Goal: Task Accomplishment & Management: Manage account settings

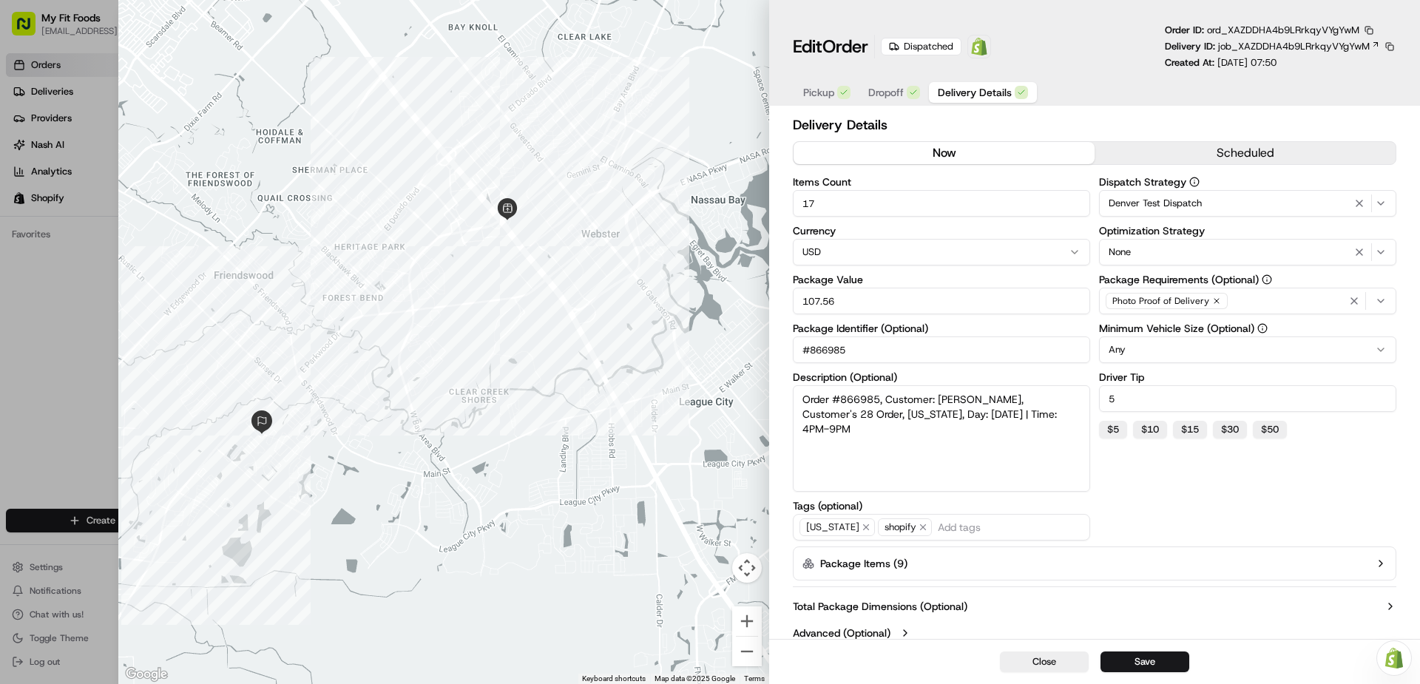
scroll to position [10, 0]
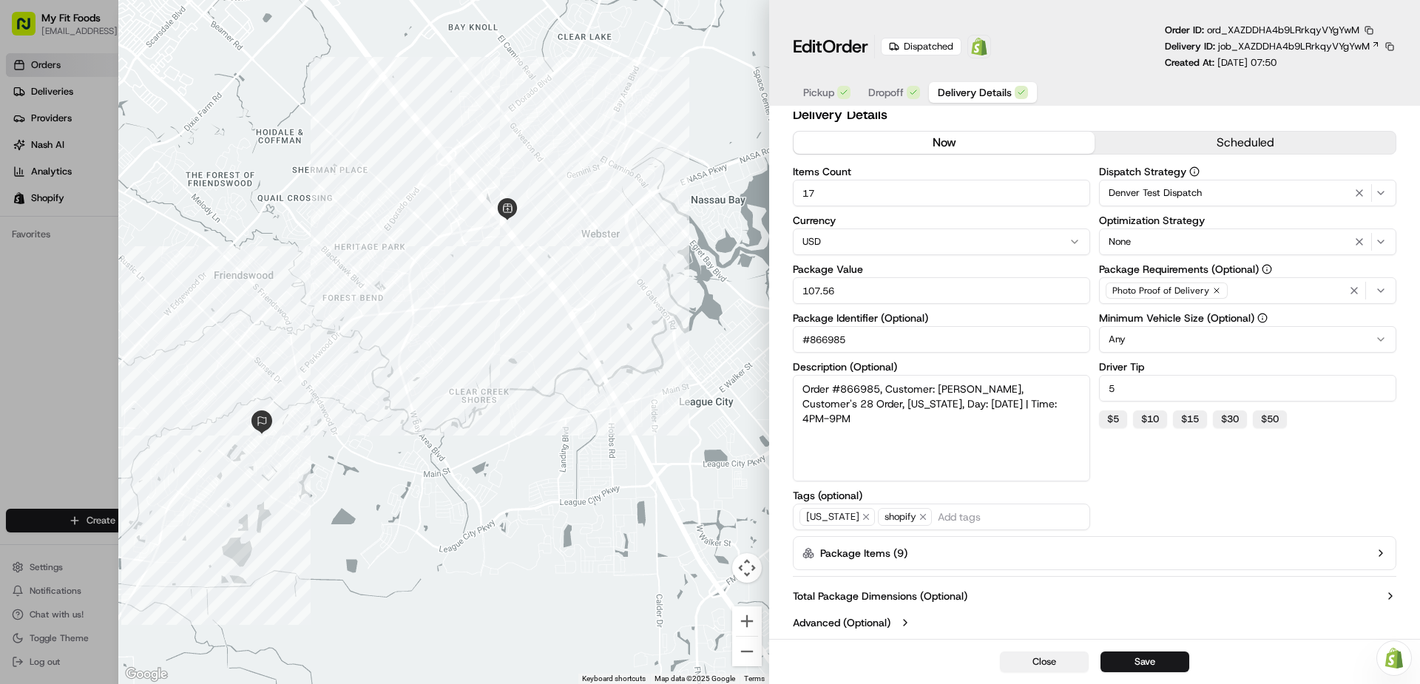
click at [1029, 663] on button "Close" at bounding box center [1044, 662] width 89 height 21
type input "1"
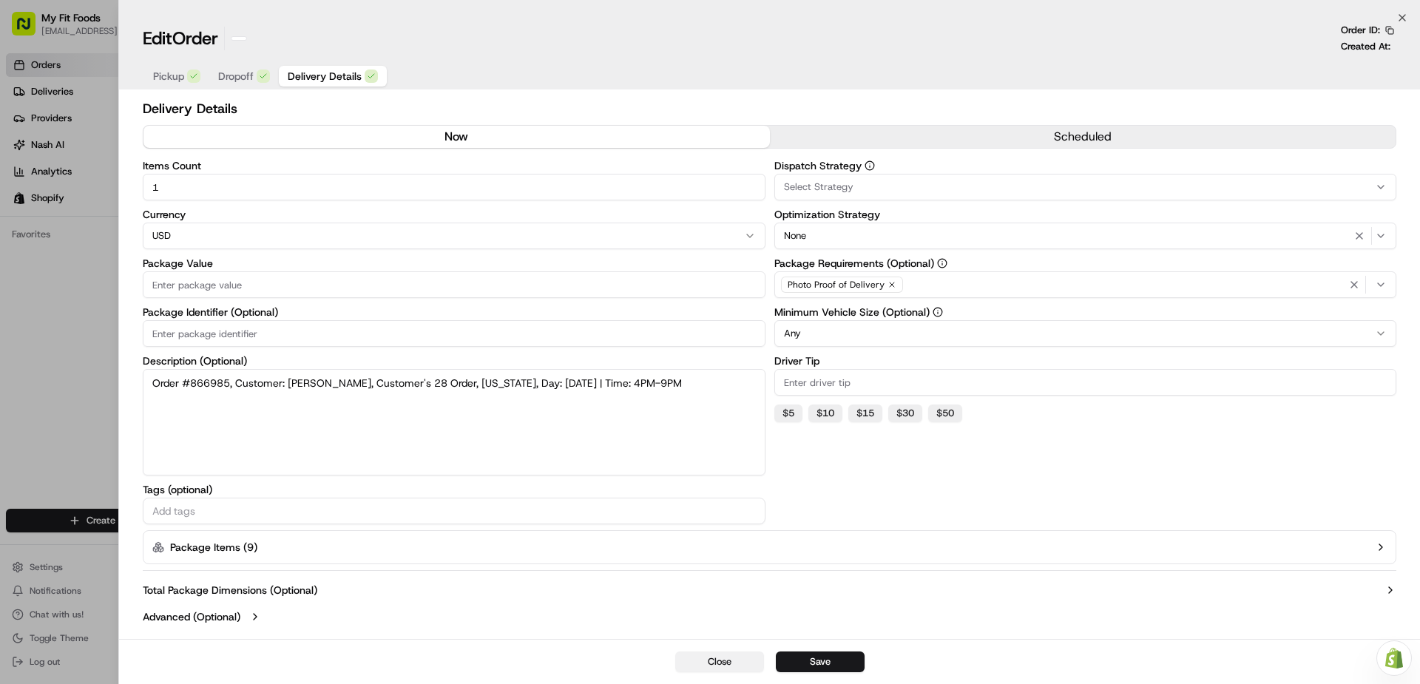
scroll to position [0, 0]
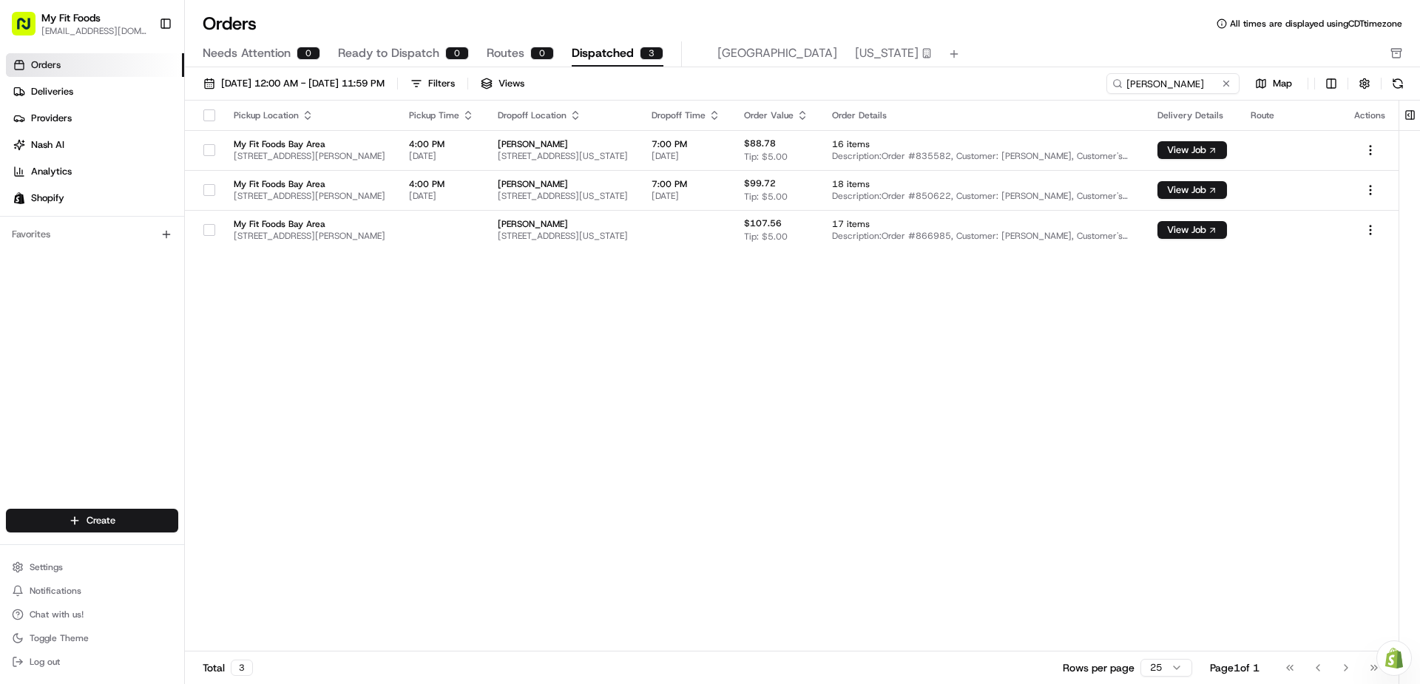
click at [1227, 82] on button at bounding box center [1226, 83] width 15 height 15
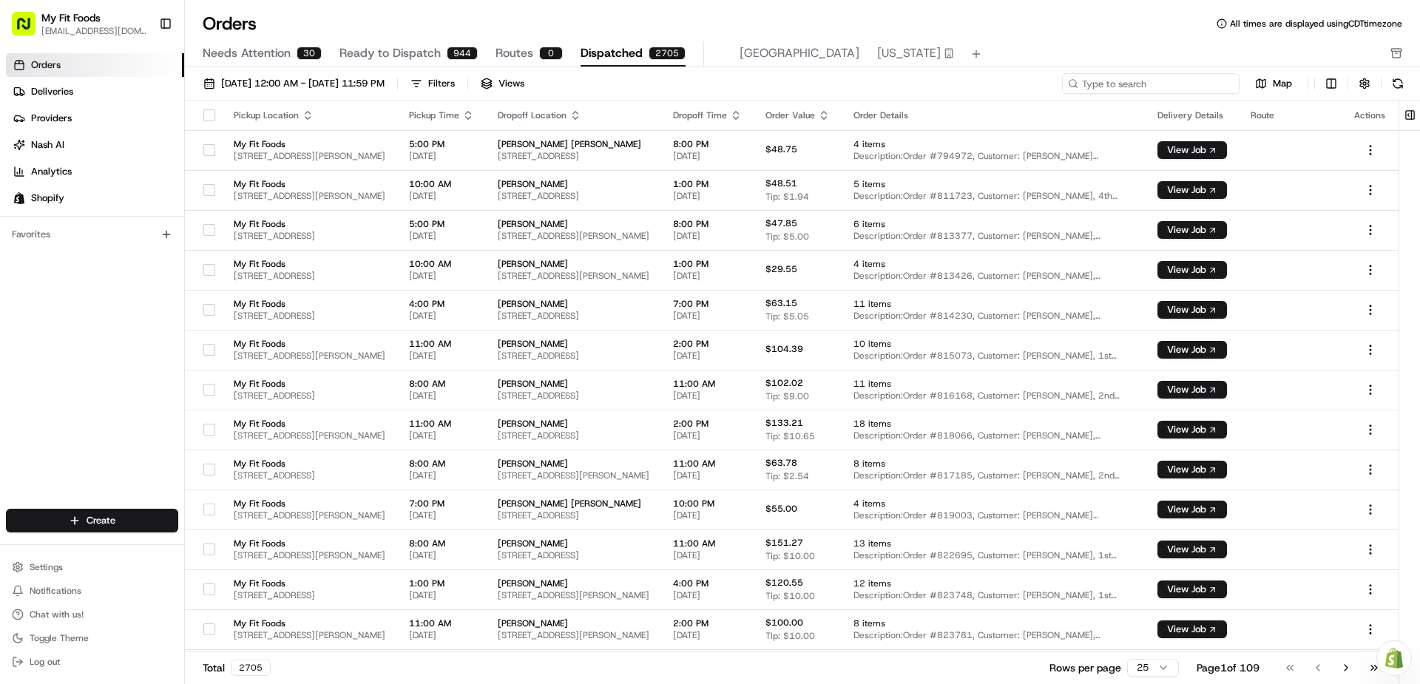
click at [1183, 82] on input at bounding box center [1151, 83] width 178 height 21
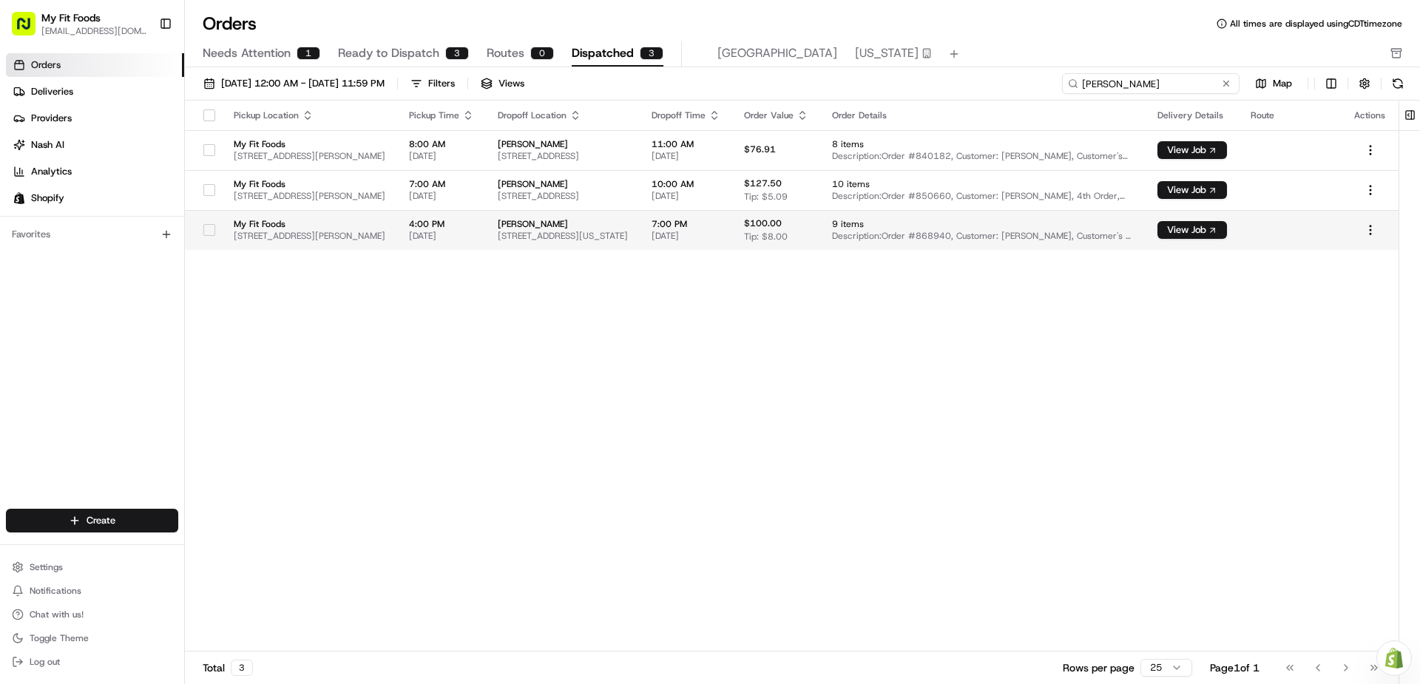
type input "[PERSON_NAME]"
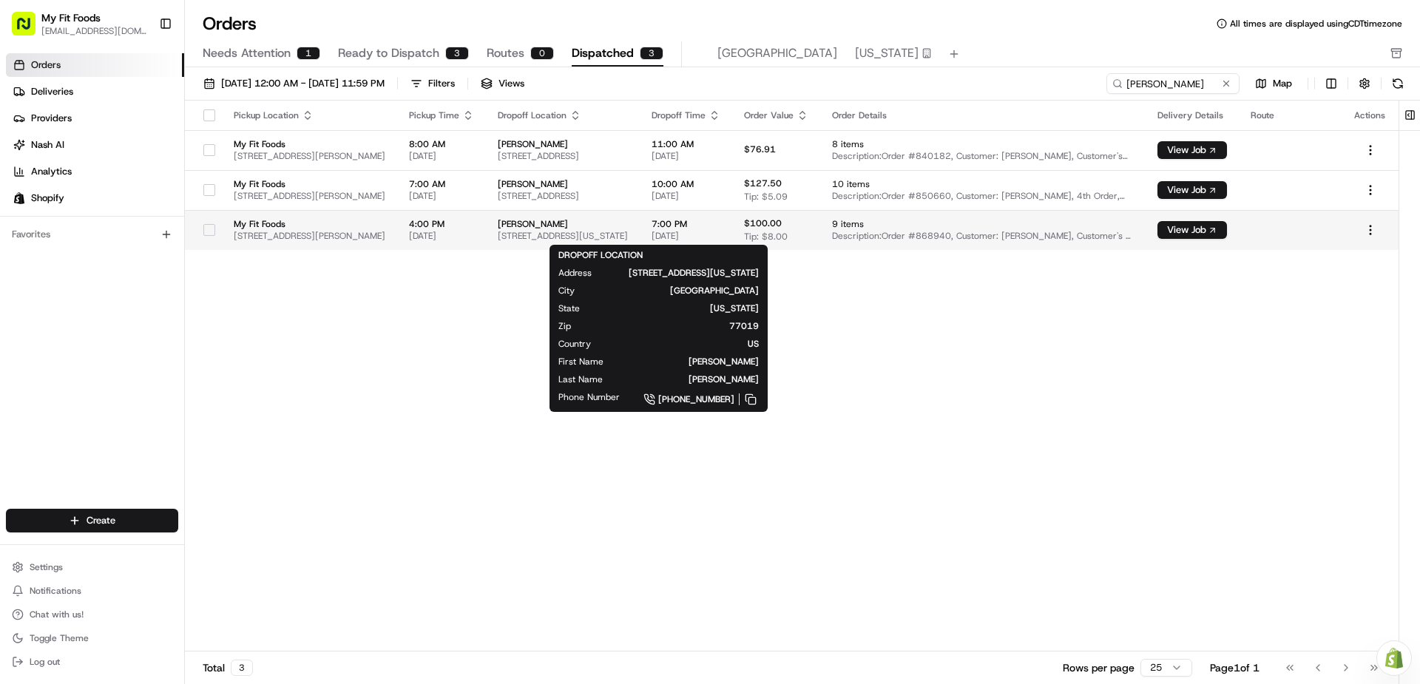
click at [628, 226] on span "[PERSON_NAME]" at bounding box center [563, 224] width 130 height 12
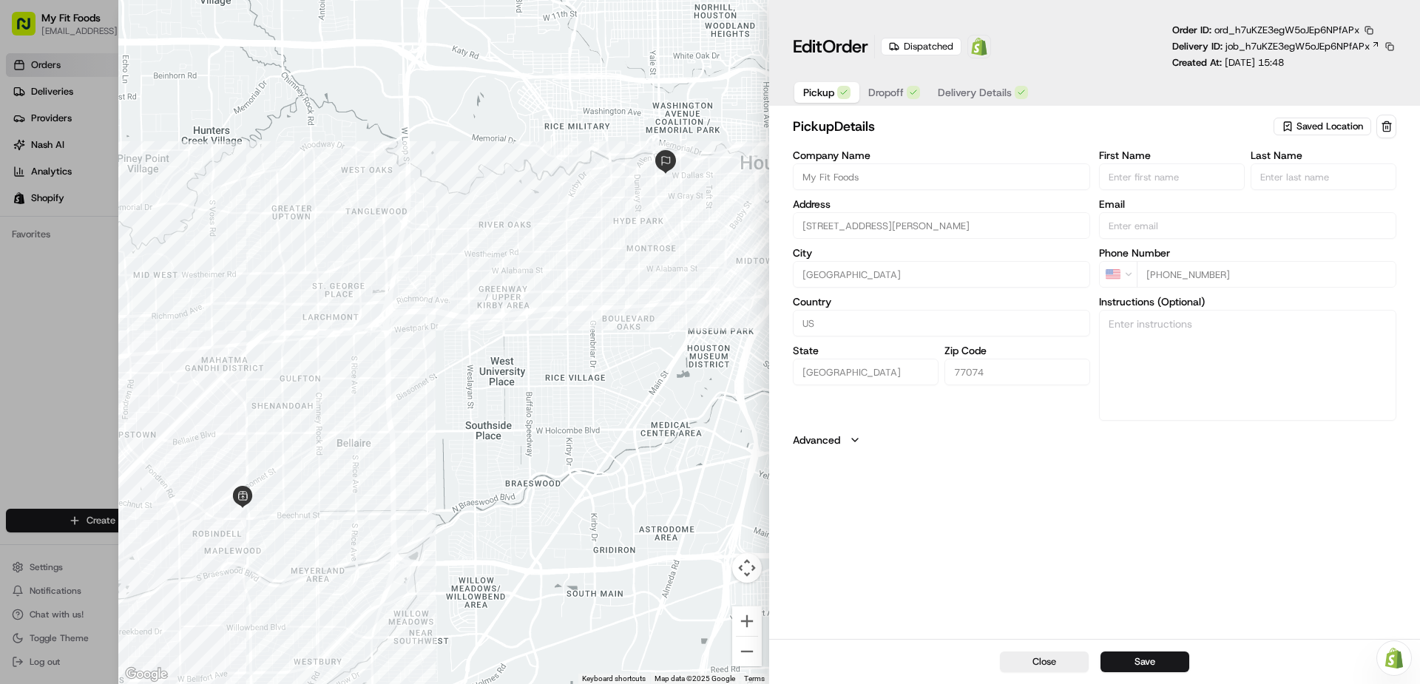
click at [821, 92] on span "Pickup" at bounding box center [818, 92] width 31 height 15
click at [1317, 132] on span "Saved Location" at bounding box center [1330, 126] width 67 height 13
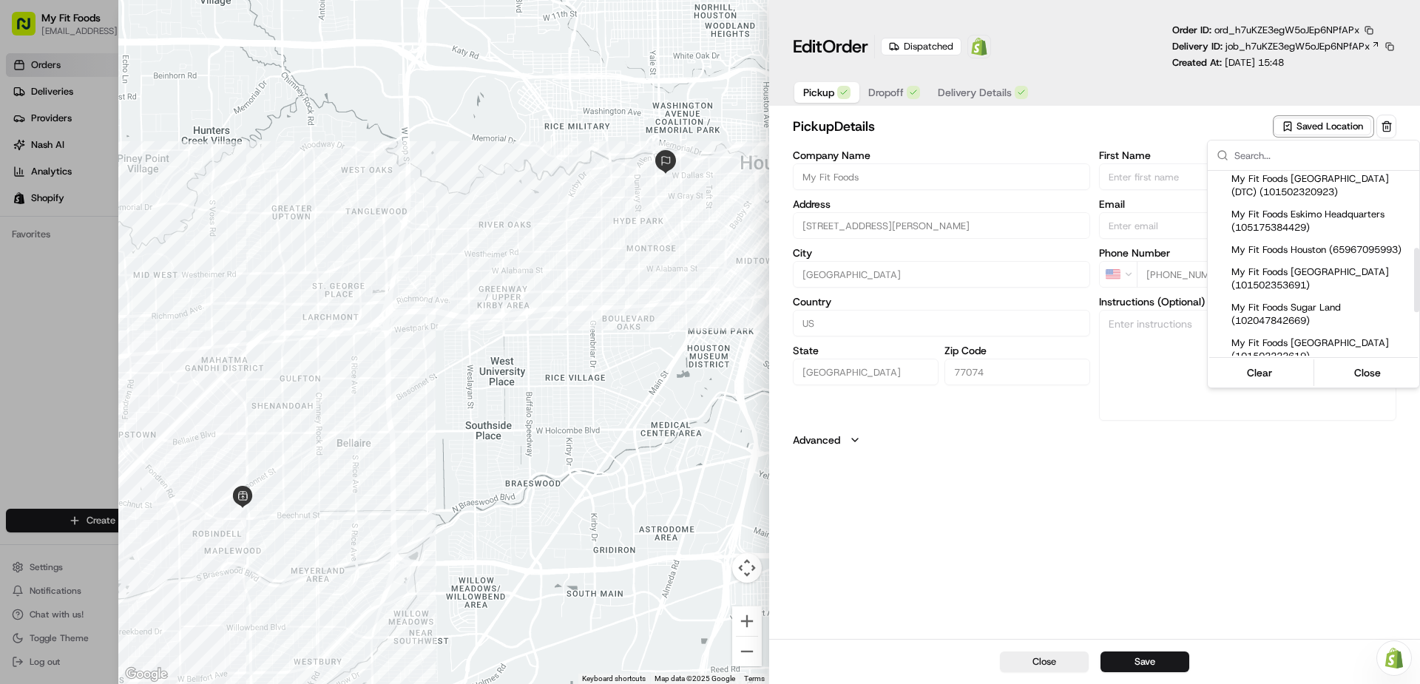
scroll to position [222, 0]
click at [1297, 255] on span "My Fit Foods Houston (65967095993)" at bounding box center [1322, 248] width 182 height 13
type input "My Fit Foods Houston"
type input "[STREET_ADDRESS]"
type input "77027"
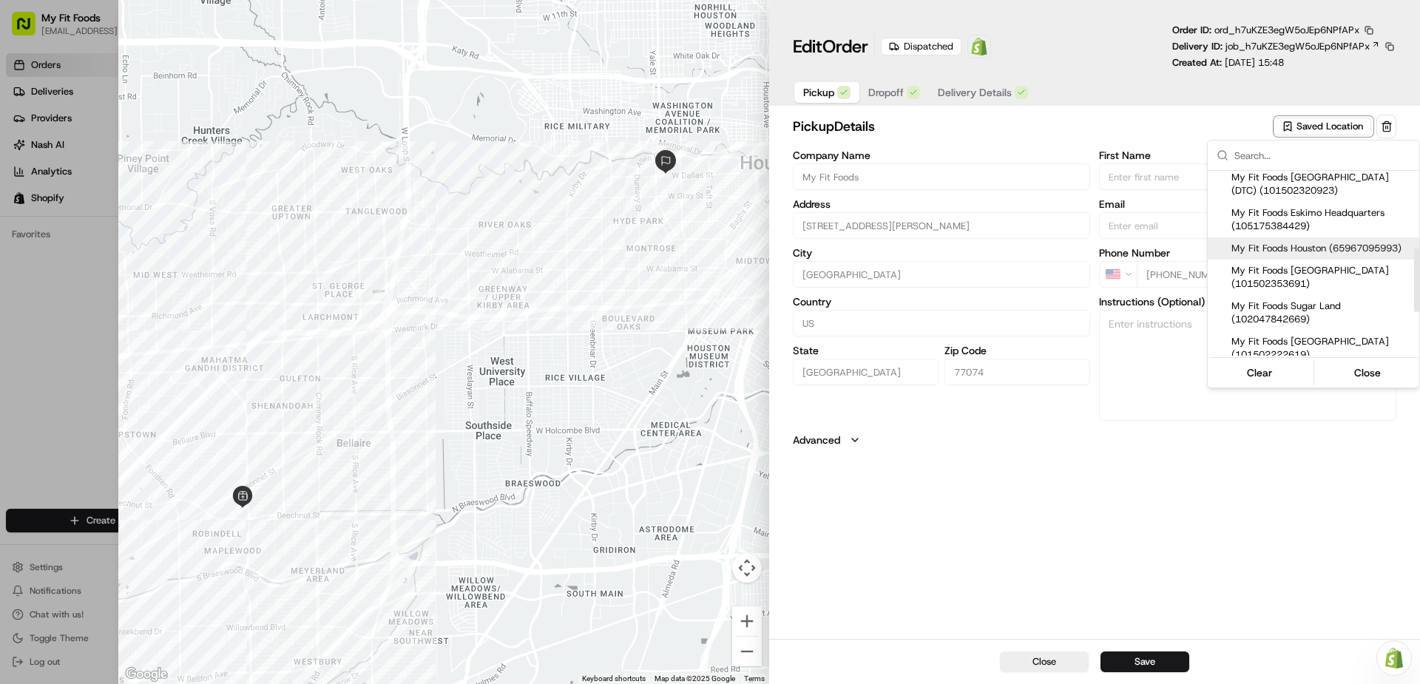
type input "[PHONE_NUMBER]"
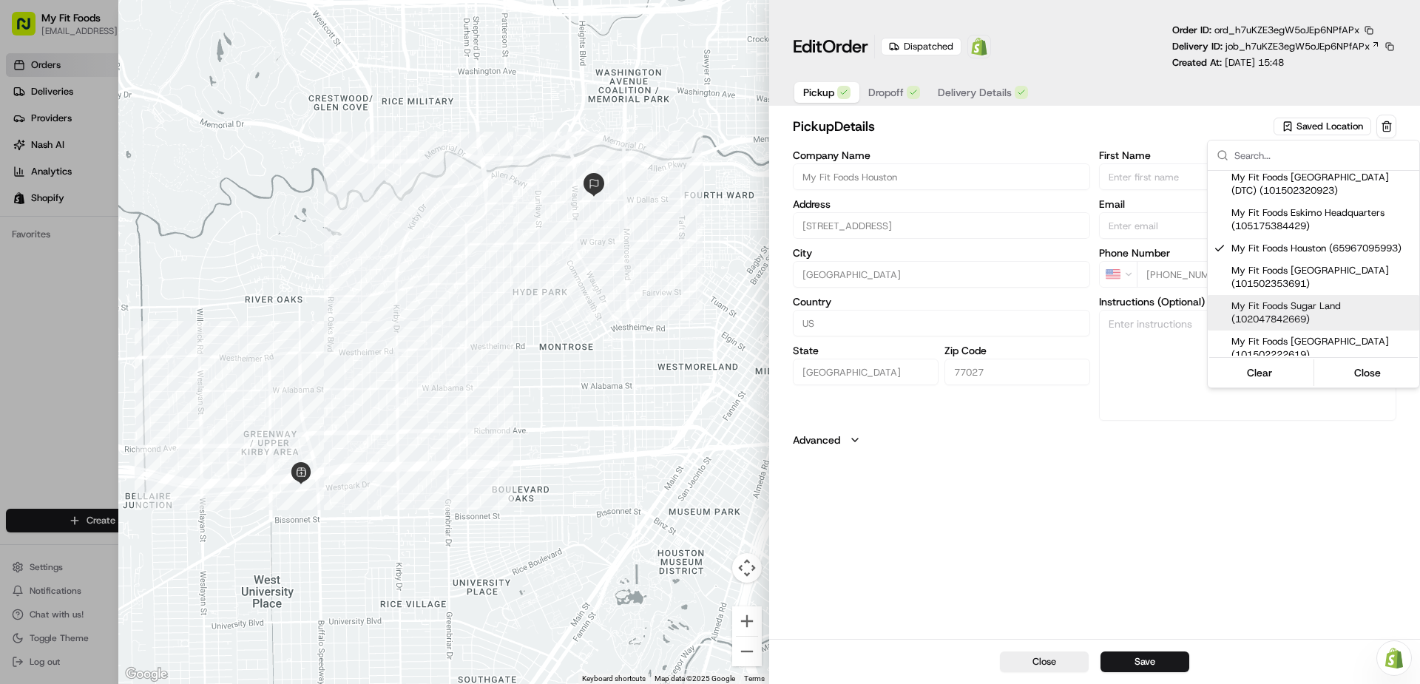
click at [1158, 658] on div at bounding box center [710, 342] width 1420 height 684
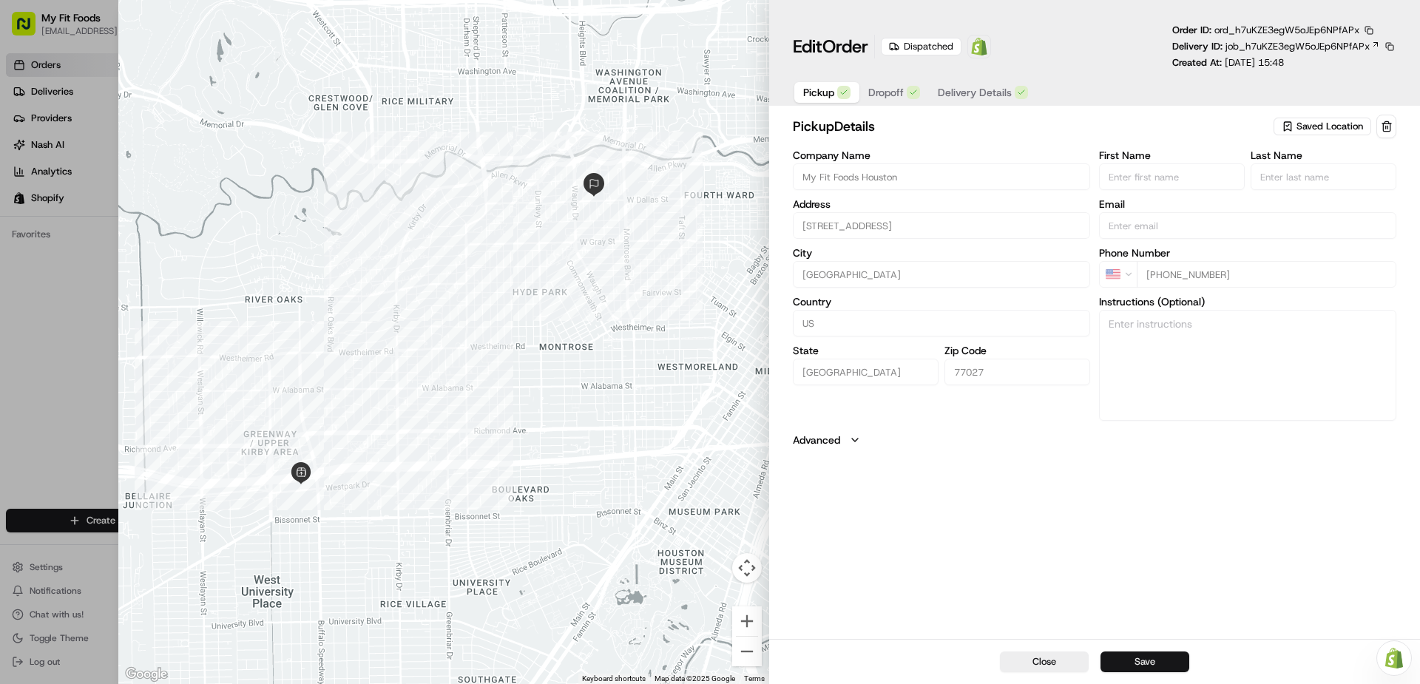
click at [1158, 659] on button "Save" at bounding box center [1145, 662] width 89 height 21
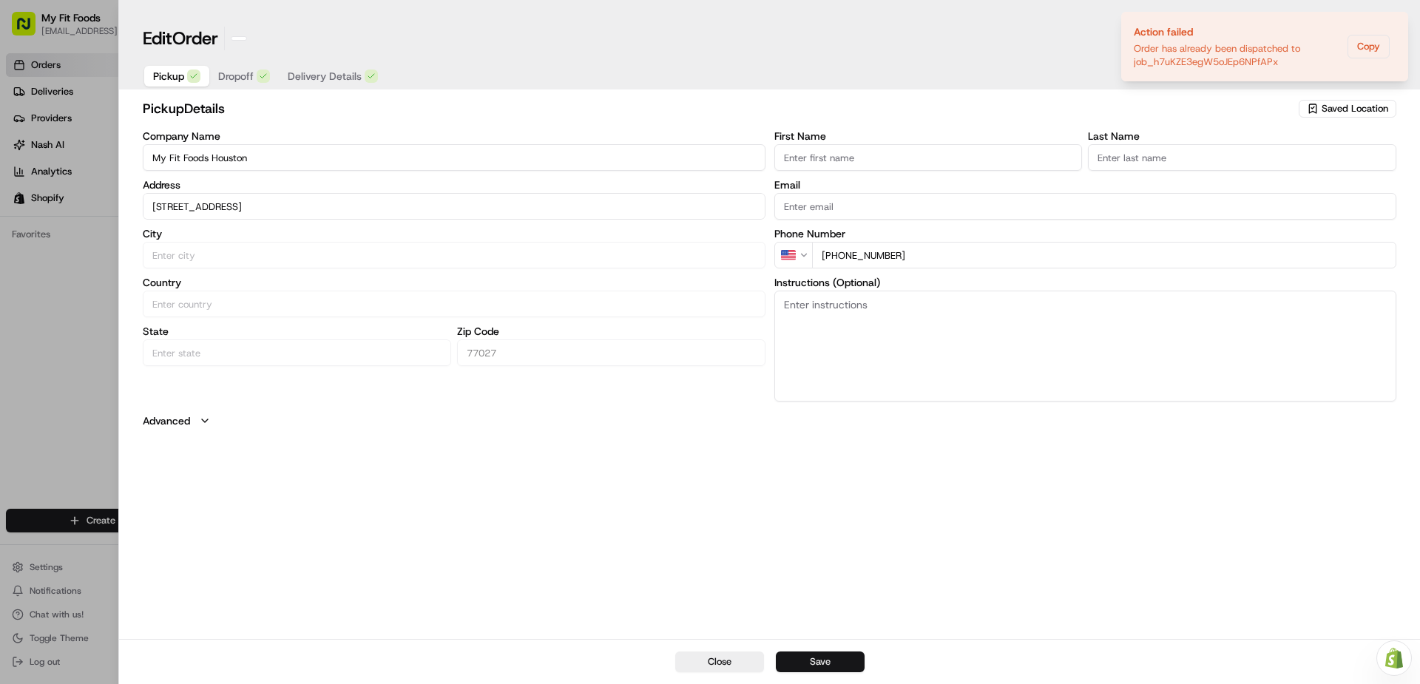
type input "+1"
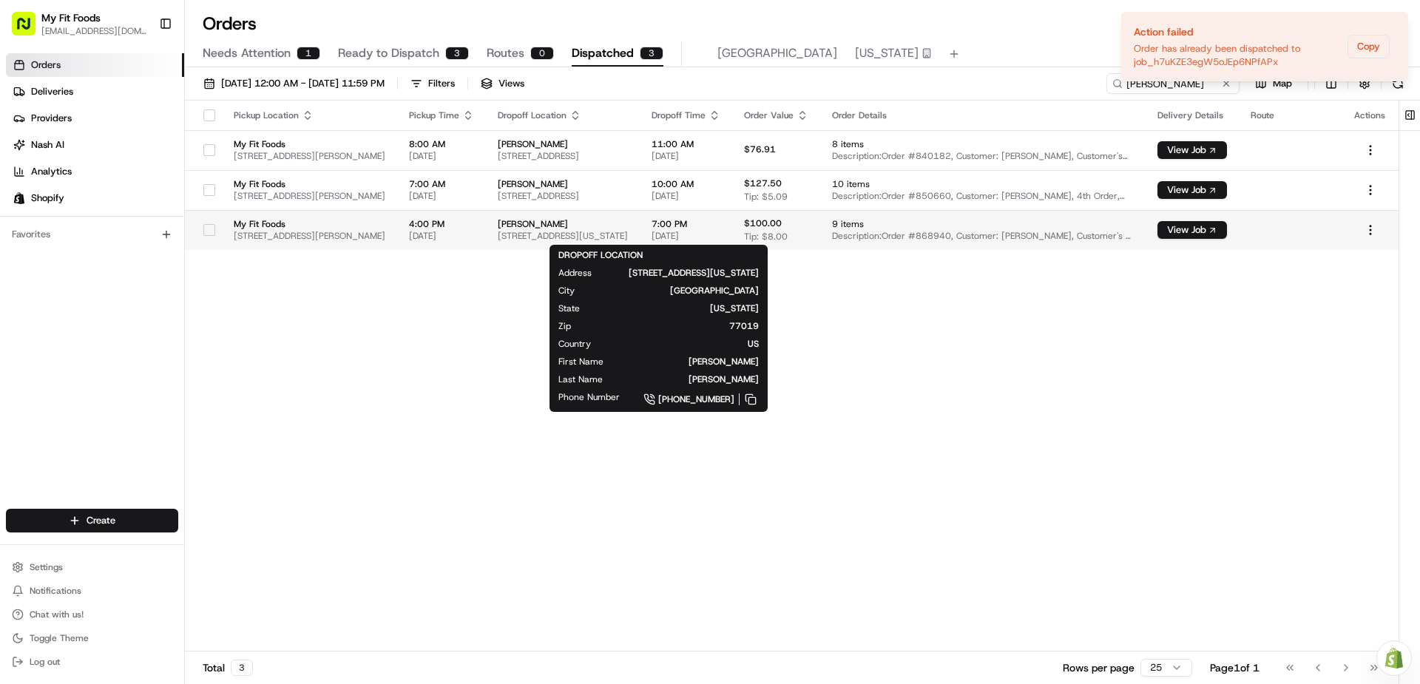
click at [628, 232] on span "[STREET_ADDRESS][US_STATE]" at bounding box center [563, 236] width 130 height 12
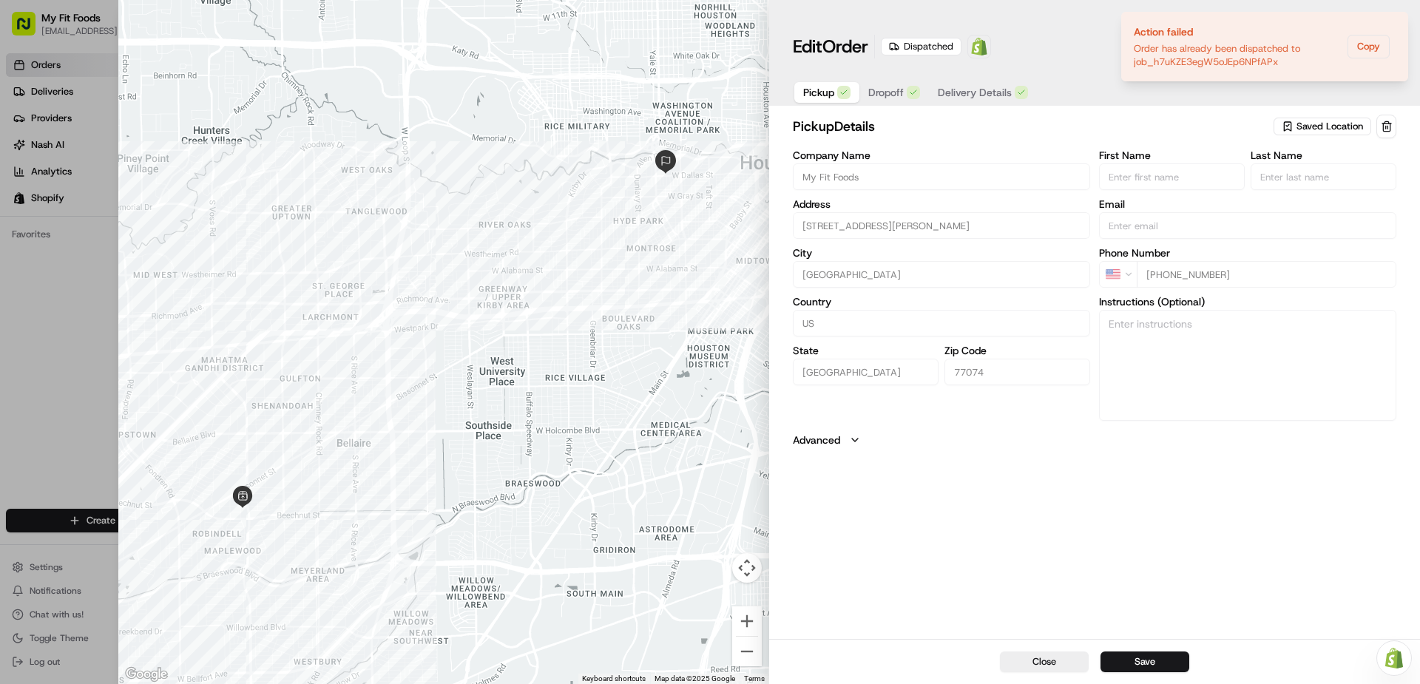
click at [1254, 108] on div "Edit Order Dispatched Open Order in Shopify Order ID: ord_h7uKZE3egW5oJEp6NPfAP…" at bounding box center [1094, 56] width 651 height 112
click at [1040, 132] on h2 "pickup Details" at bounding box center [1032, 126] width 478 height 21
click at [935, 48] on div "Dispatched" at bounding box center [921, 47] width 81 height 18
click at [726, 183] on div at bounding box center [443, 342] width 651 height 684
click at [632, 285] on div at bounding box center [443, 342] width 651 height 684
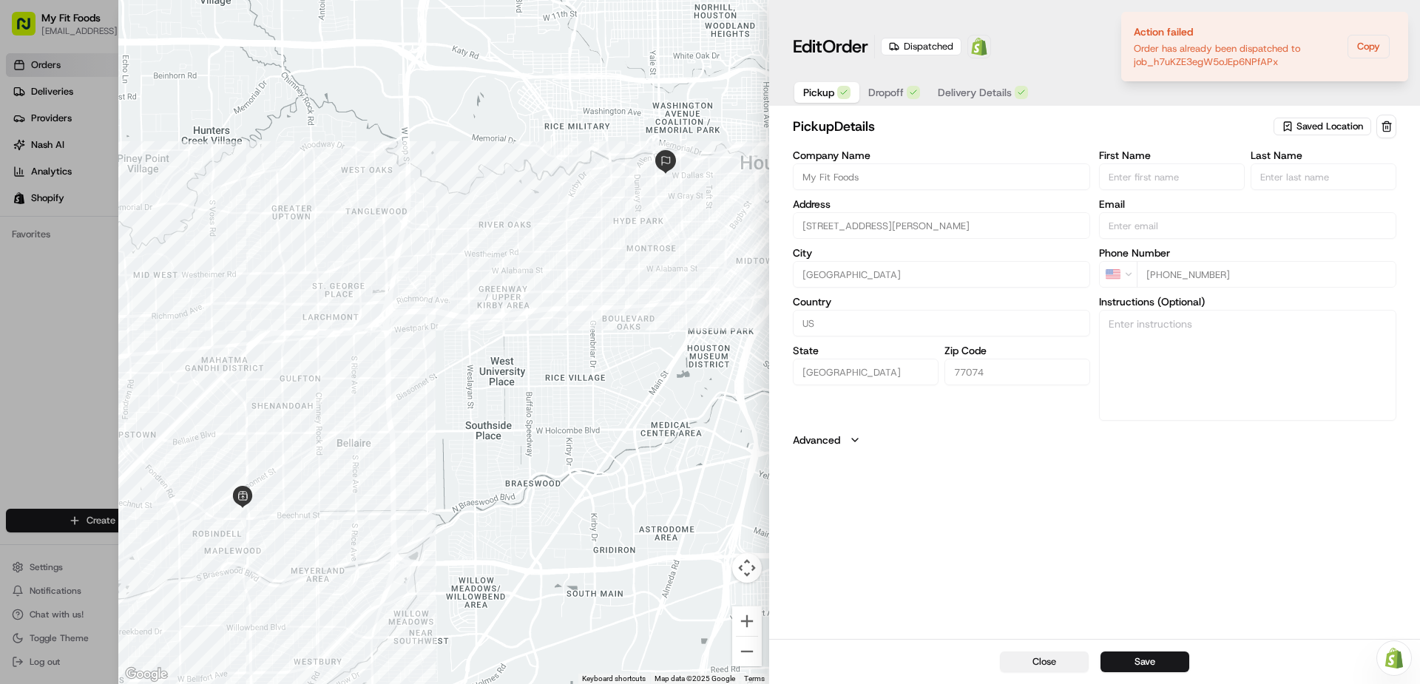
click at [1060, 660] on button "Close" at bounding box center [1044, 662] width 89 height 21
type input "+1"
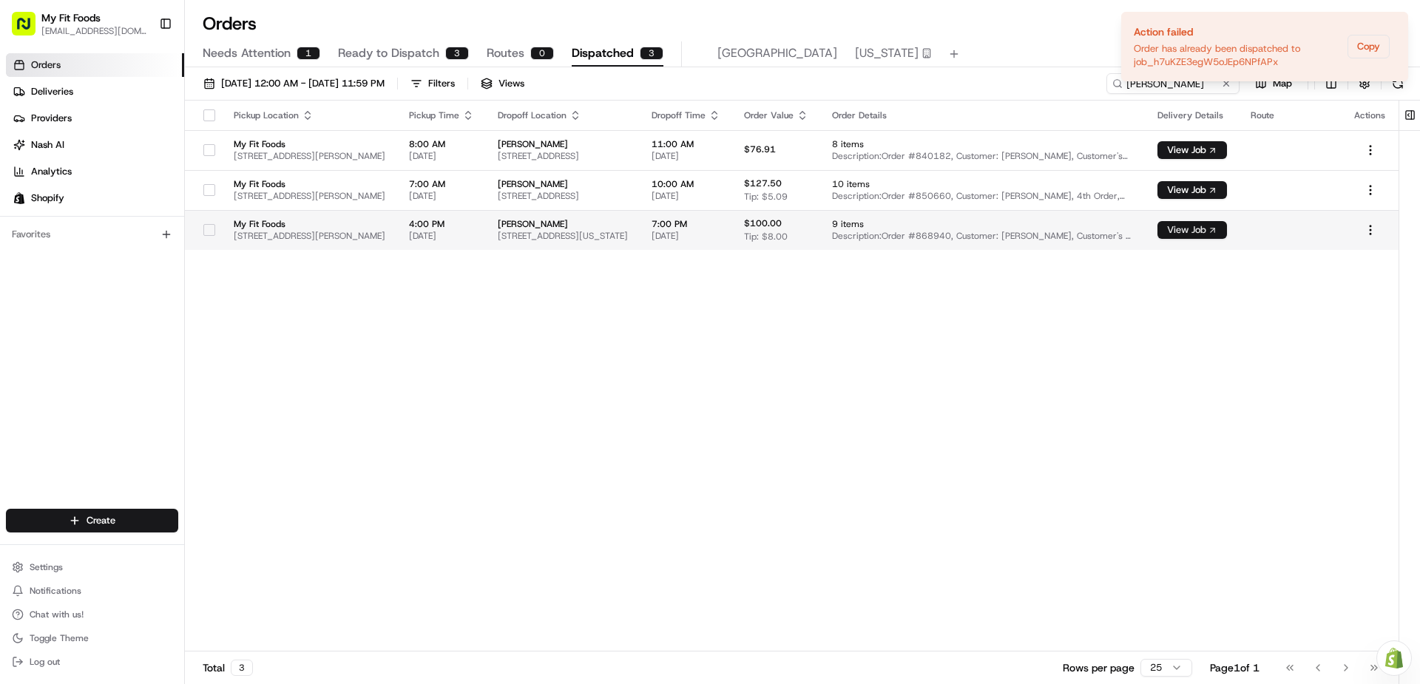
click at [1197, 232] on button "View Job" at bounding box center [1193, 230] width 70 height 18
click at [1205, 226] on button "View Job" at bounding box center [1193, 230] width 70 height 18
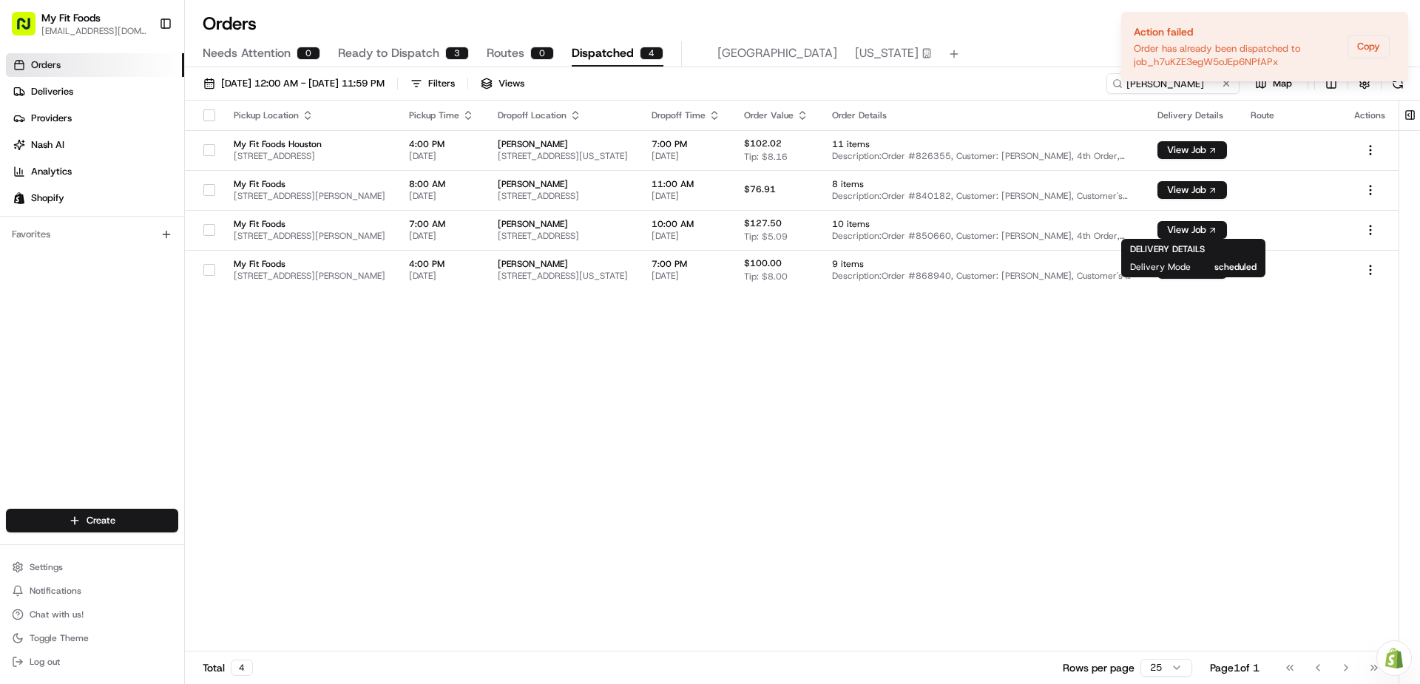
click at [1061, 30] on div "Orders All times are displayed using CDT timezone" at bounding box center [802, 24] width 1235 height 24
click at [1391, 26] on icon "Notifications (F8)" at bounding box center [1396, 24] width 12 height 12
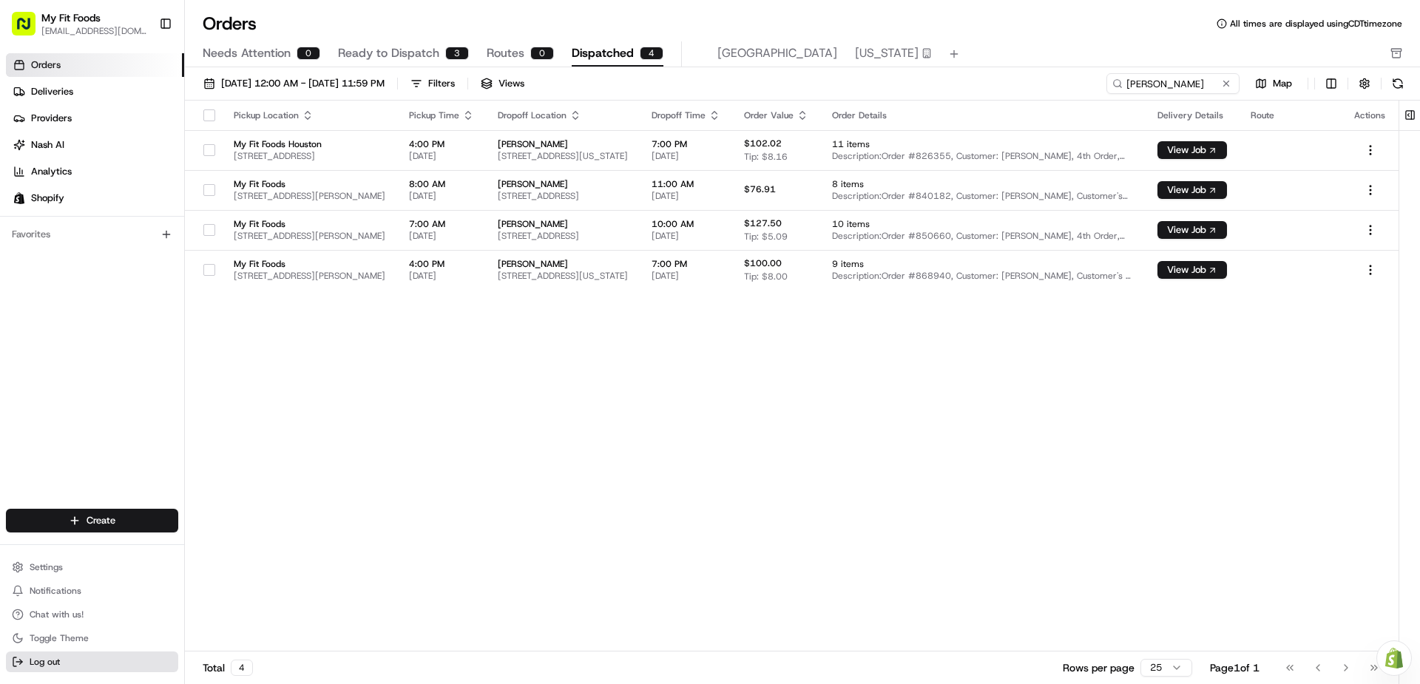
click at [50, 661] on span "Log out" at bounding box center [45, 662] width 30 height 12
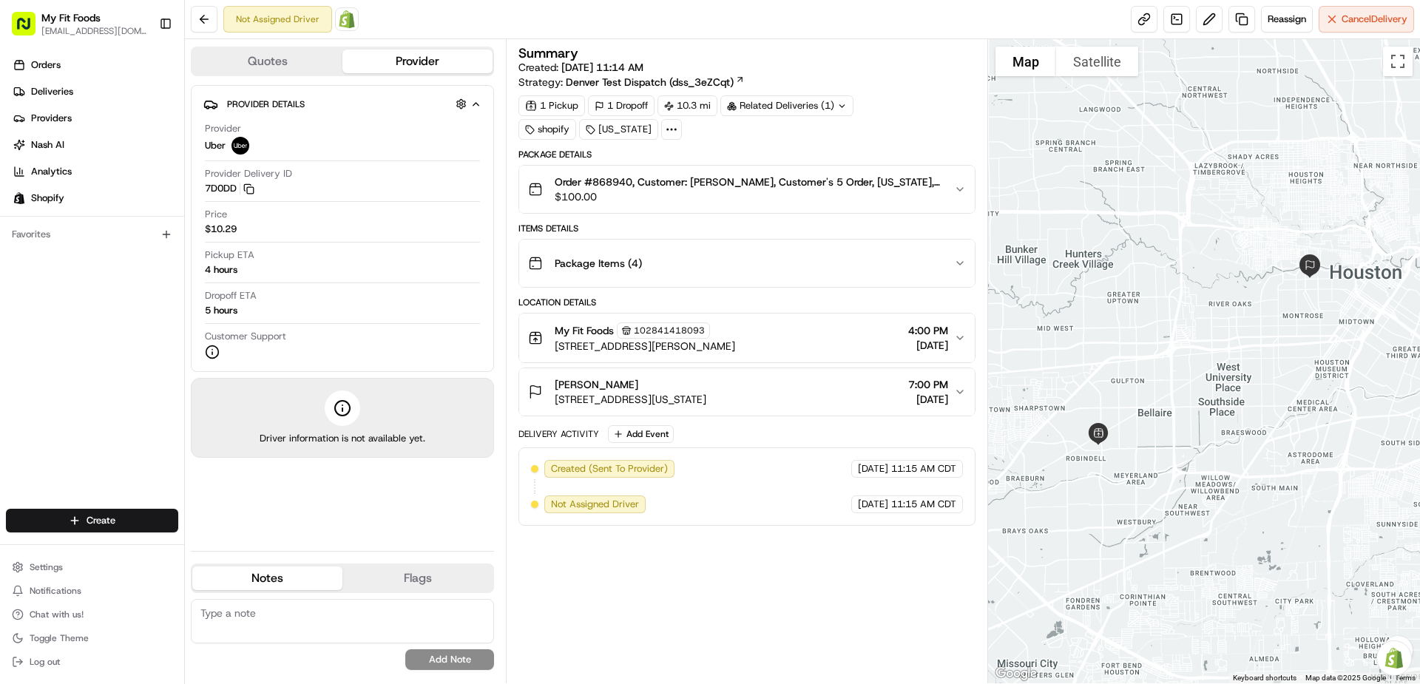
click at [807, 342] on div "My Fit Foods 102841418093 [STREET_ADDRESS][PERSON_NAME] 4:00 PM [DATE]" at bounding box center [740, 337] width 425 height 31
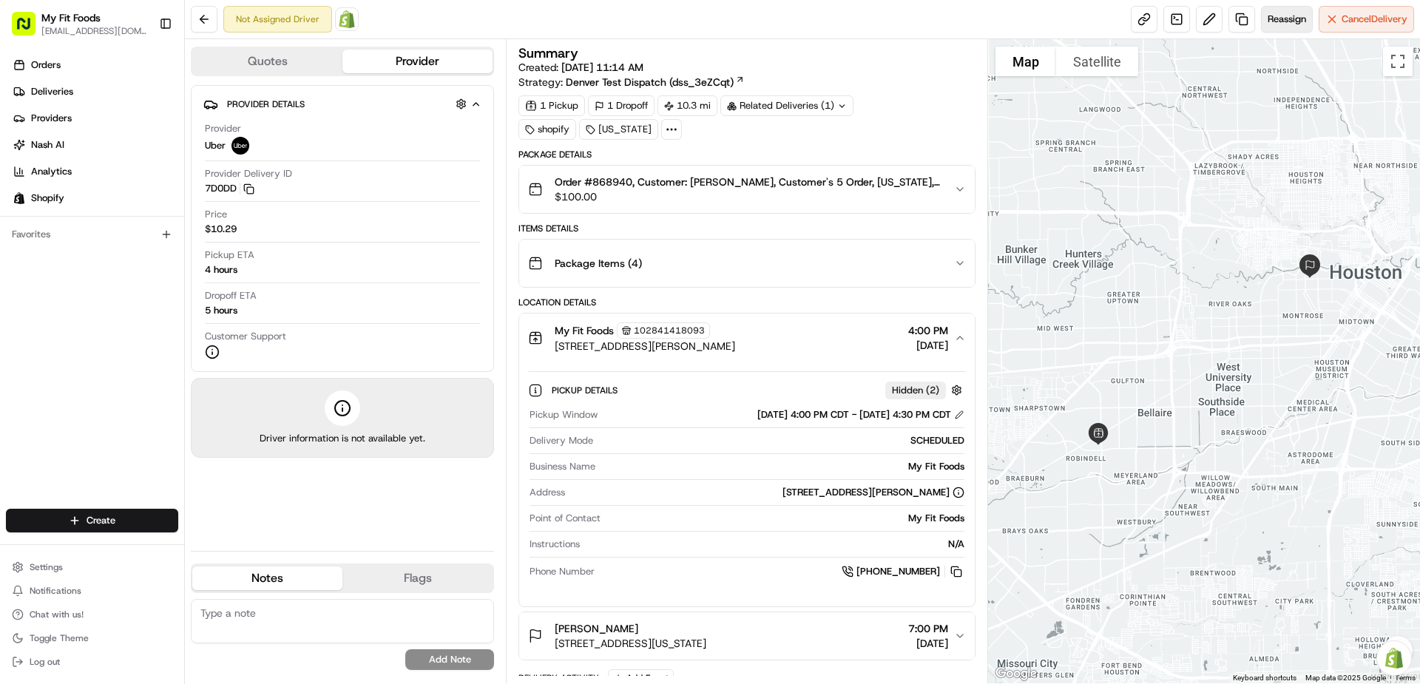
click at [1284, 21] on span "Reassign" at bounding box center [1287, 19] width 38 height 13
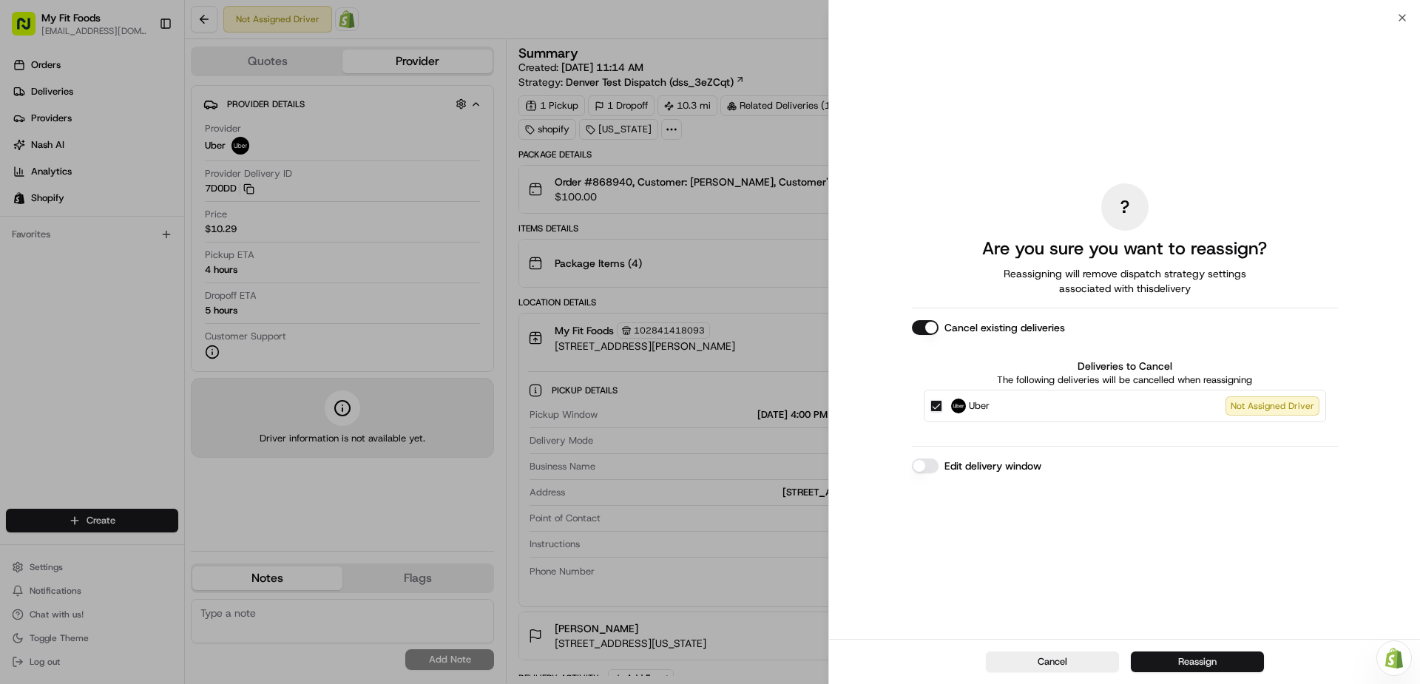
click at [1233, 667] on button "Reassign" at bounding box center [1197, 662] width 133 height 21
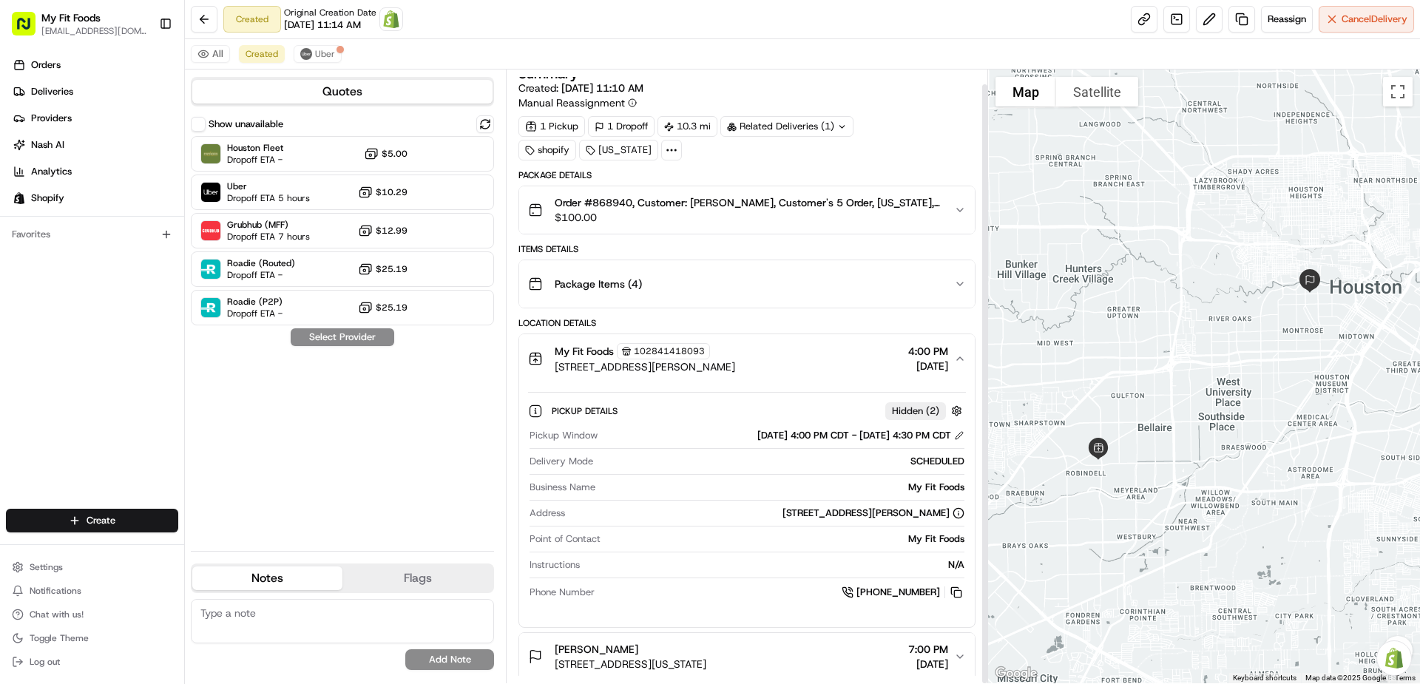
scroll to position [15, 0]
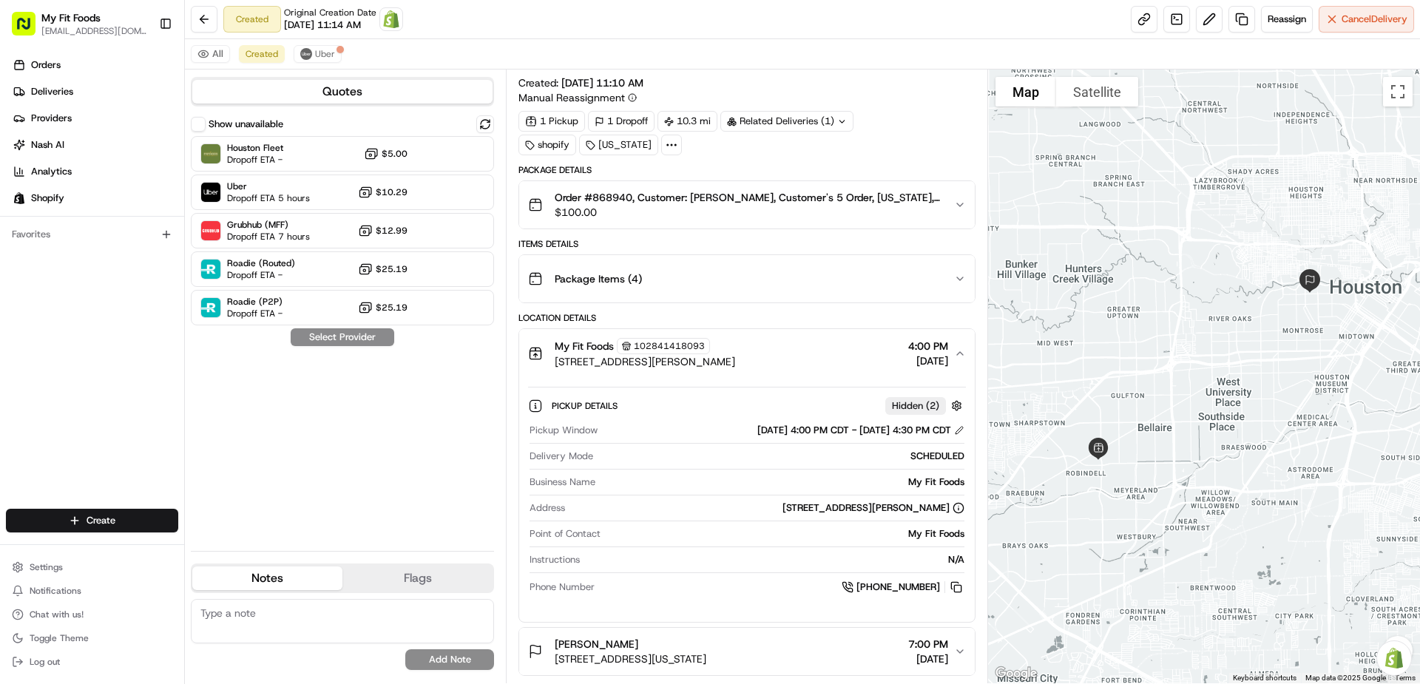
click at [780, 354] on div "My Fit Foods 102841418093 8207 Dunlap St, Houston, TX 77074, US 4:00 PM 08/20/2…" at bounding box center [740, 353] width 425 height 31
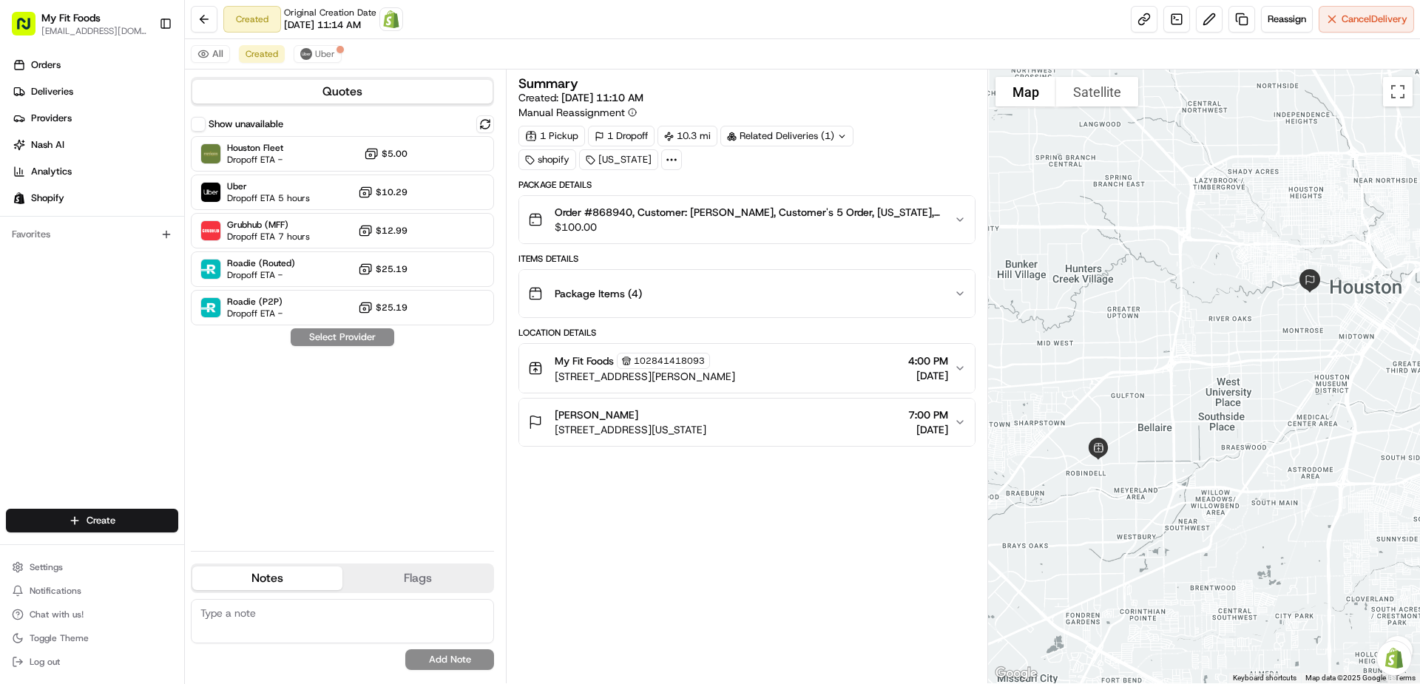
click at [645, 359] on span "102841418093" at bounding box center [669, 361] width 71 height 12
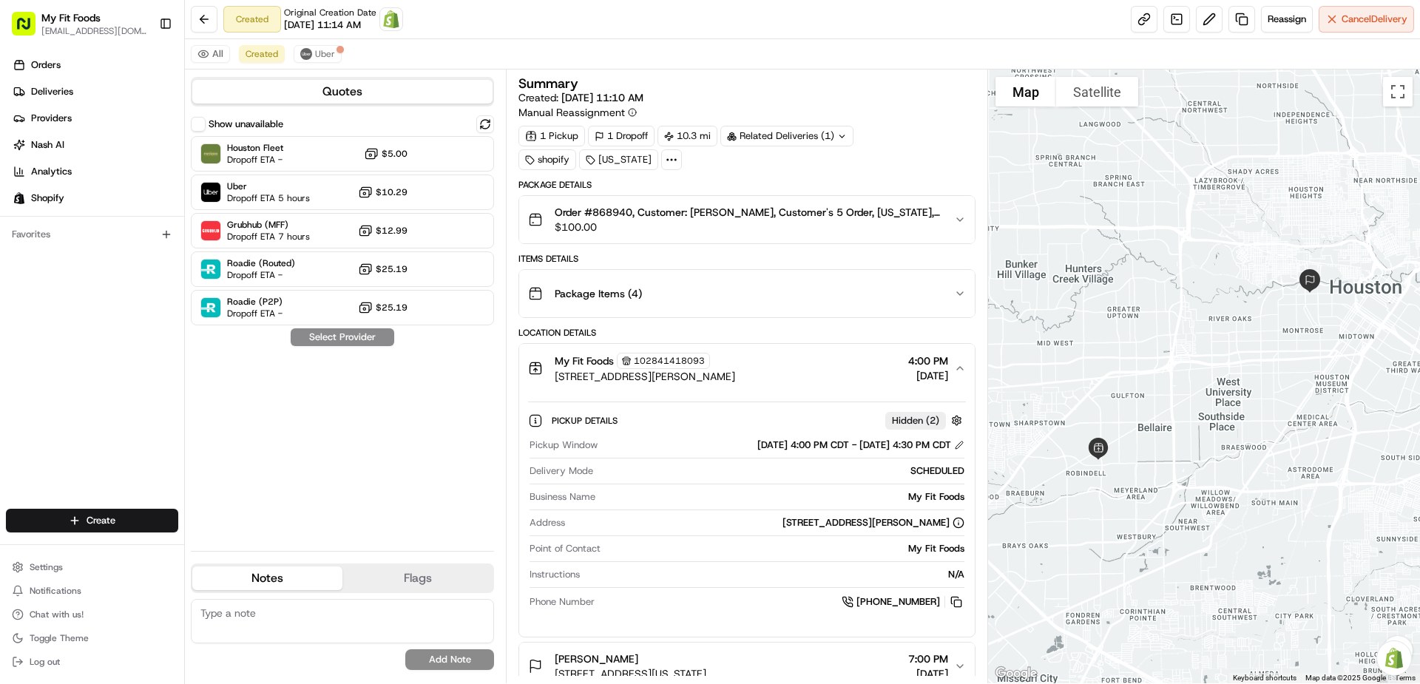
click at [535, 371] on icon "button" at bounding box center [536, 370] width 4 height 4
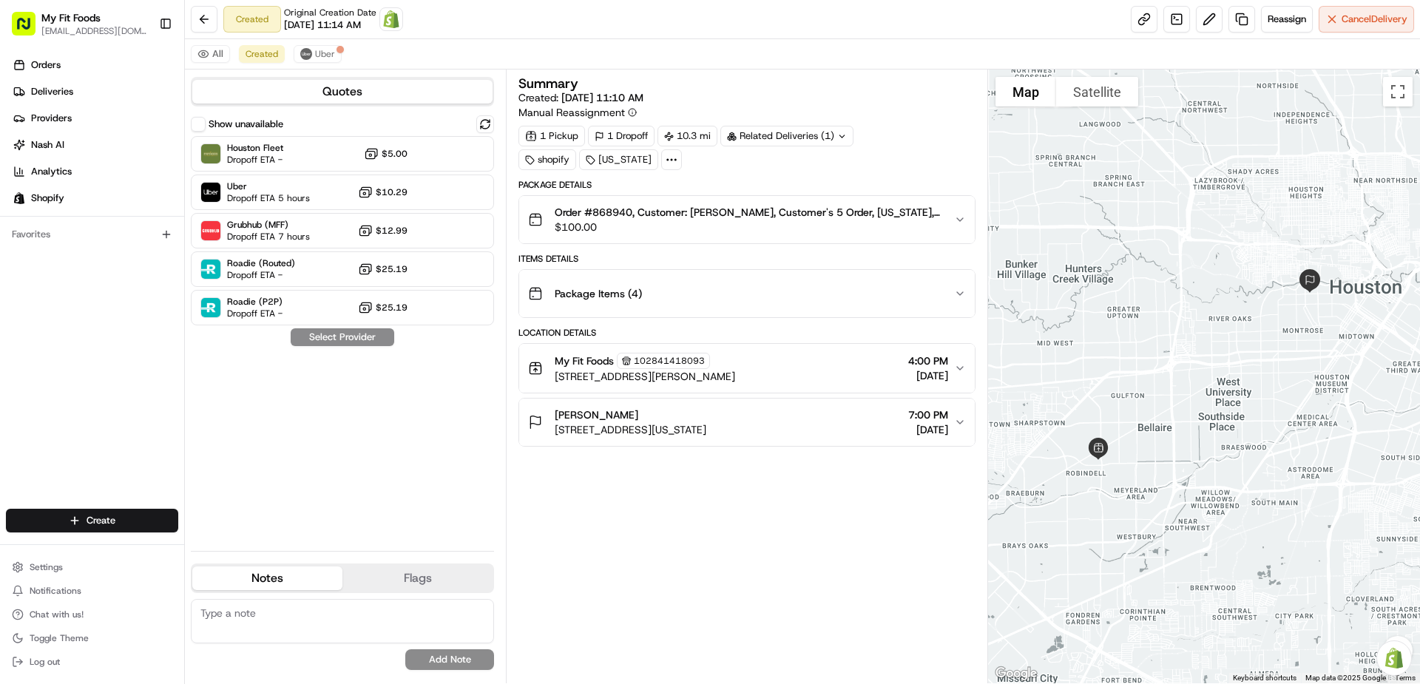
click at [535, 371] on icon "button" at bounding box center [536, 370] width 4 height 4
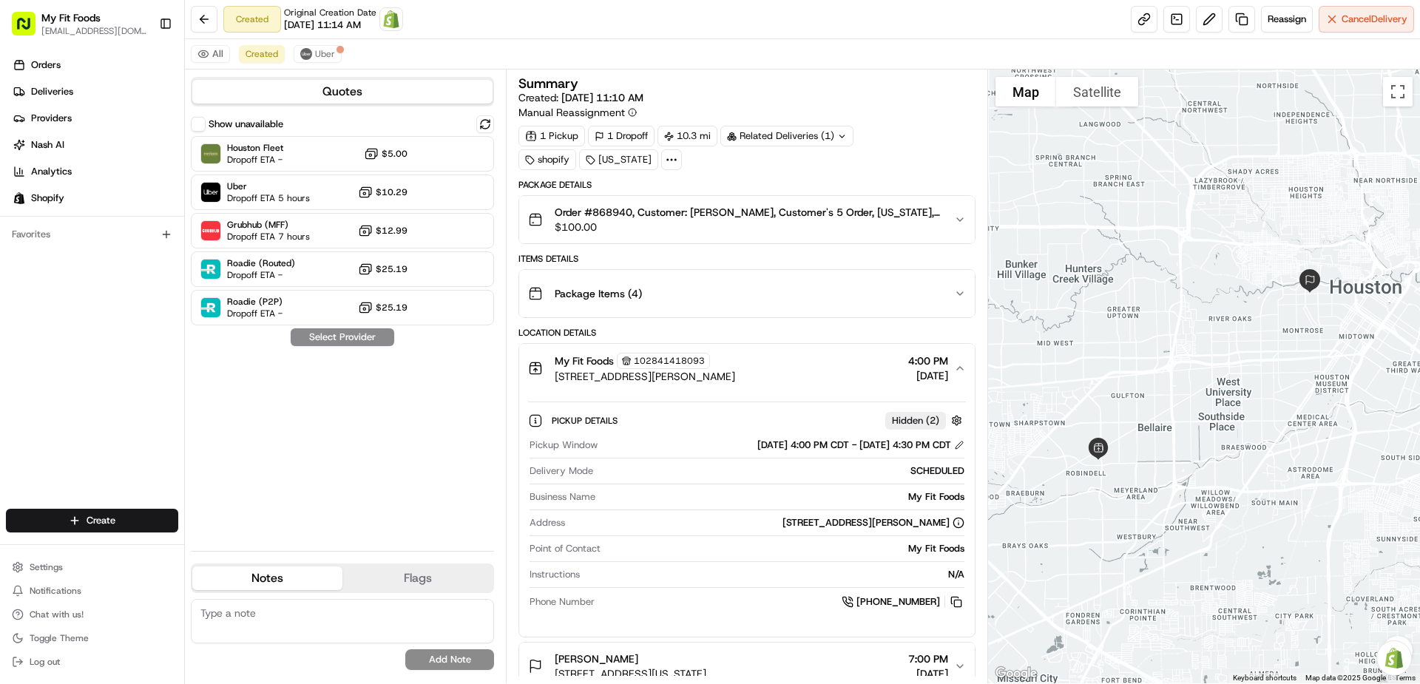
click at [570, 370] on span "[STREET_ADDRESS][PERSON_NAME]" at bounding box center [645, 376] width 180 height 15
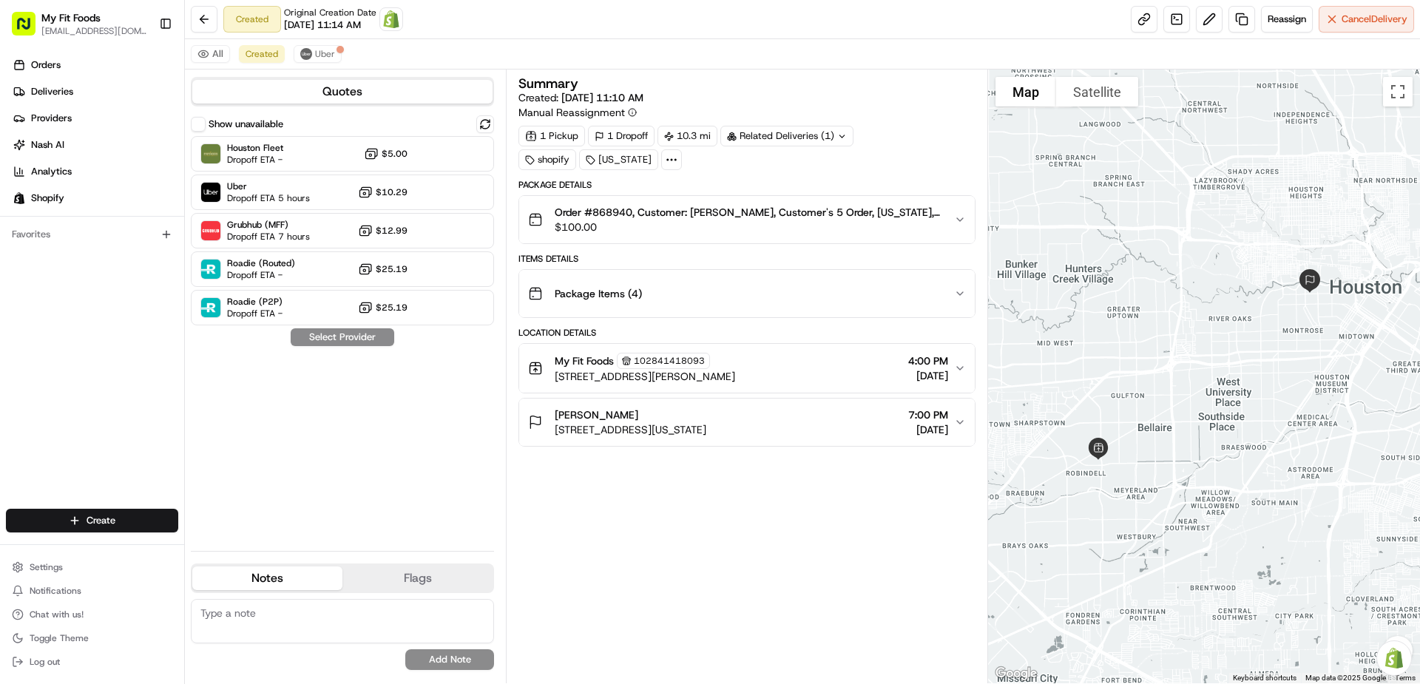
click at [956, 367] on icon "button" at bounding box center [960, 368] width 12 height 12
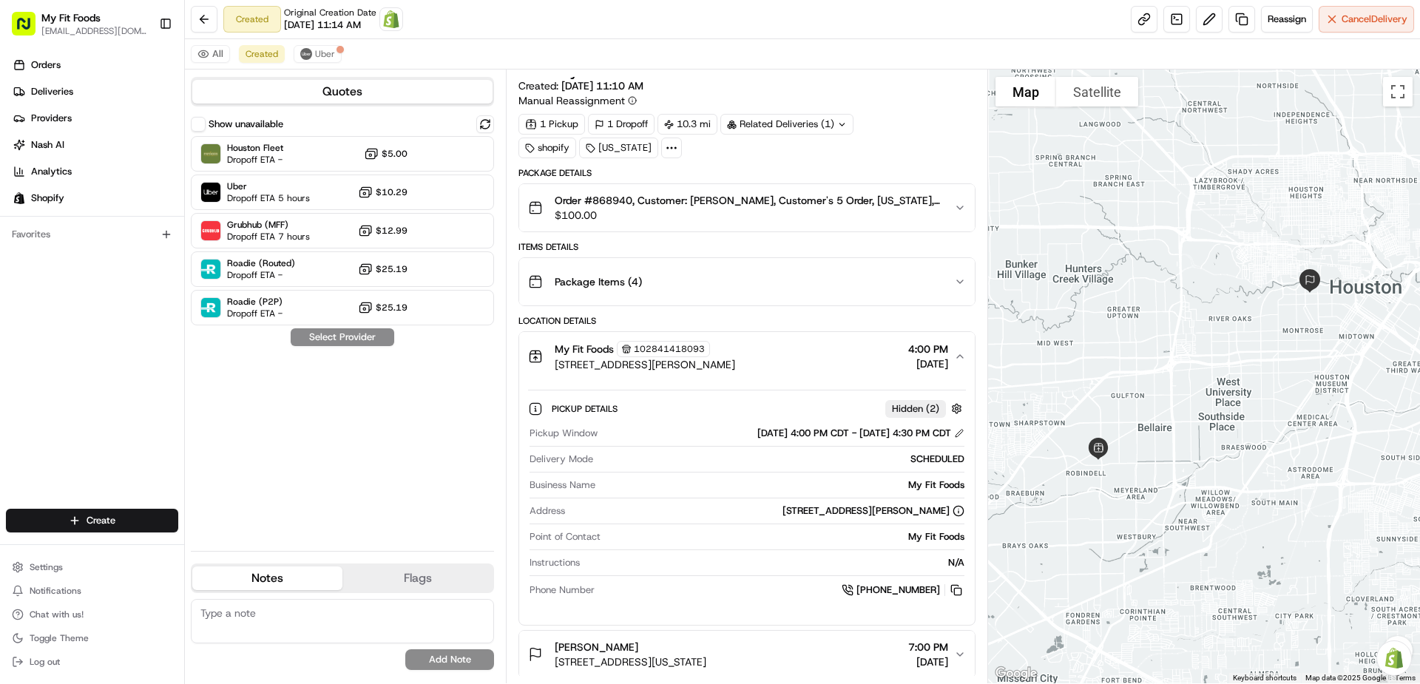
scroll to position [15, 0]
click at [1216, 24] on button at bounding box center [1209, 19] width 27 height 27
click at [1167, 20] on link at bounding box center [1176, 19] width 27 height 27
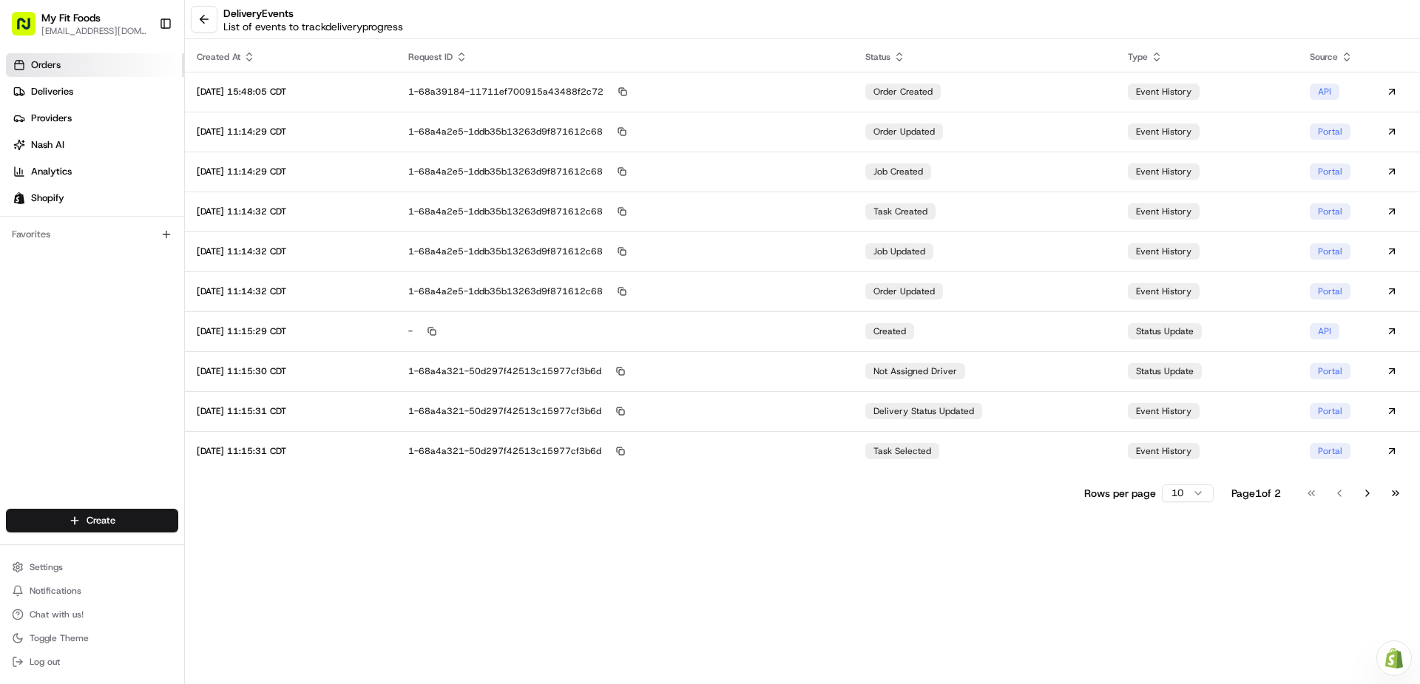
click at [102, 65] on link "Orders" at bounding box center [95, 65] width 178 height 24
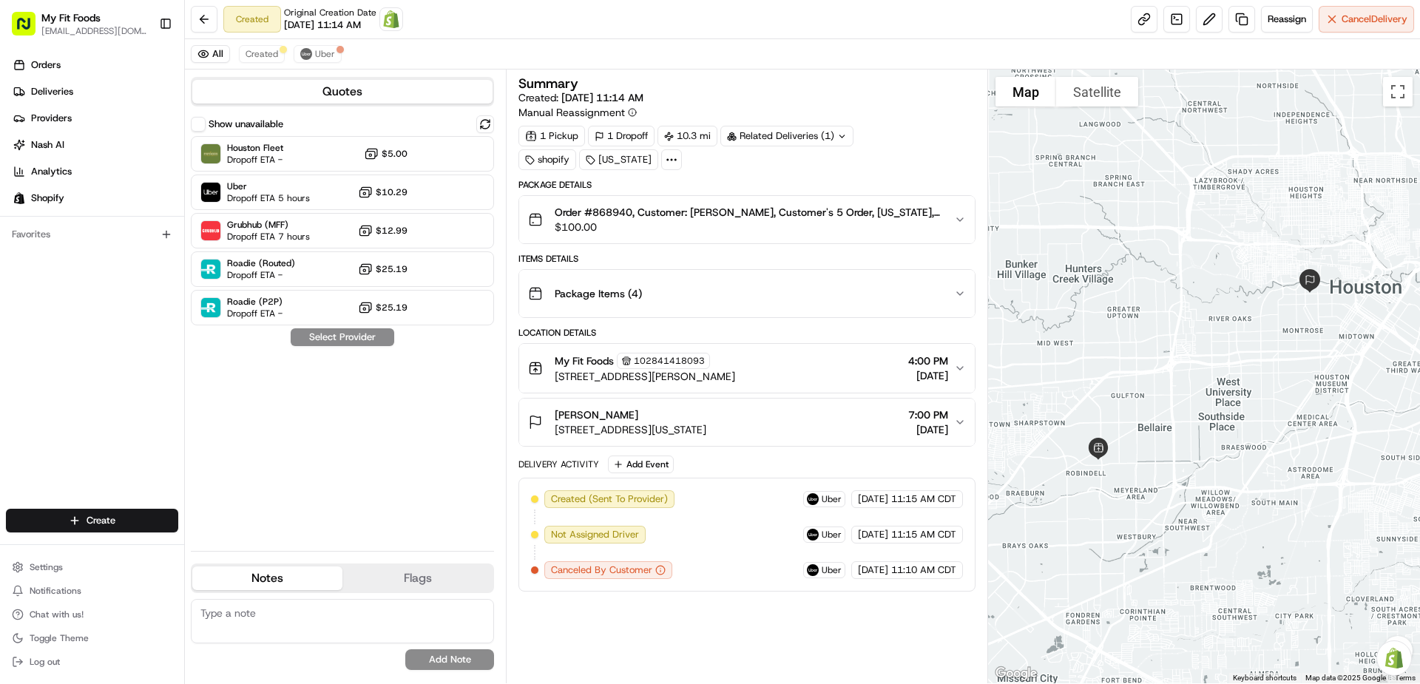
click at [665, 159] on icon at bounding box center [671, 159] width 13 height 13
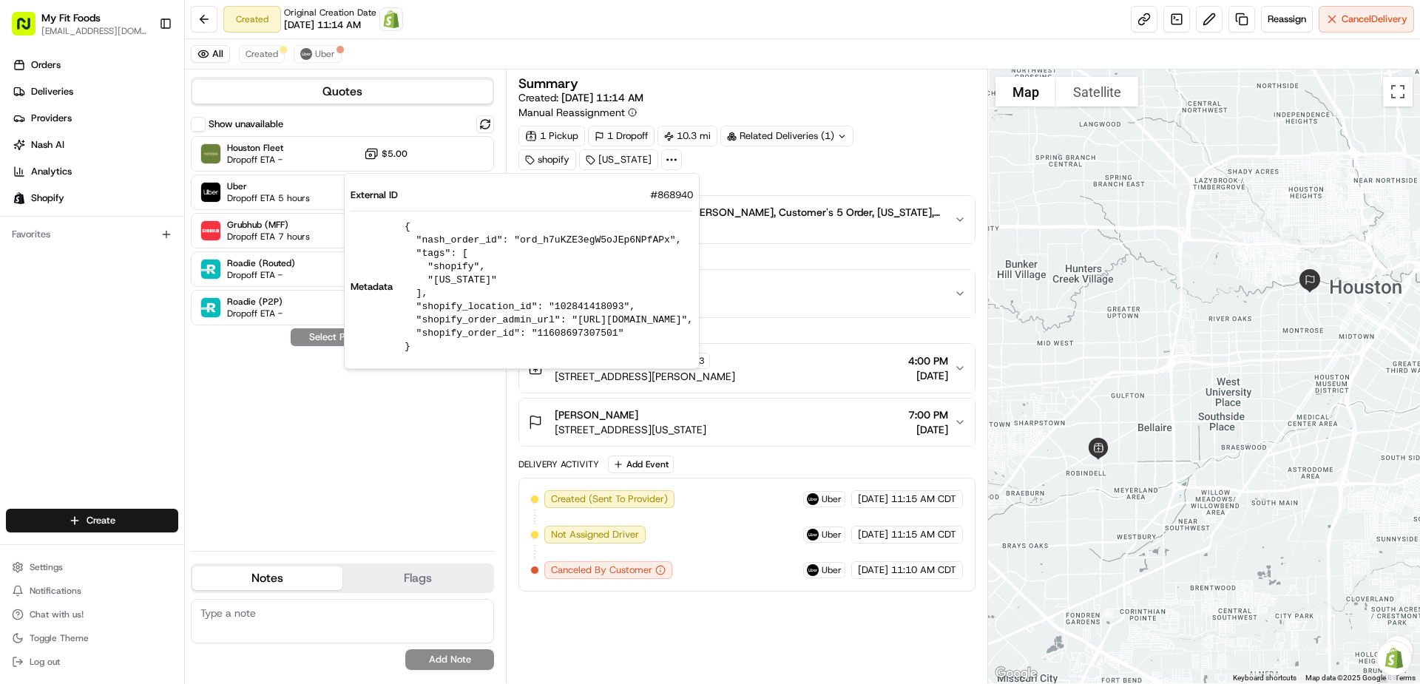
click at [808, 84] on div "Summary" at bounding box center [746, 83] width 456 height 13
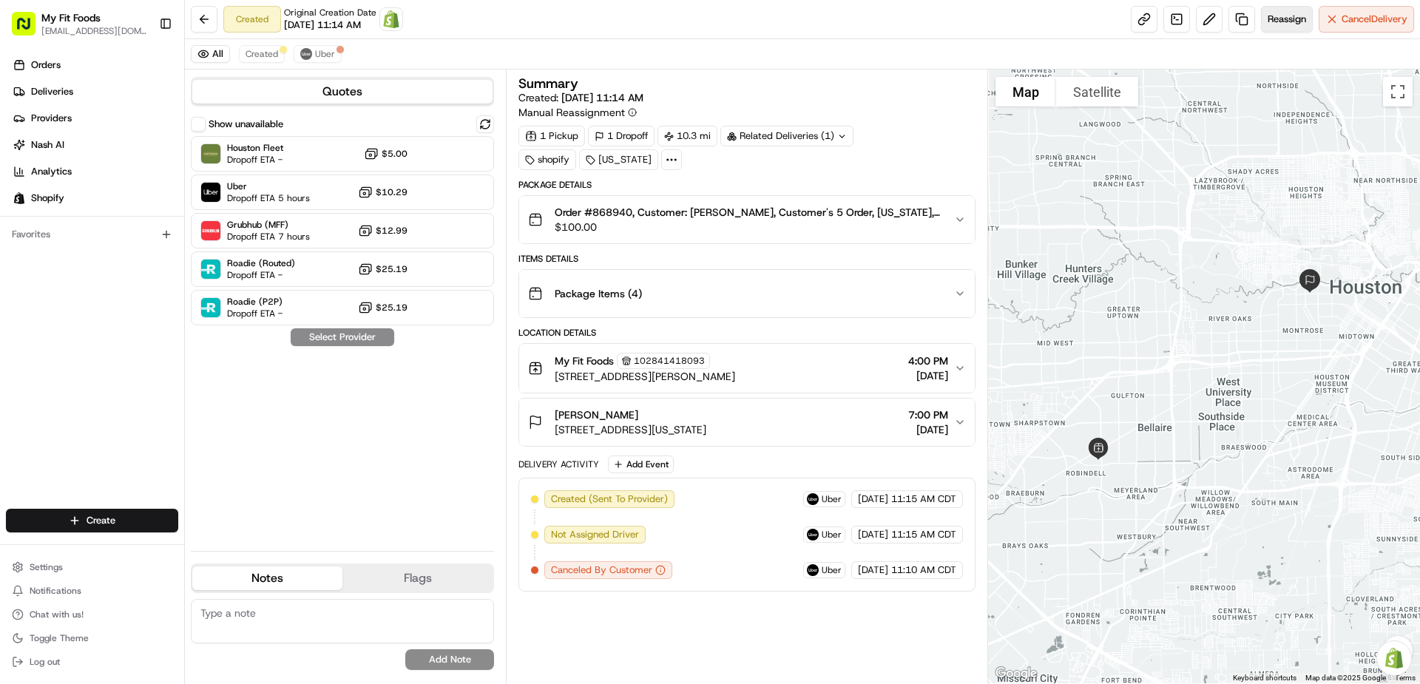
click at [1274, 25] on span "Reassign" at bounding box center [1287, 19] width 38 height 13
click at [1358, 28] on button "Cancel Delivery" at bounding box center [1366, 19] width 95 height 27
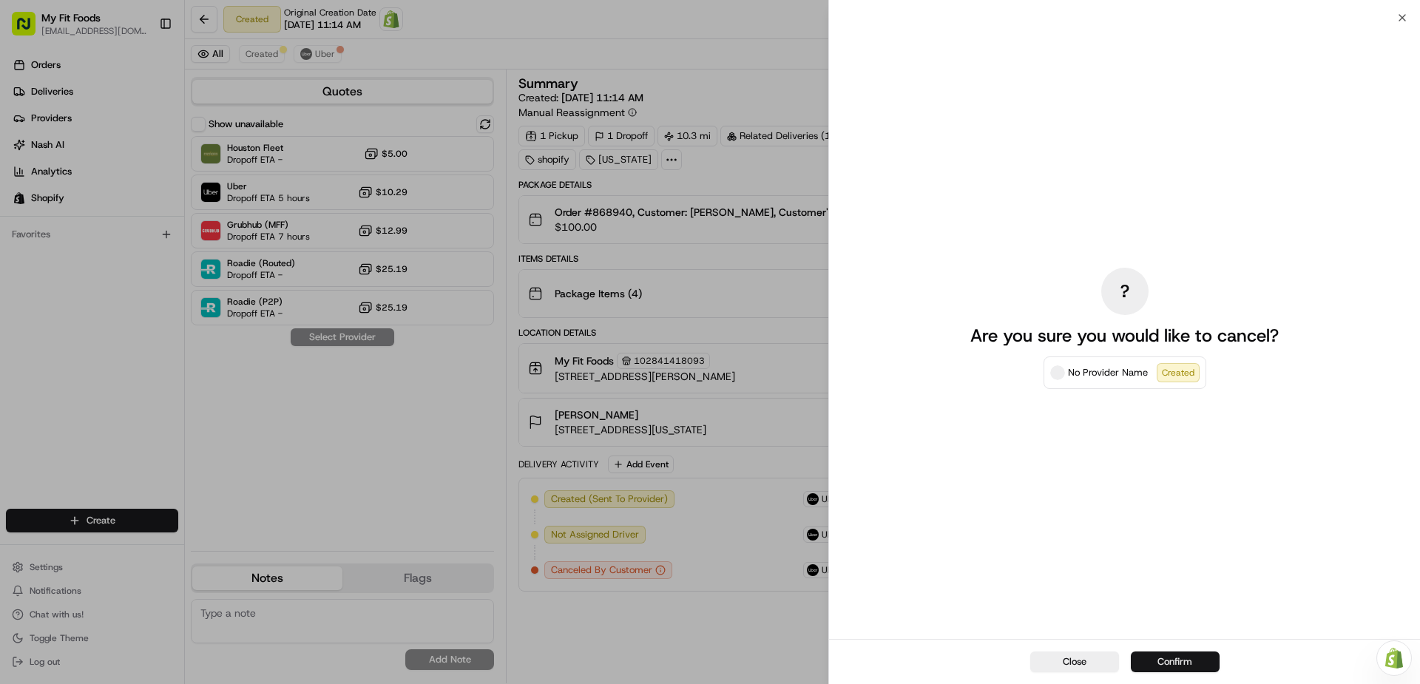
click at [1191, 661] on button "Confirm" at bounding box center [1175, 662] width 89 height 21
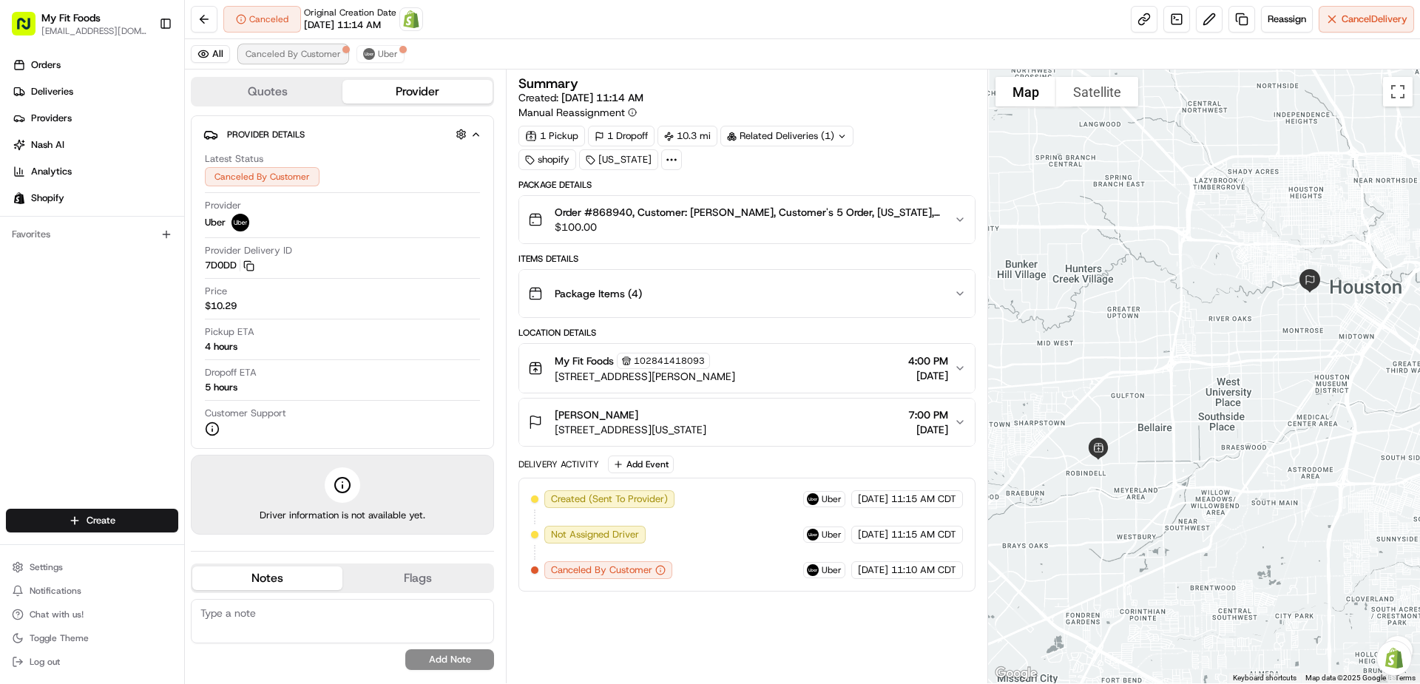
click at [304, 54] on span "Canceled By Customer" at bounding box center [293, 54] width 95 height 12
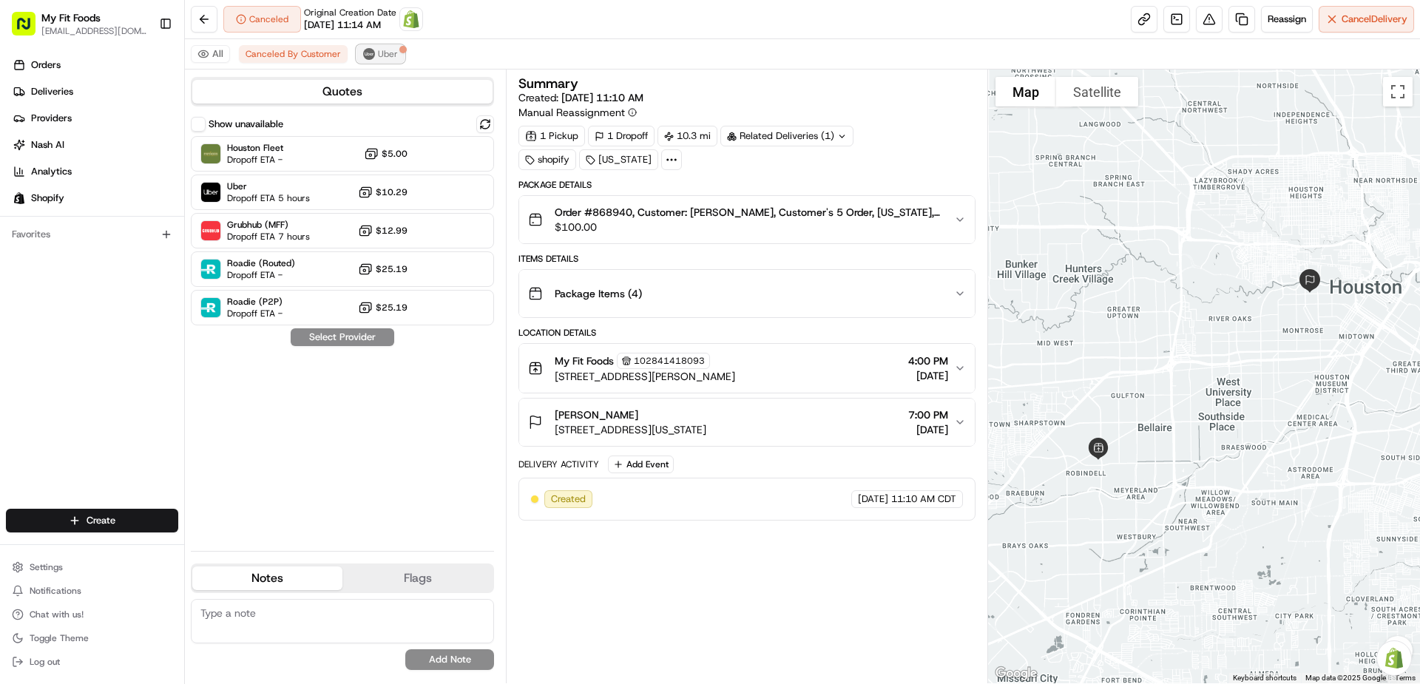
click at [379, 61] on button "Uber" at bounding box center [380, 54] width 48 height 18
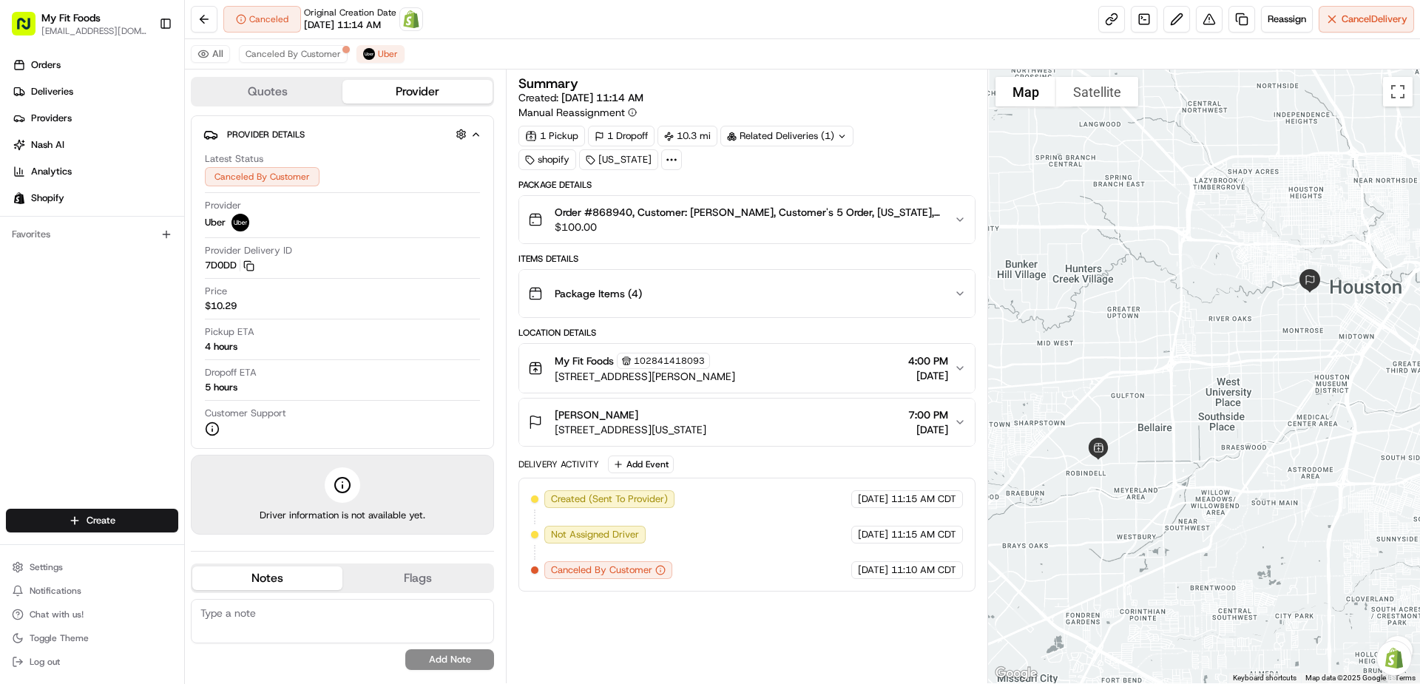
click at [790, 380] on div "My Fit Foods 102841418093 8207 Dunlap St, Houston, TX 77074, US 4:00 PM 08/20/2…" at bounding box center [740, 368] width 425 height 31
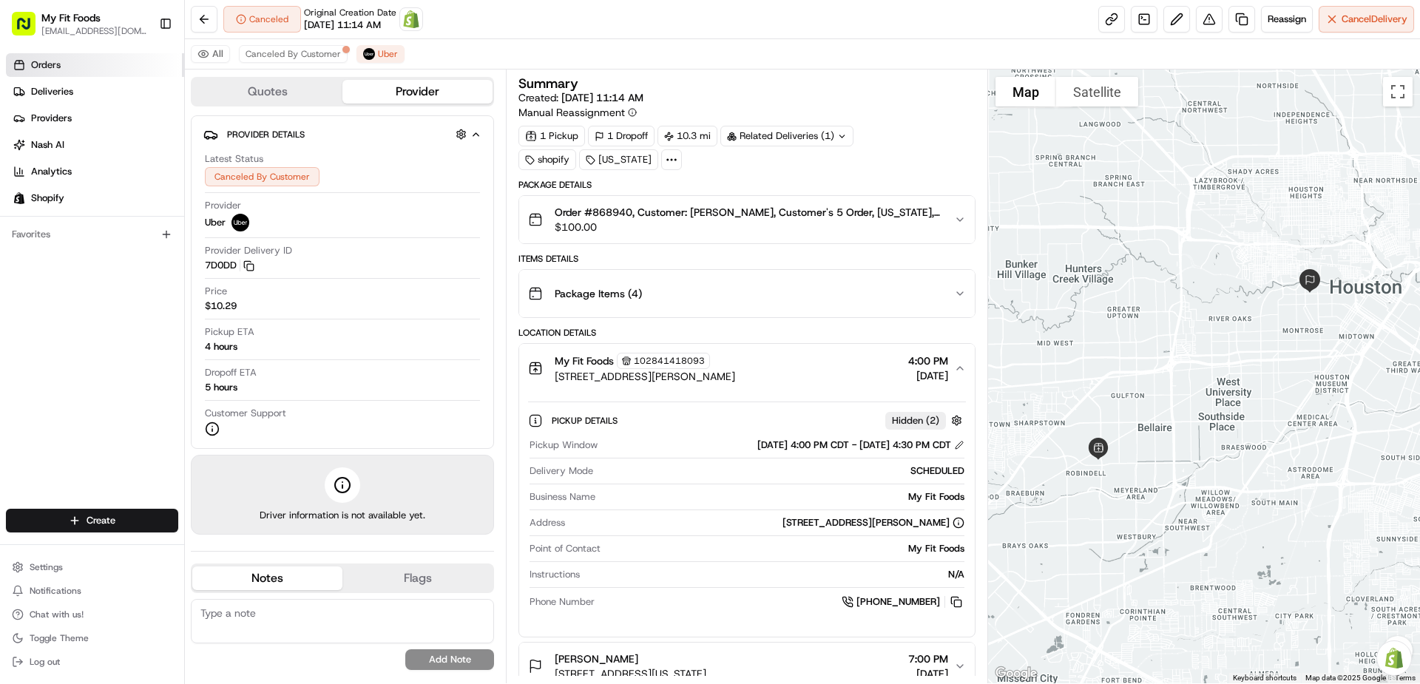
click at [111, 58] on link "Orders" at bounding box center [95, 65] width 178 height 24
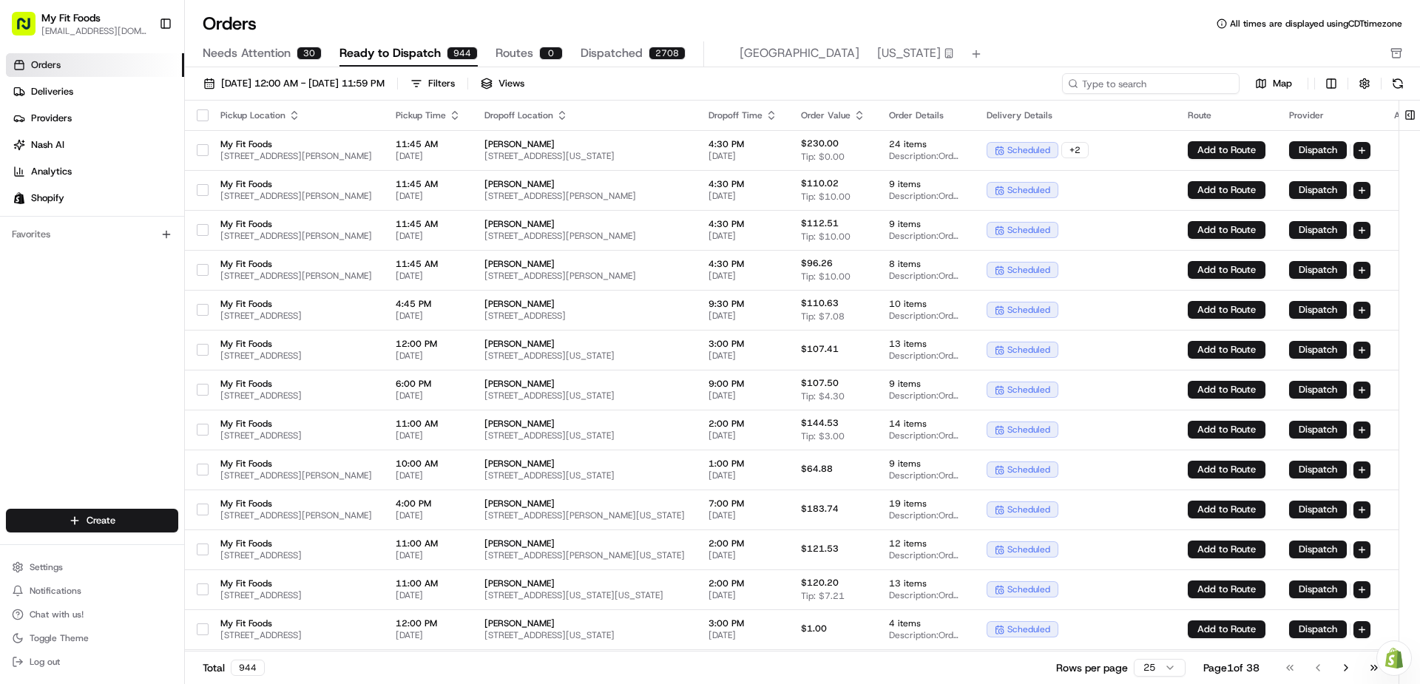
click at [1135, 80] on input at bounding box center [1151, 83] width 178 height 21
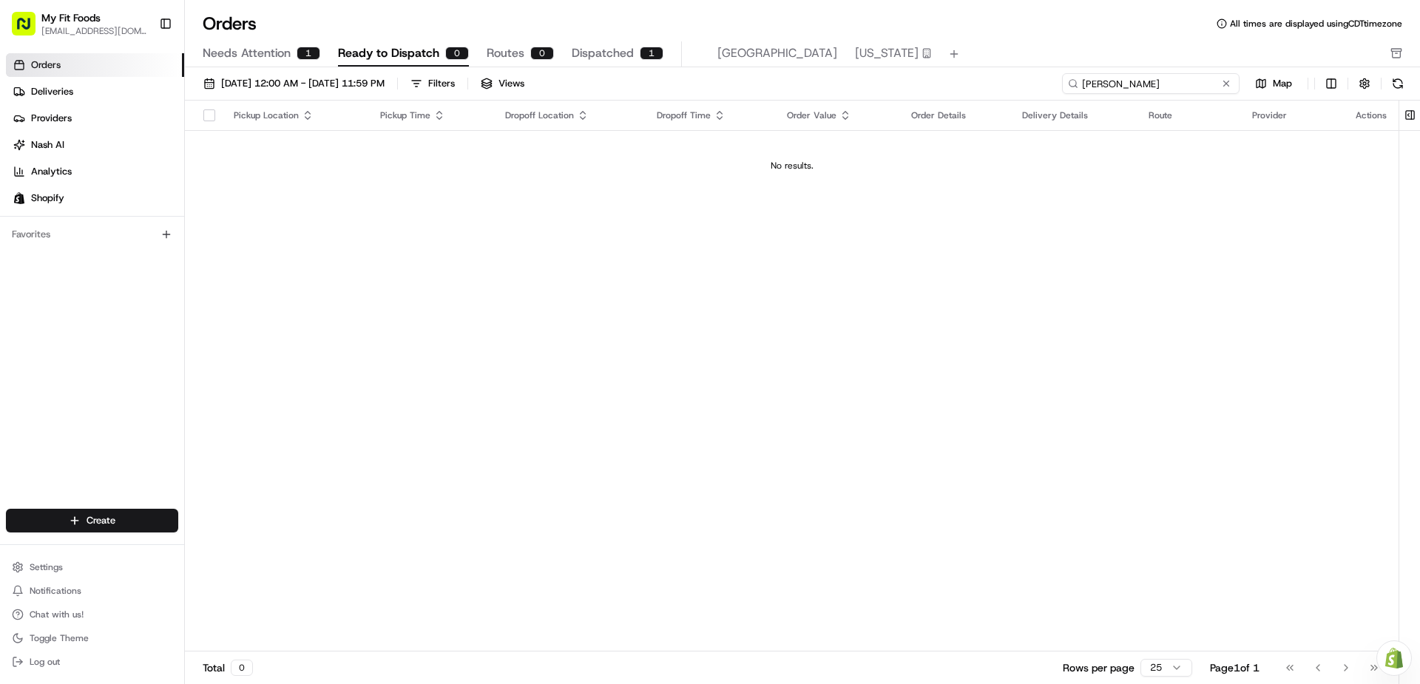
type input "dylan q"
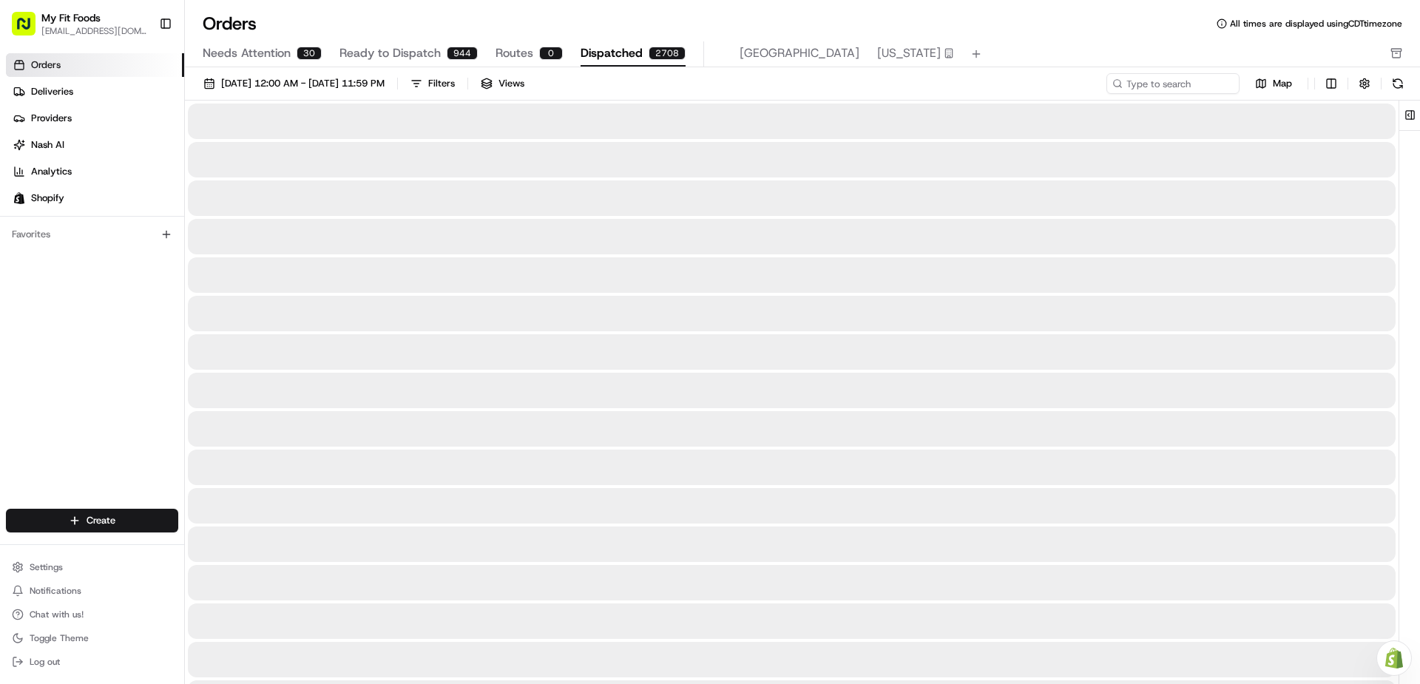
click at [603, 58] on span "Dispatched" at bounding box center [612, 53] width 62 height 18
click at [516, 50] on span "Routes" at bounding box center [515, 53] width 38 height 18
click at [278, 53] on span "Needs Attention" at bounding box center [247, 53] width 88 height 18
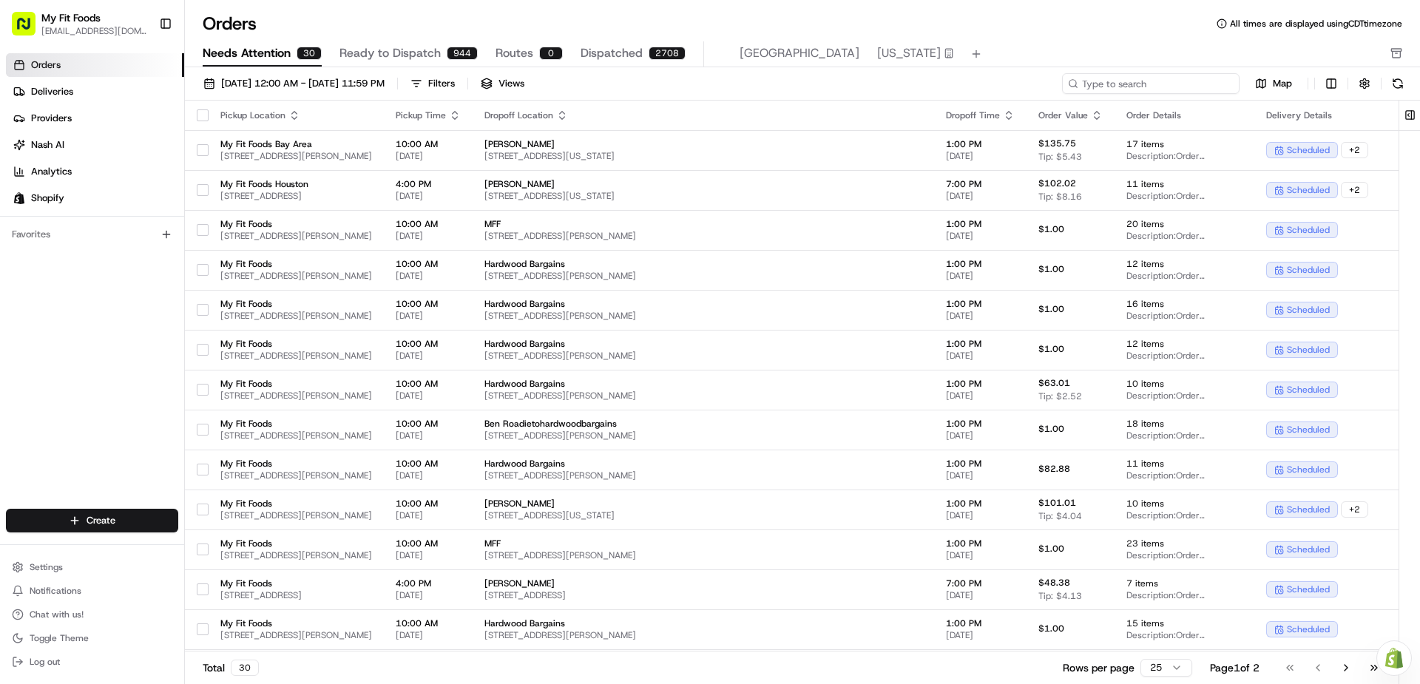
click at [1203, 82] on input at bounding box center [1151, 83] width 178 height 21
type input "s"
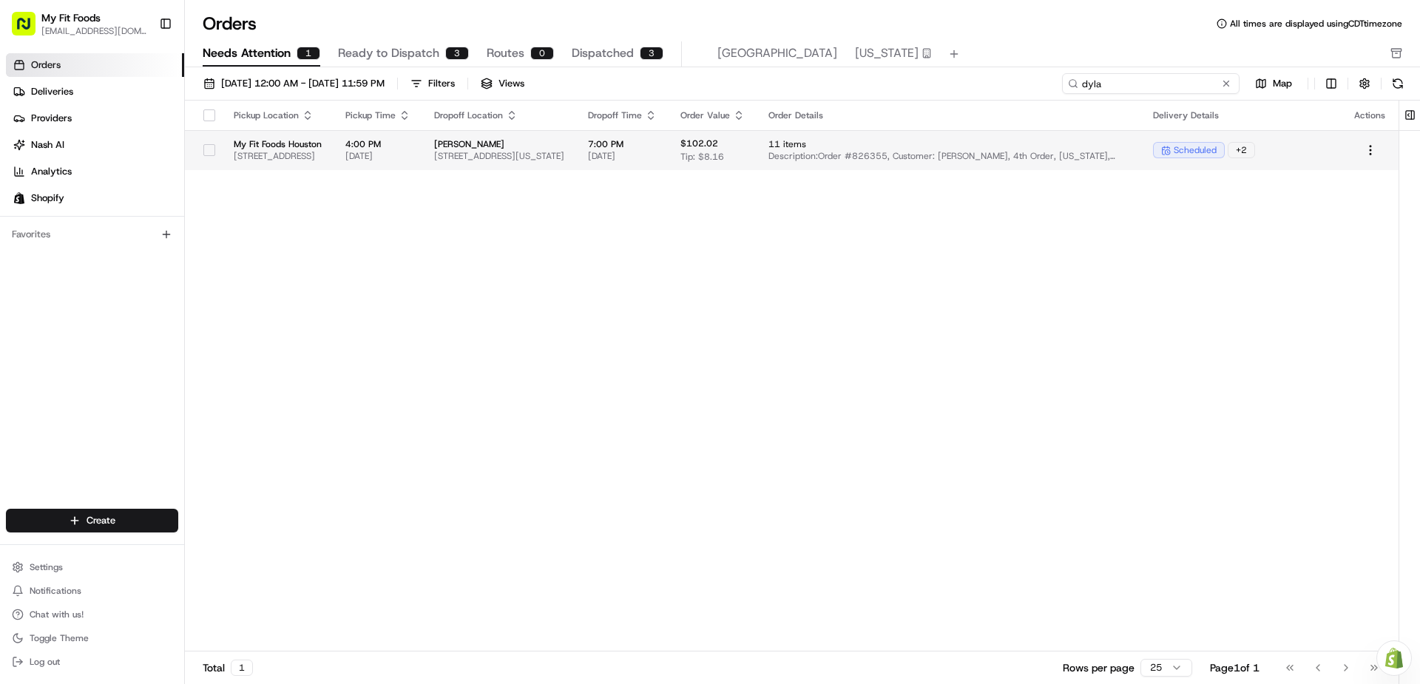
type input "dyla"
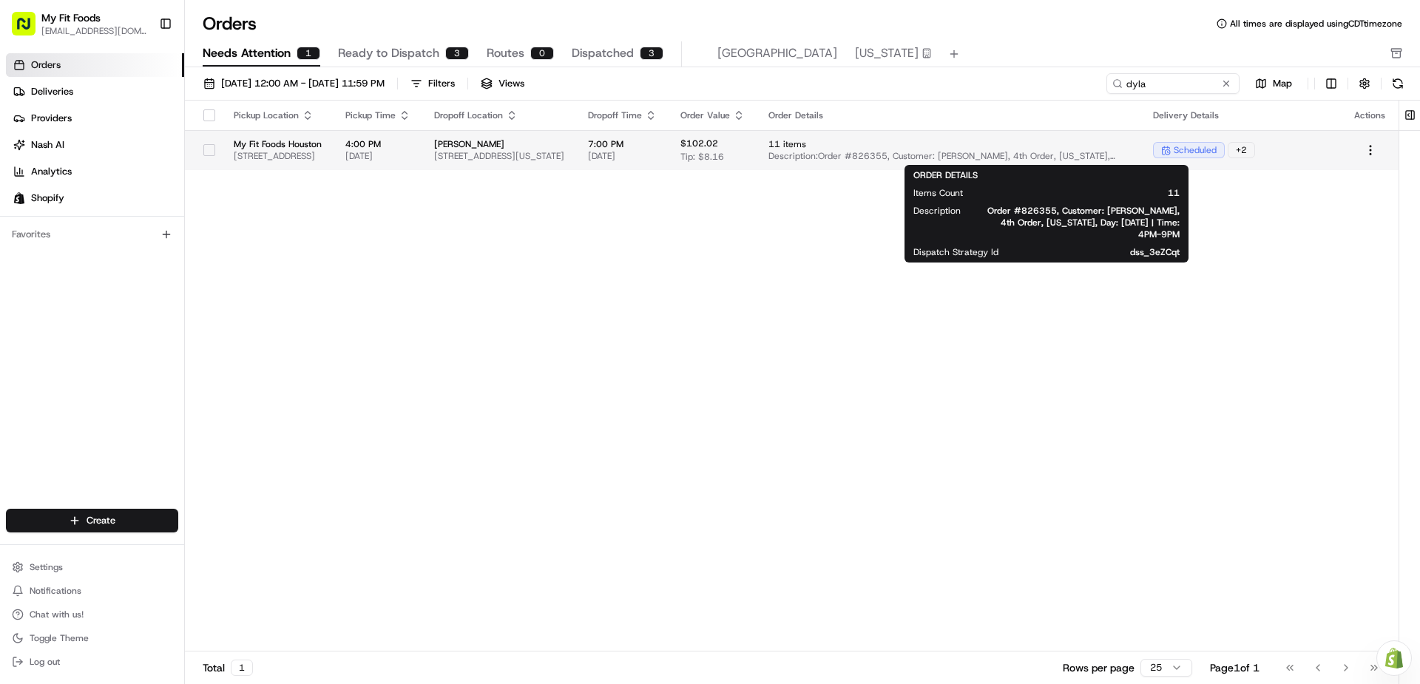
click at [965, 147] on span "11 items" at bounding box center [948, 144] width 361 height 12
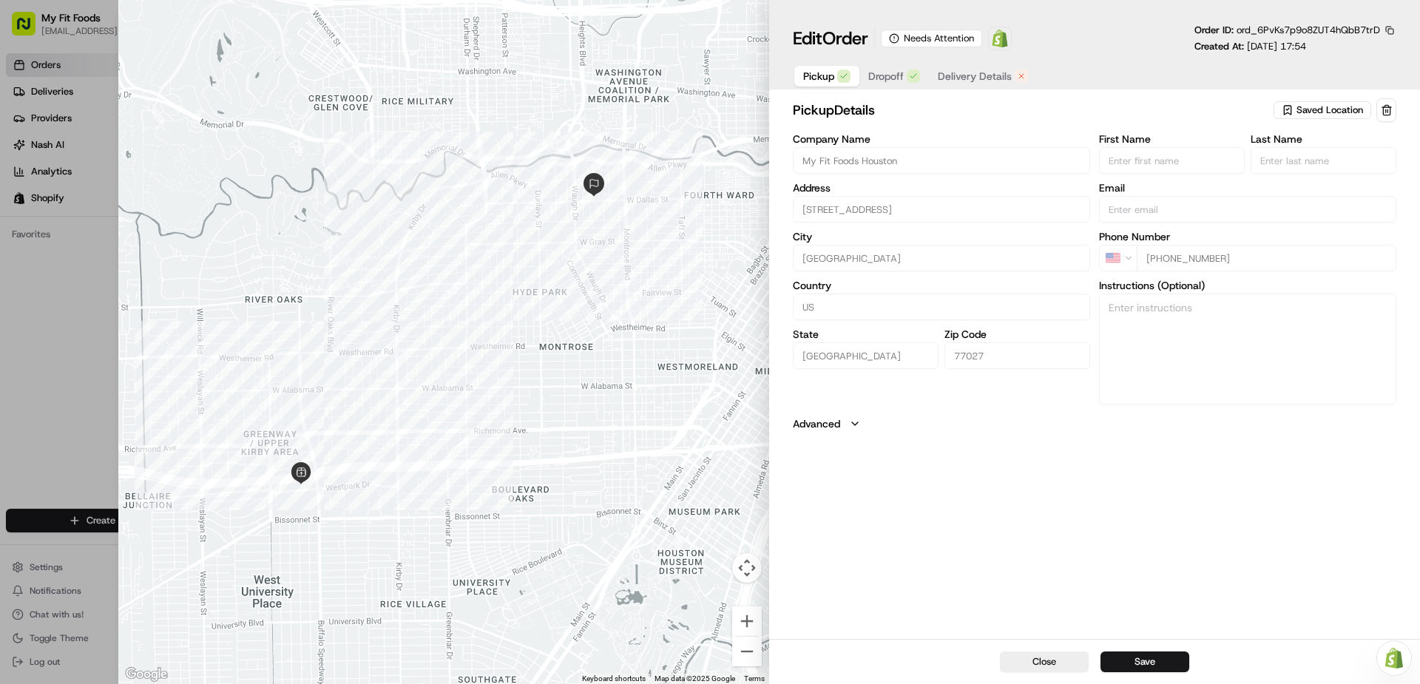
click at [1312, 107] on span "Saved Location" at bounding box center [1330, 110] width 67 height 13
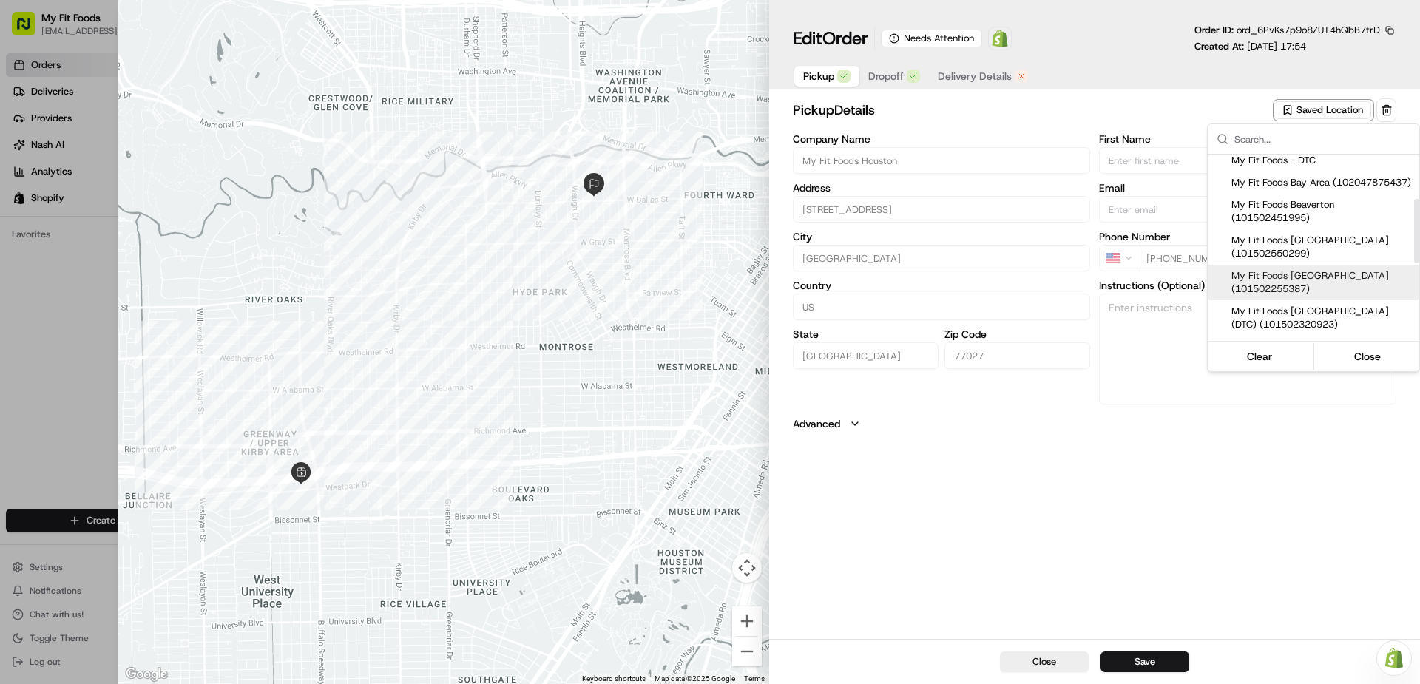
scroll to position [148, 0]
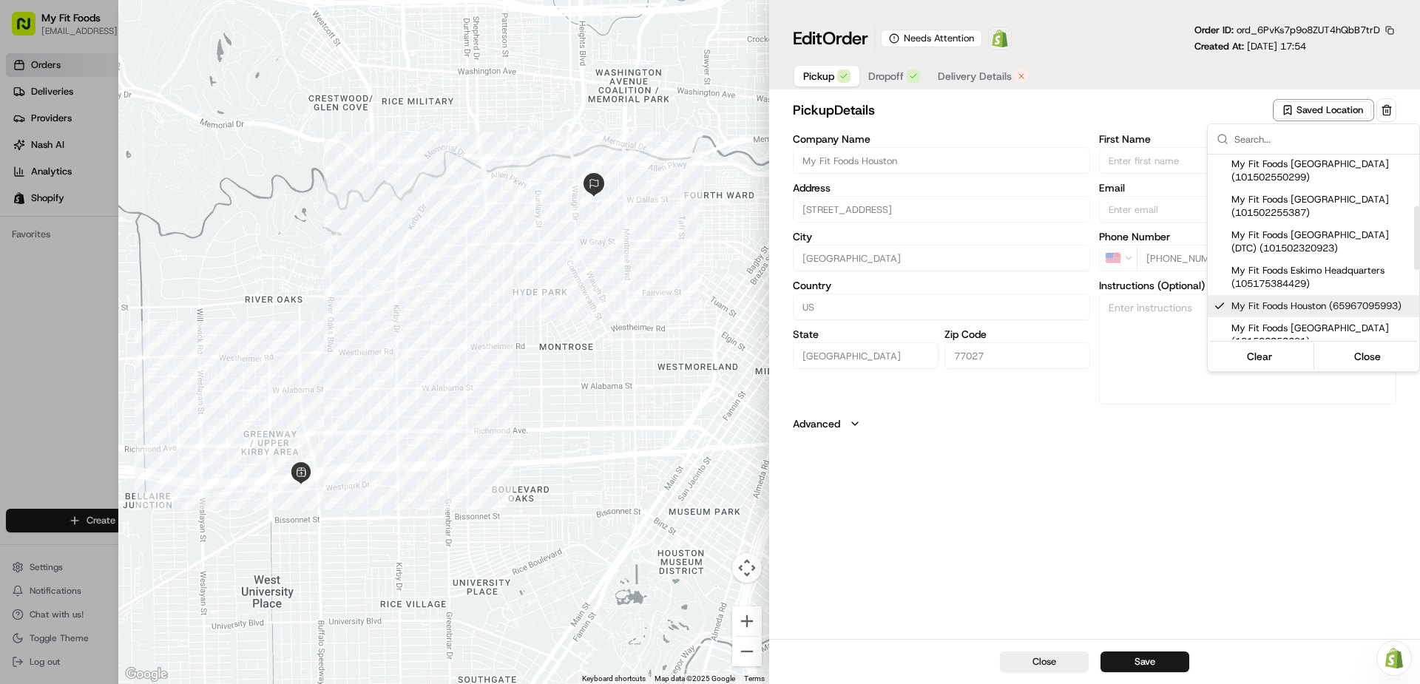
click at [1274, 313] on span "My Fit Foods Houston (65967095993)" at bounding box center [1322, 306] width 182 height 13
type input "+1"
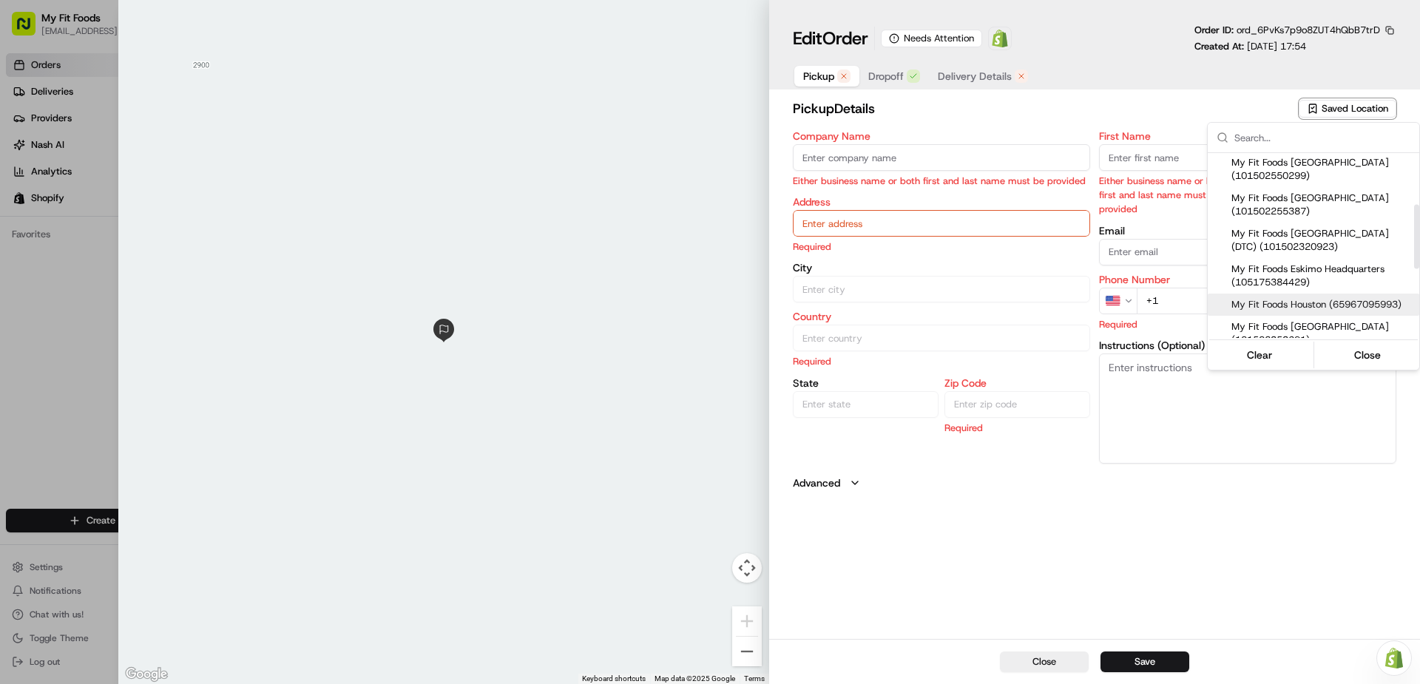
click at [1274, 311] on span "My Fit Foods Houston (65967095993)" at bounding box center [1322, 304] width 182 height 13
type input "My Fit Foods Houston"
type input "[STREET_ADDRESS]"
type input "[GEOGRAPHIC_DATA]"
type input "US"
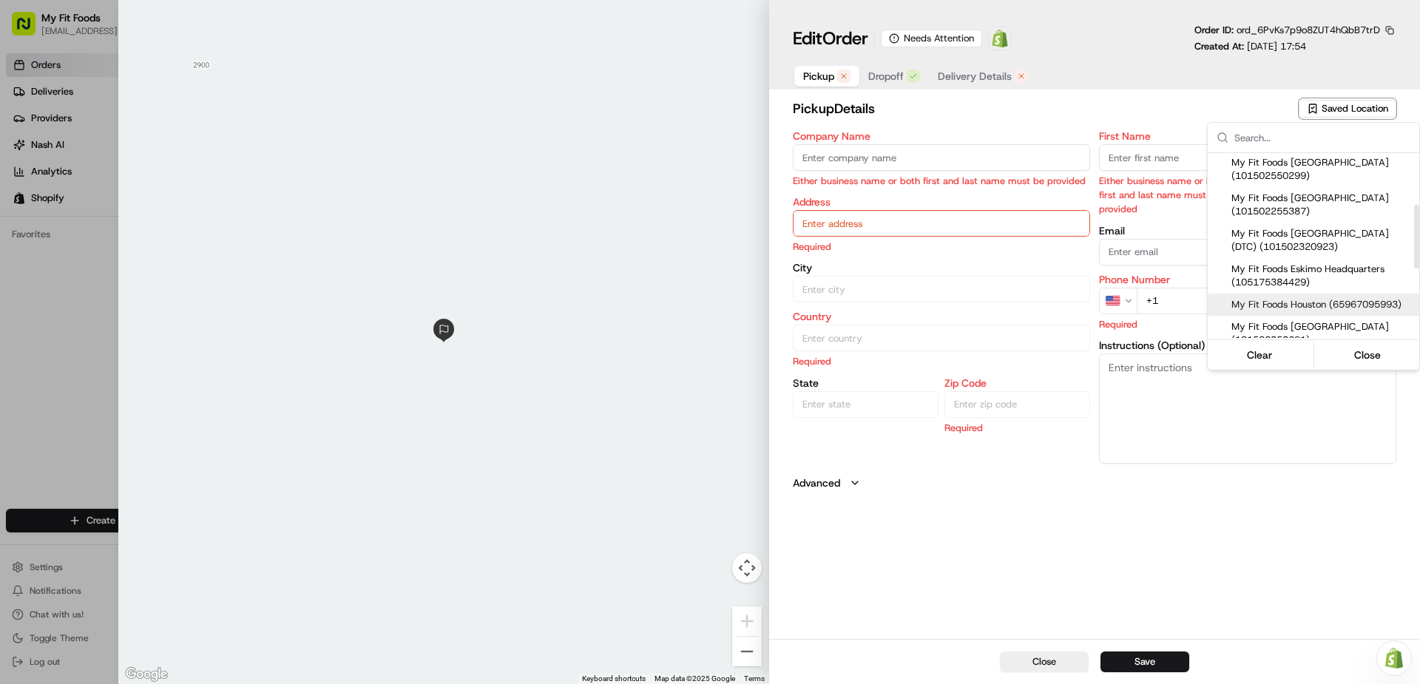
type input "[GEOGRAPHIC_DATA]"
type input "77027"
type input "[PHONE_NUMBER]"
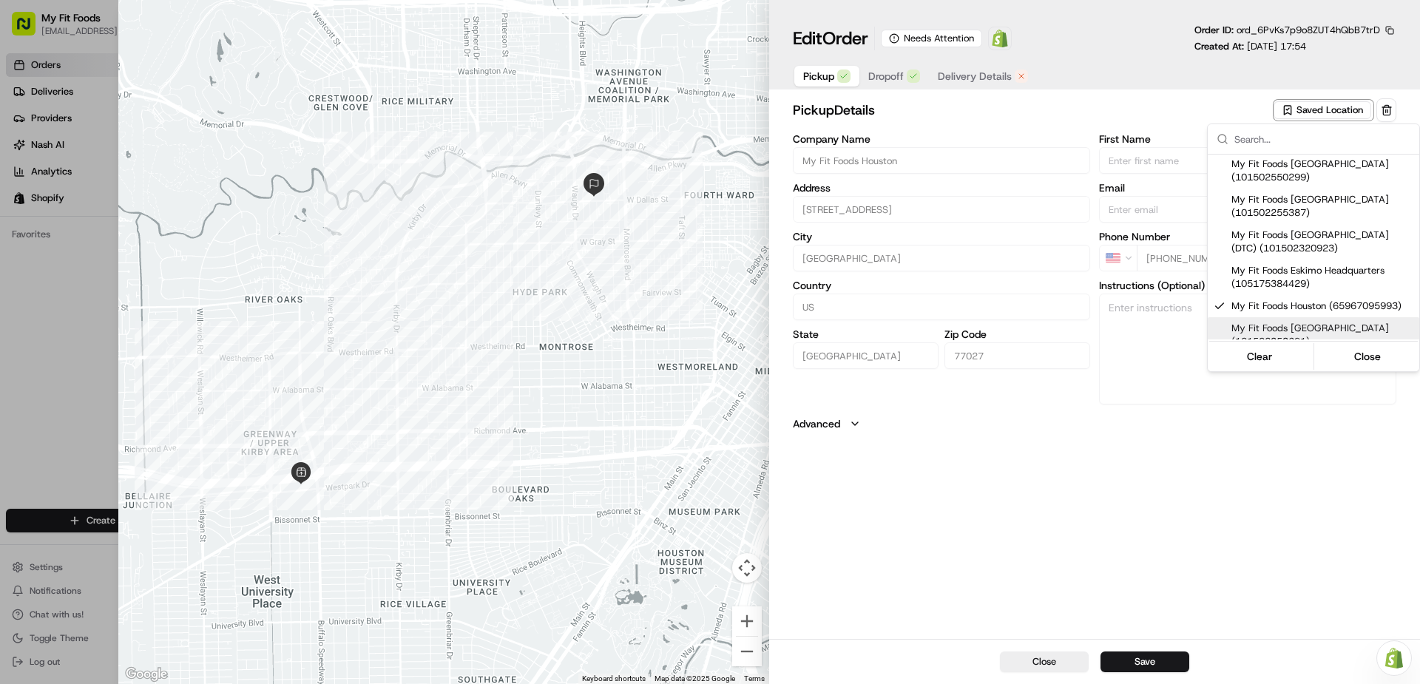
click at [1164, 665] on div at bounding box center [710, 342] width 1420 height 684
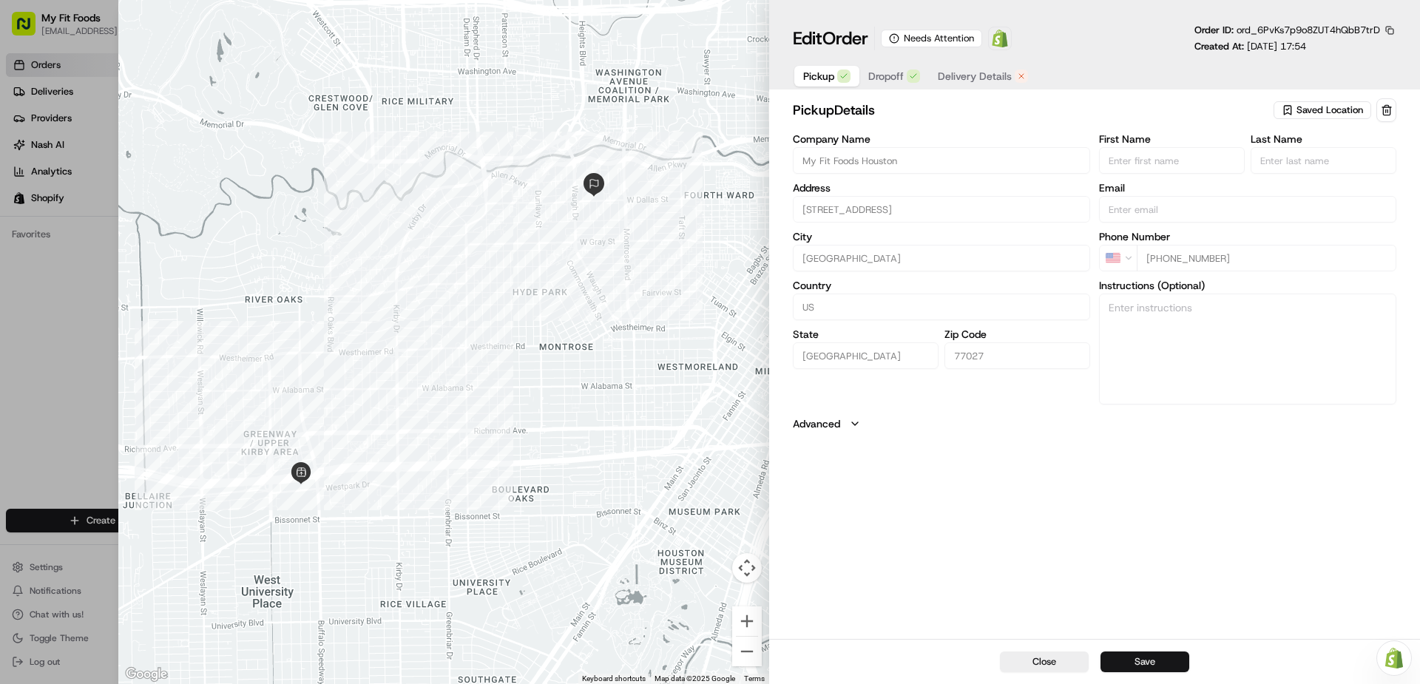
click at [1158, 662] on button "Save" at bounding box center [1145, 662] width 89 height 21
click at [987, 78] on span "Delivery Details" at bounding box center [975, 76] width 74 height 15
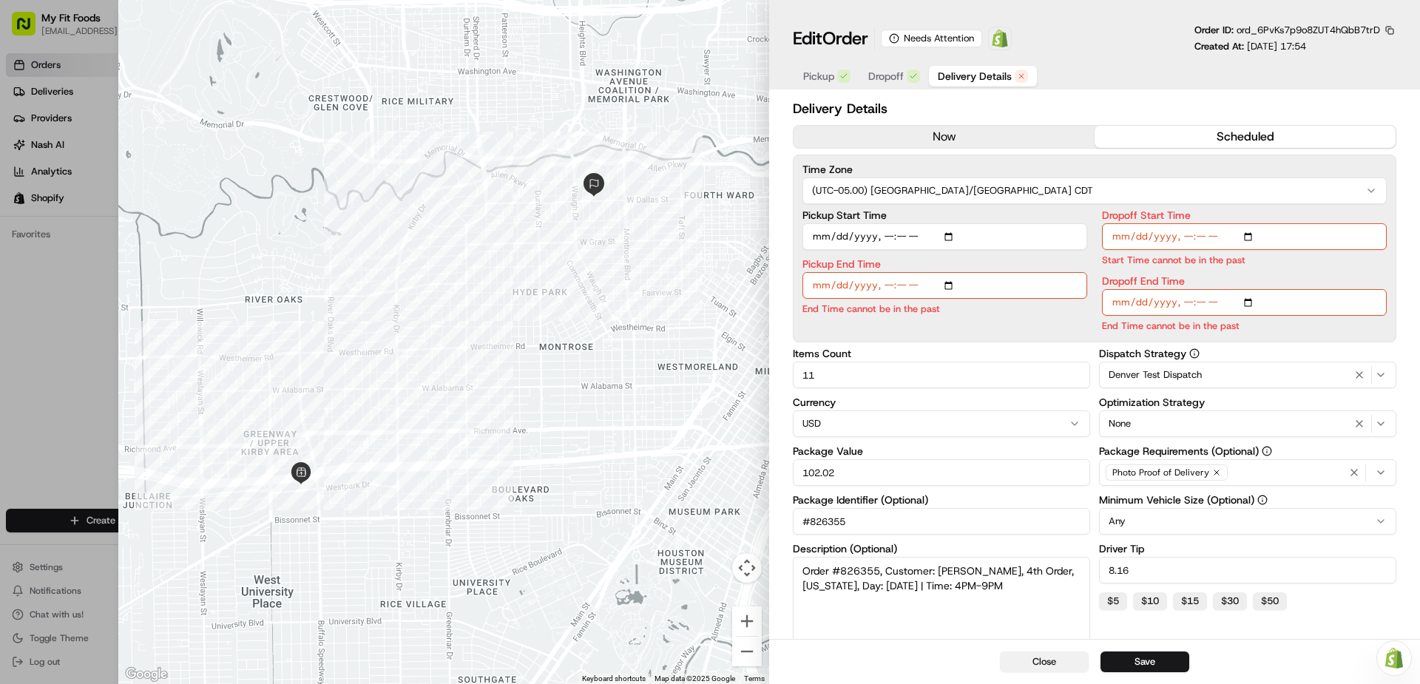
click at [1047, 664] on button "Close" at bounding box center [1044, 662] width 89 height 21
type input "1"
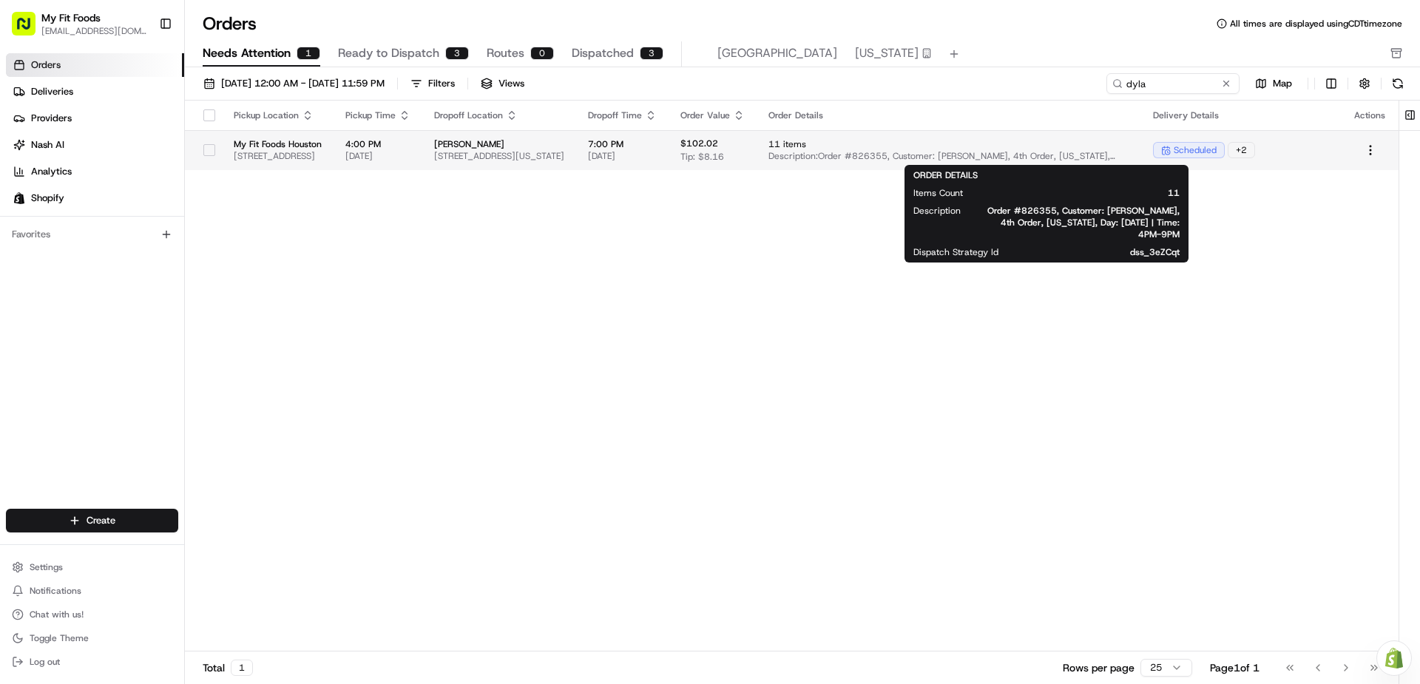
click at [1027, 155] on span "Description: Order #826355, Customer: Dylan Quiroz, 4th Order, Texas, Day: 2025…" at bounding box center [948, 156] width 361 height 12
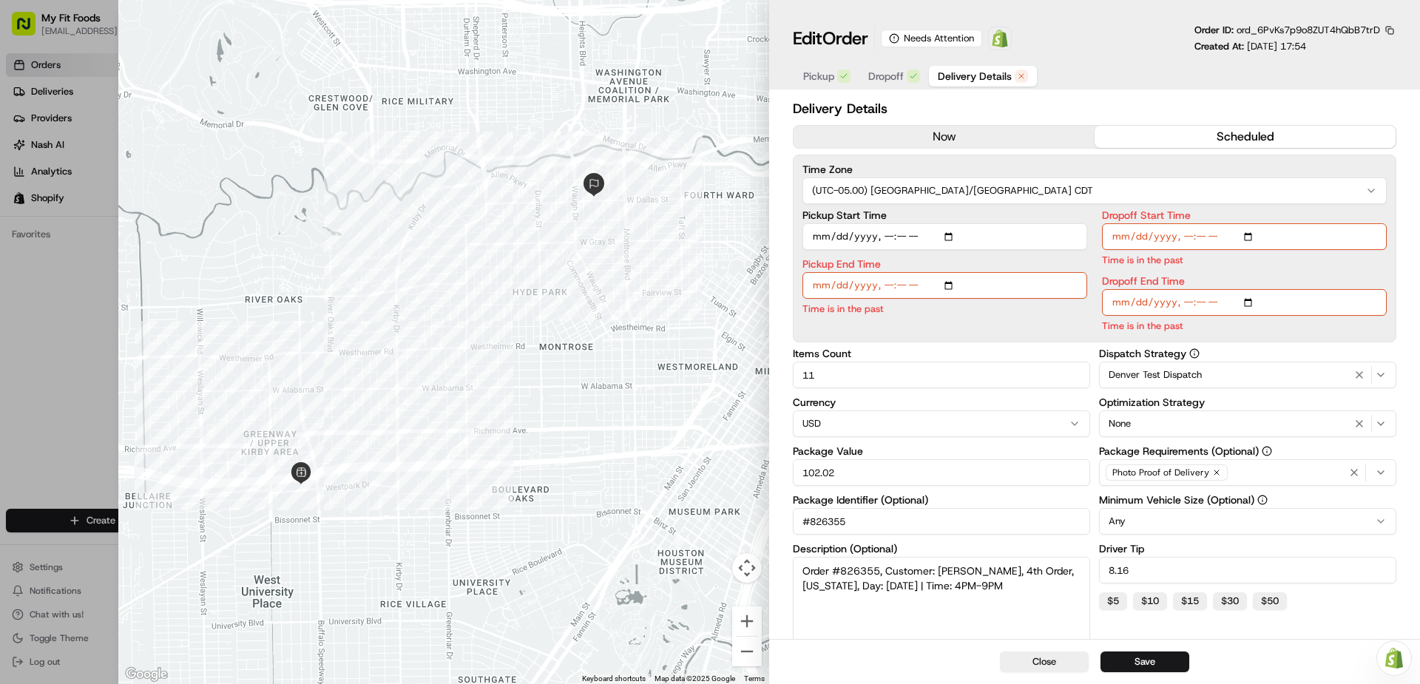
click at [845, 240] on input "Pickup Start Time" at bounding box center [944, 236] width 285 height 27
click at [843, 240] on input "Pickup Start Time" at bounding box center [944, 236] width 285 height 27
type input "[DATE]T16:00"
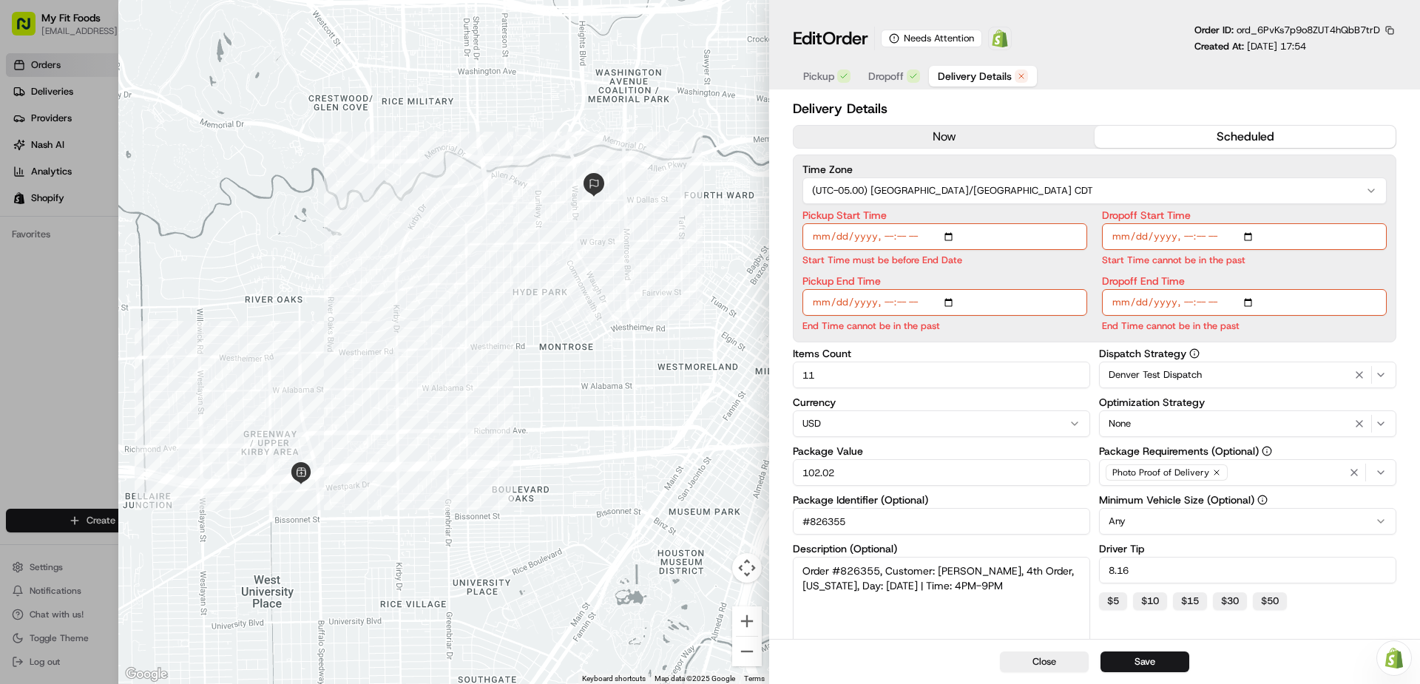
click at [835, 288] on div "Pickup End Time End Time cannot be in the past" at bounding box center [944, 304] width 285 height 57
type input "[DATE]T16:30"
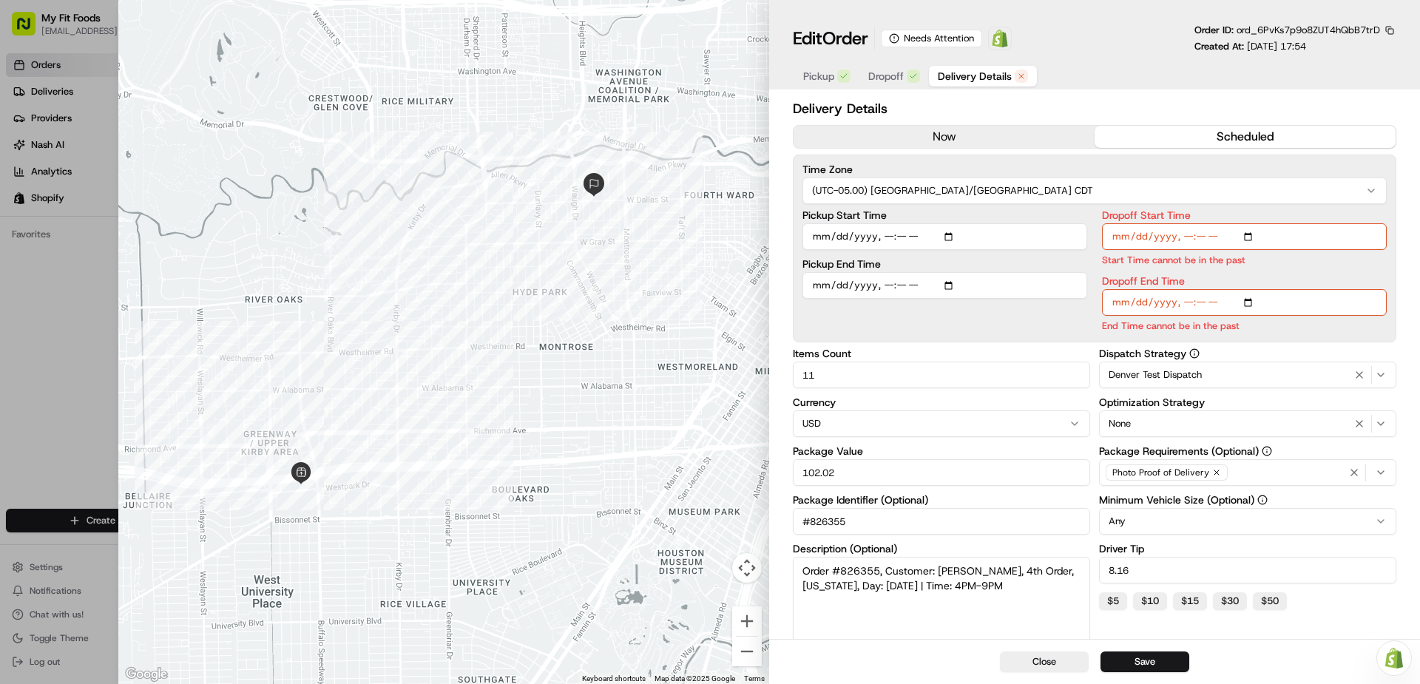
click at [1013, 274] on div "Pickup Start Time Pickup End Time" at bounding box center [944, 271] width 285 height 123
click at [1251, 236] on input "Dropoff Start Time" at bounding box center [1244, 236] width 285 height 27
type input "[DATE]T16:00"
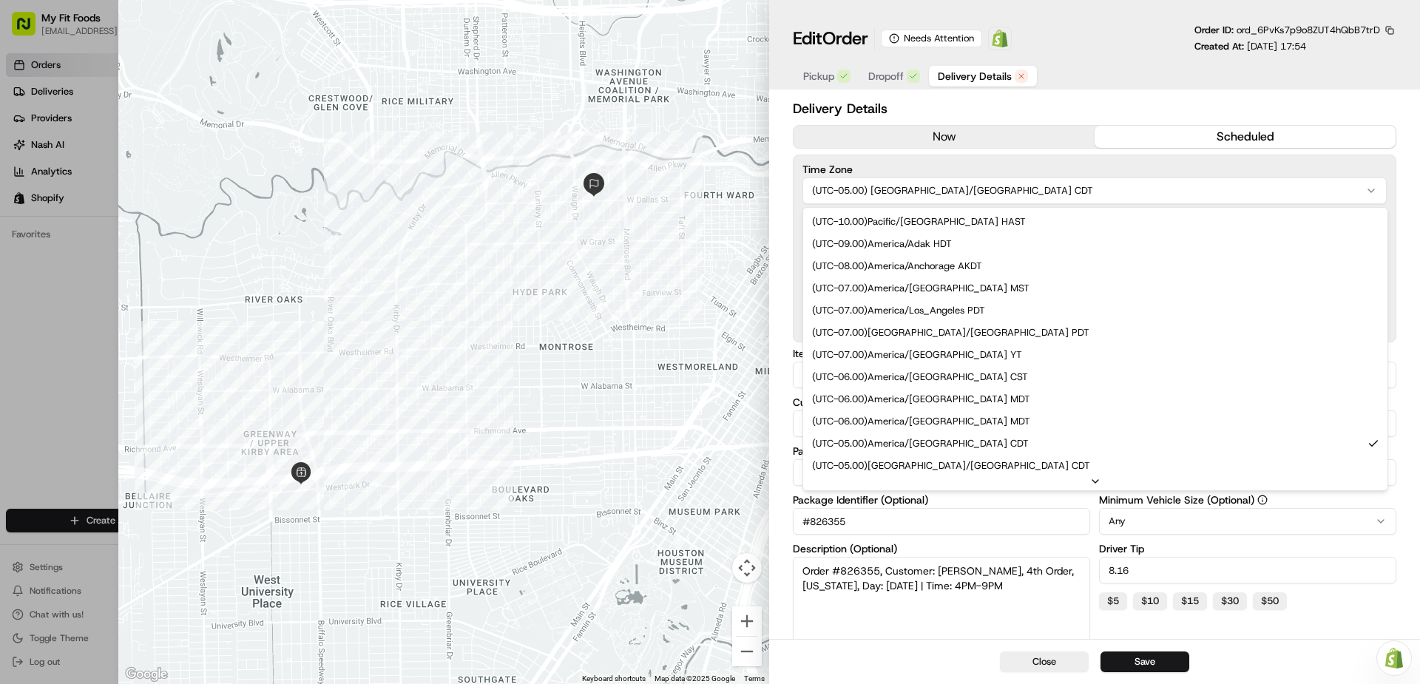
click at [1262, 203] on button "(UTC-05.00) [GEOGRAPHIC_DATA]/[GEOGRAPHIC_DATA] CDT" at bounding box center [1094, 191] width 584 height 27
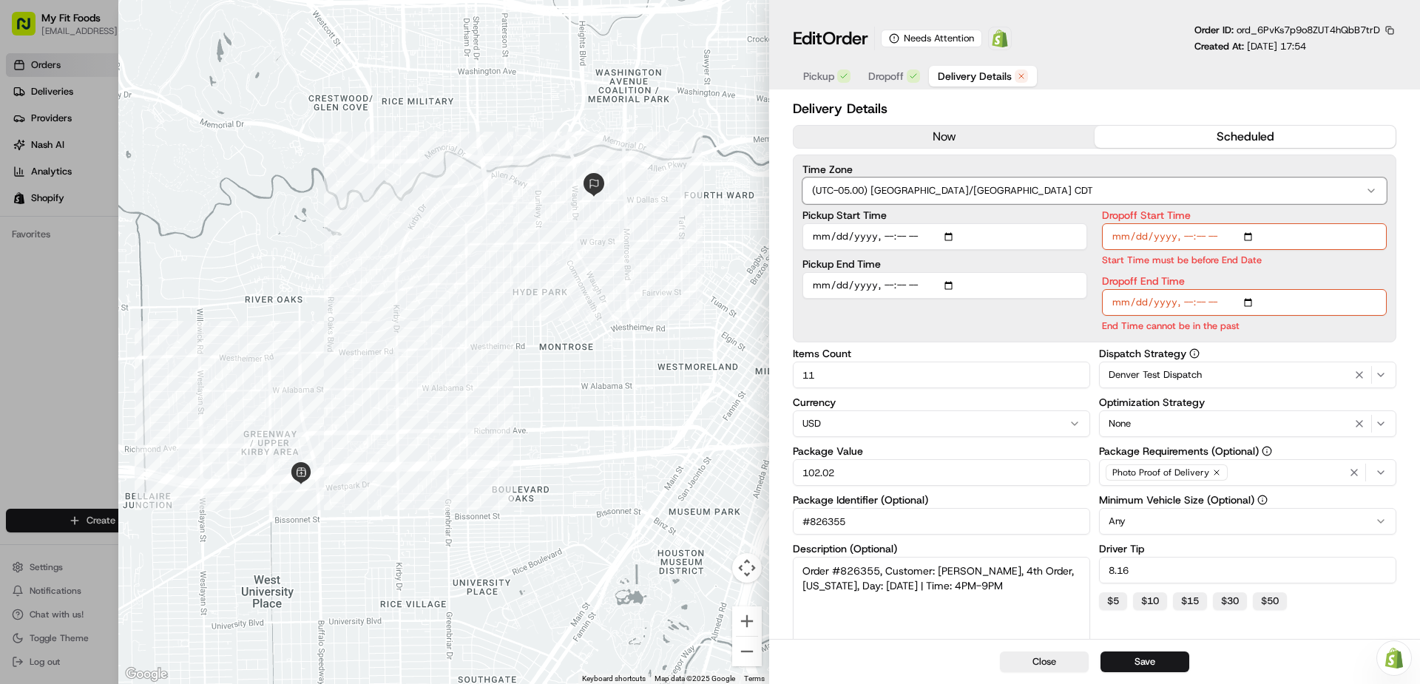
click at [1308, 158] on div "Time Zone (UTC-05.00) America/Chicago CDT Pickup Start Time Pickup End Time Dro…" at bounding box center [1095, 249] width 604 height 188
click at [1140, 304] on input "Dropoff End Time" at bounding box center [1244, 302] width 285 height 27
type input "[DATE]T19:00"
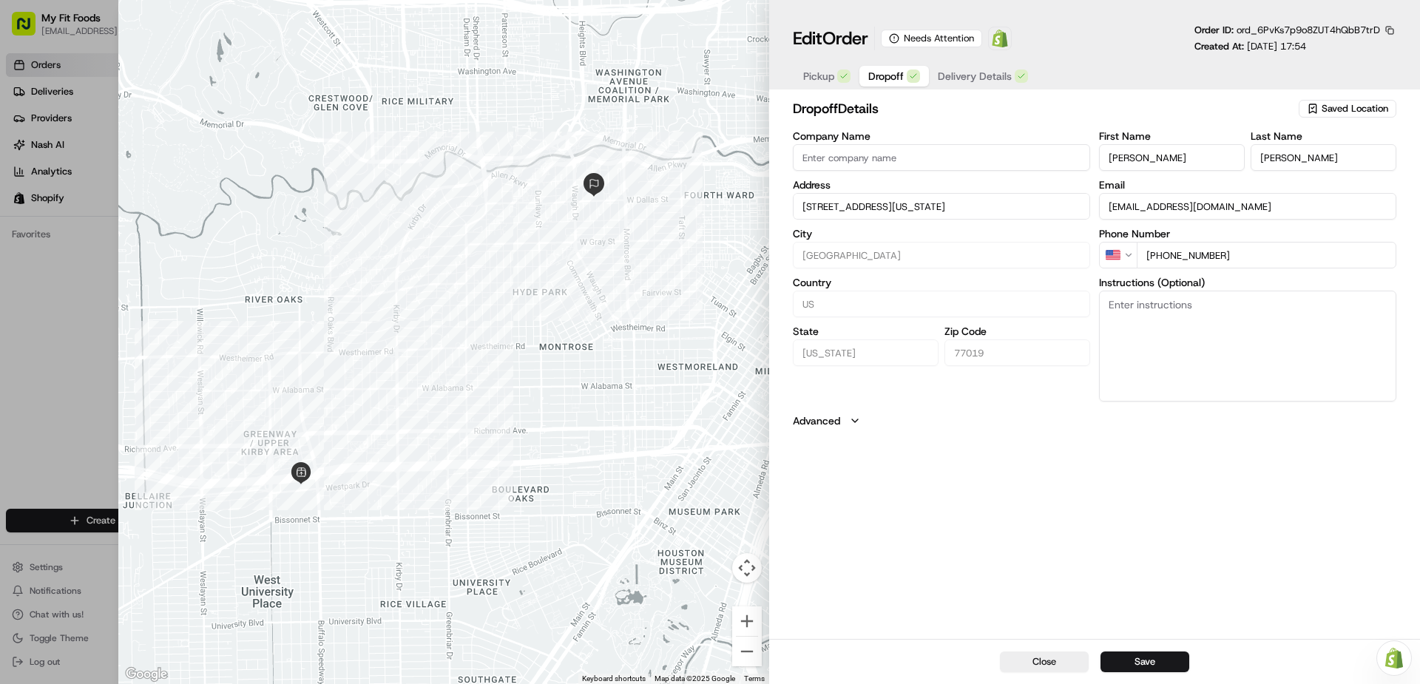
click at [889, 78] on span "Dropoff" at bounding box center [886, 76] width 36 height 15
click at [825, 73] on span "Pickup" at bounding box center [818, 76] width 31 height 15
click at [1172, 664] on button "Save" at bounding box center [1145, 662] width 89 height 21
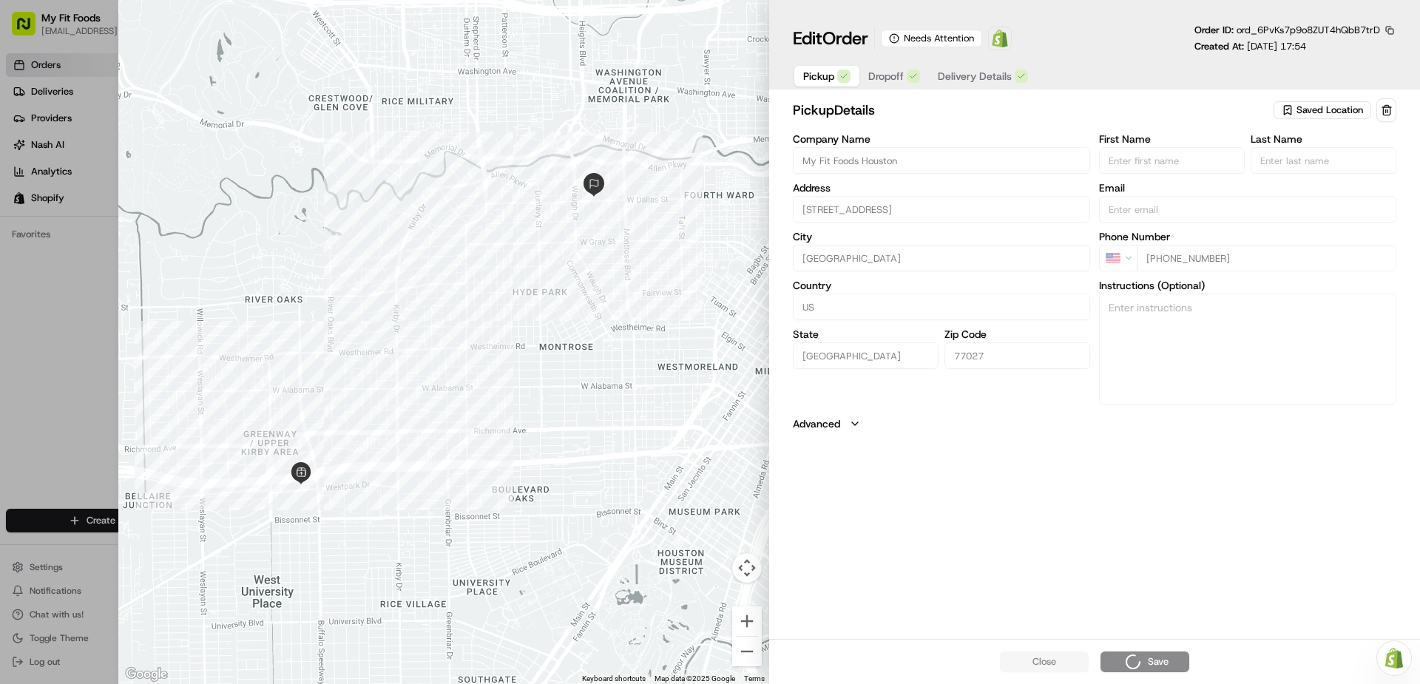
type input "+1"
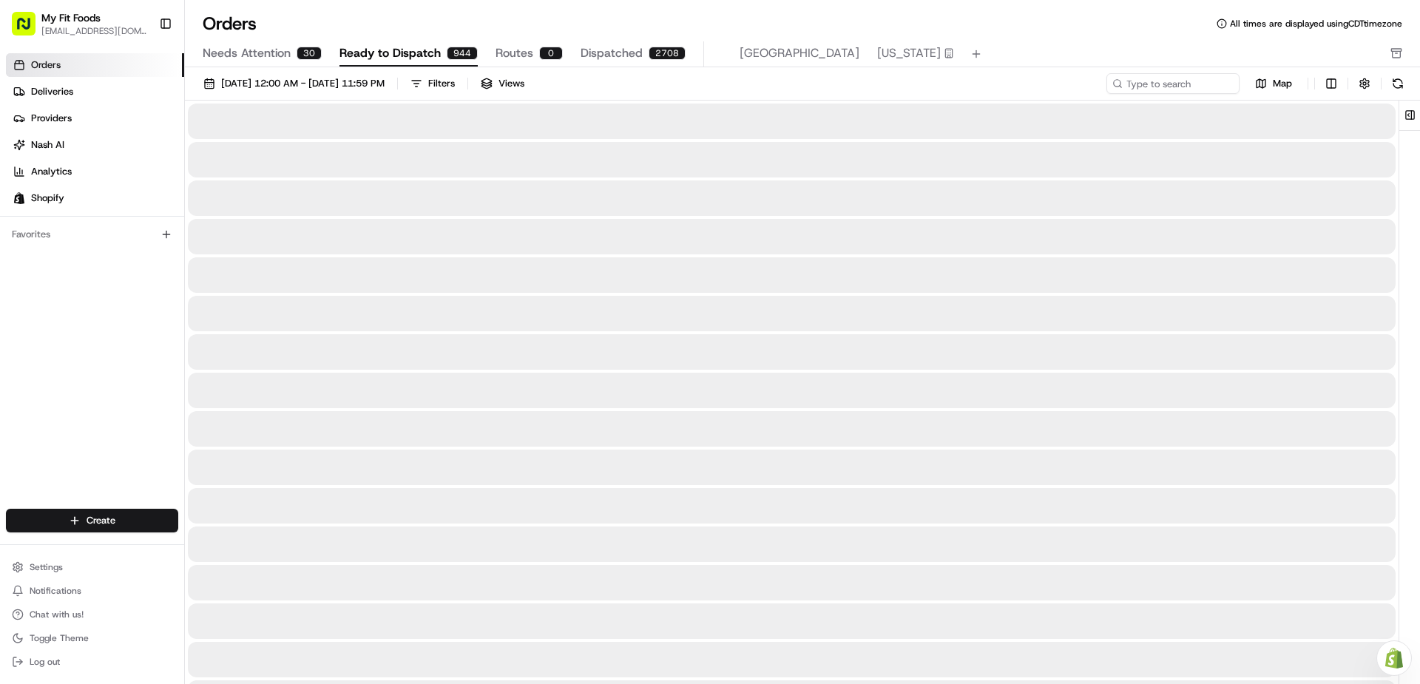
click at [384, 54] on span "Ready to Dispatch" at bounding box center [389, 53] width 101 height 18
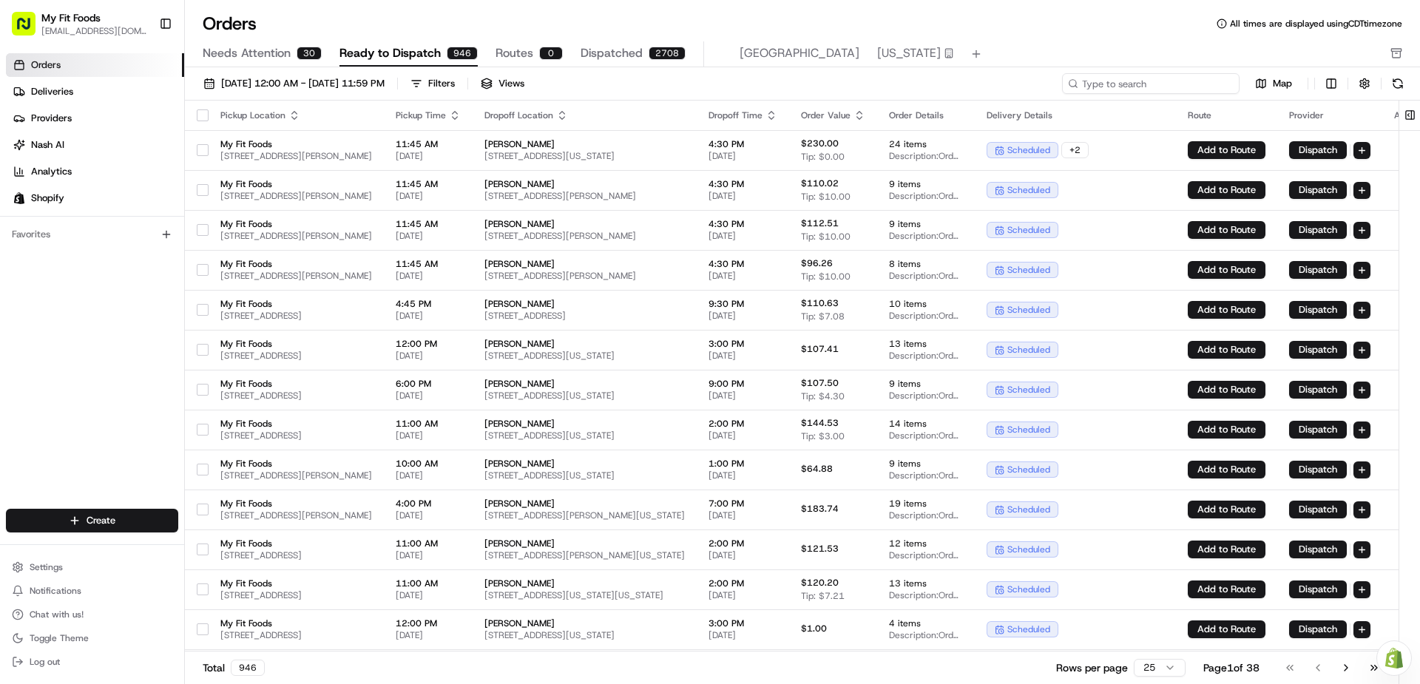
click at [1129, 86] on input at bounding box center [1151, 83] width 178 height 21
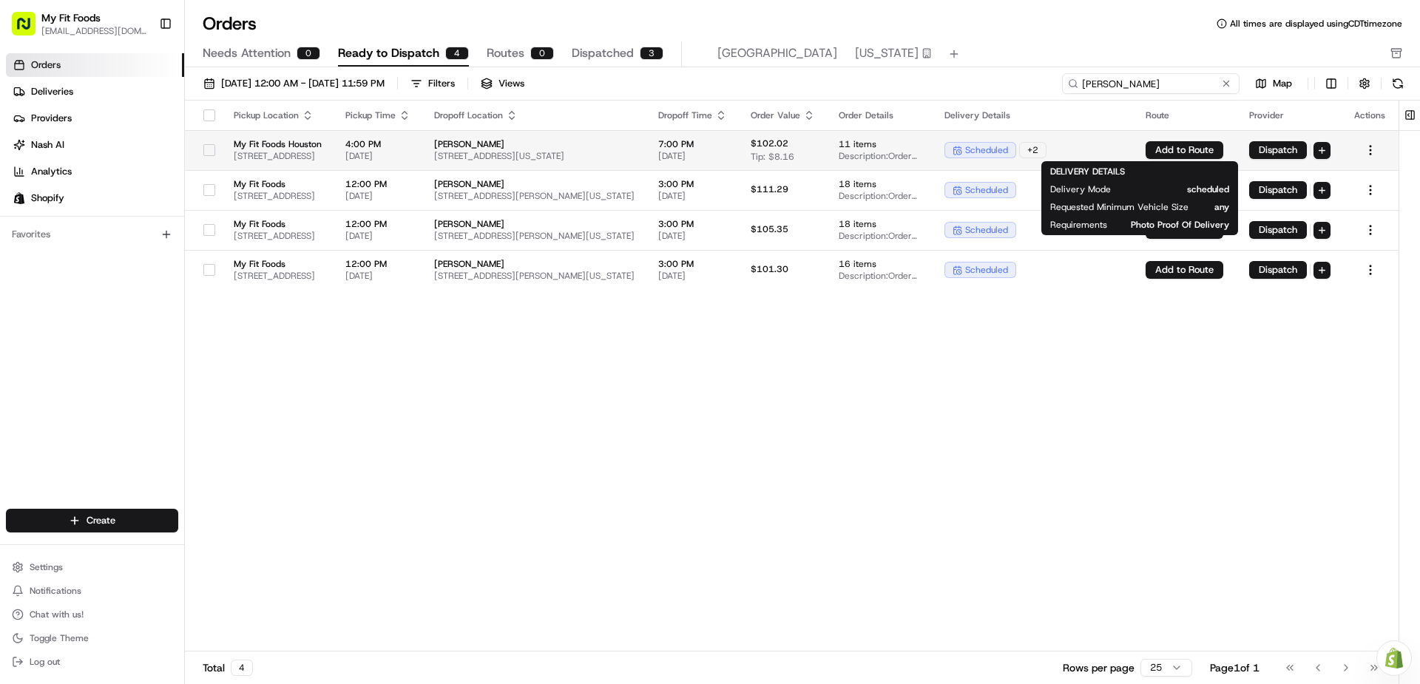
type input "[PERSON_NAME]"
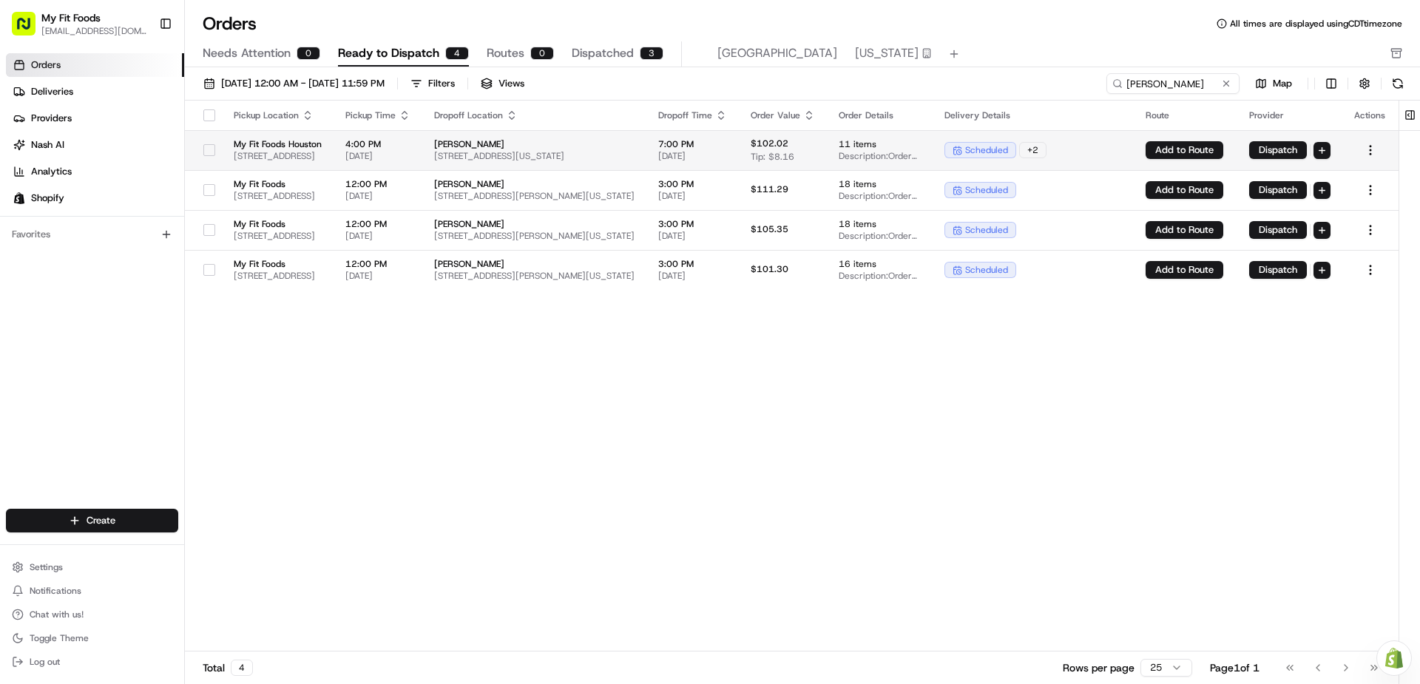
click at [1122, 149] on div "scheduled + 2" at bounding box center [1033, 150] width 178 height 16
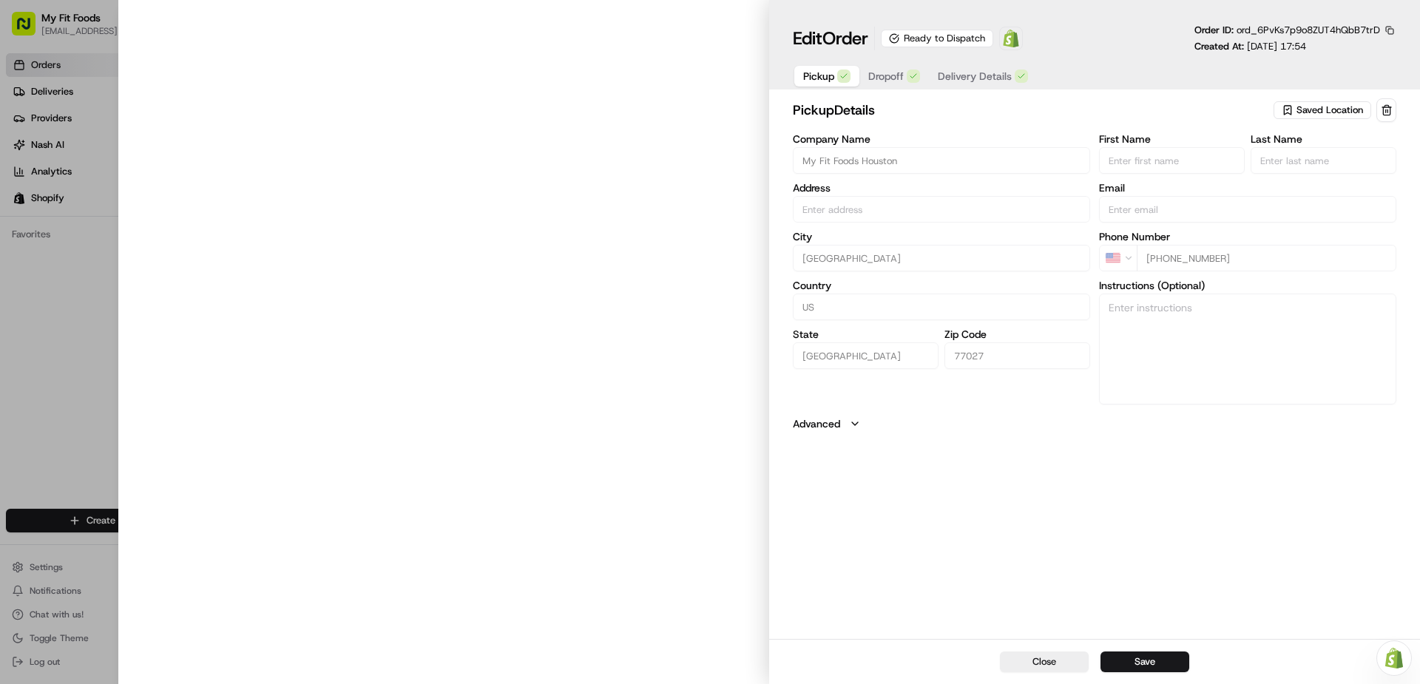
type input "[STREET_ADDRESS]"
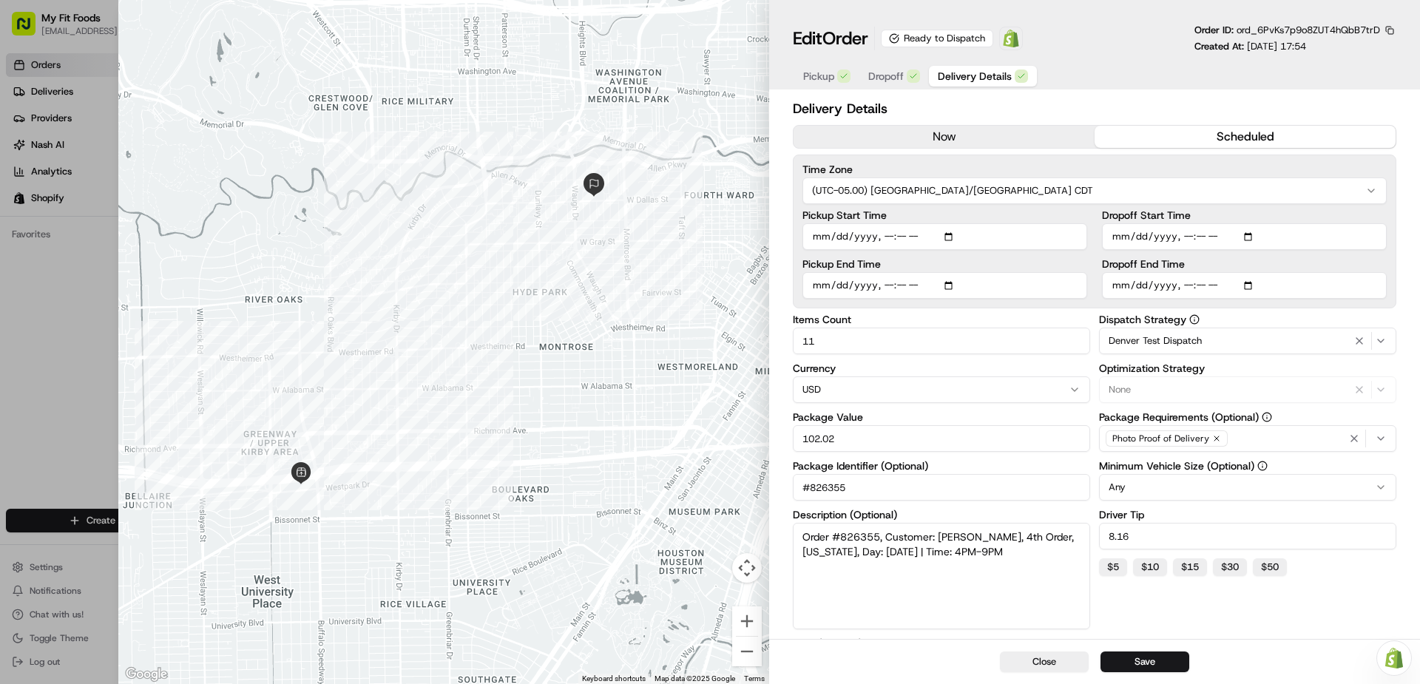
click at [970, 81] on span "Delivery Details" at bounding box center [975, 76] width 74 height 15
click at [1154, 660] on button "Save" at bounding box center [1145, 662] width 89 height 21
type input "1"
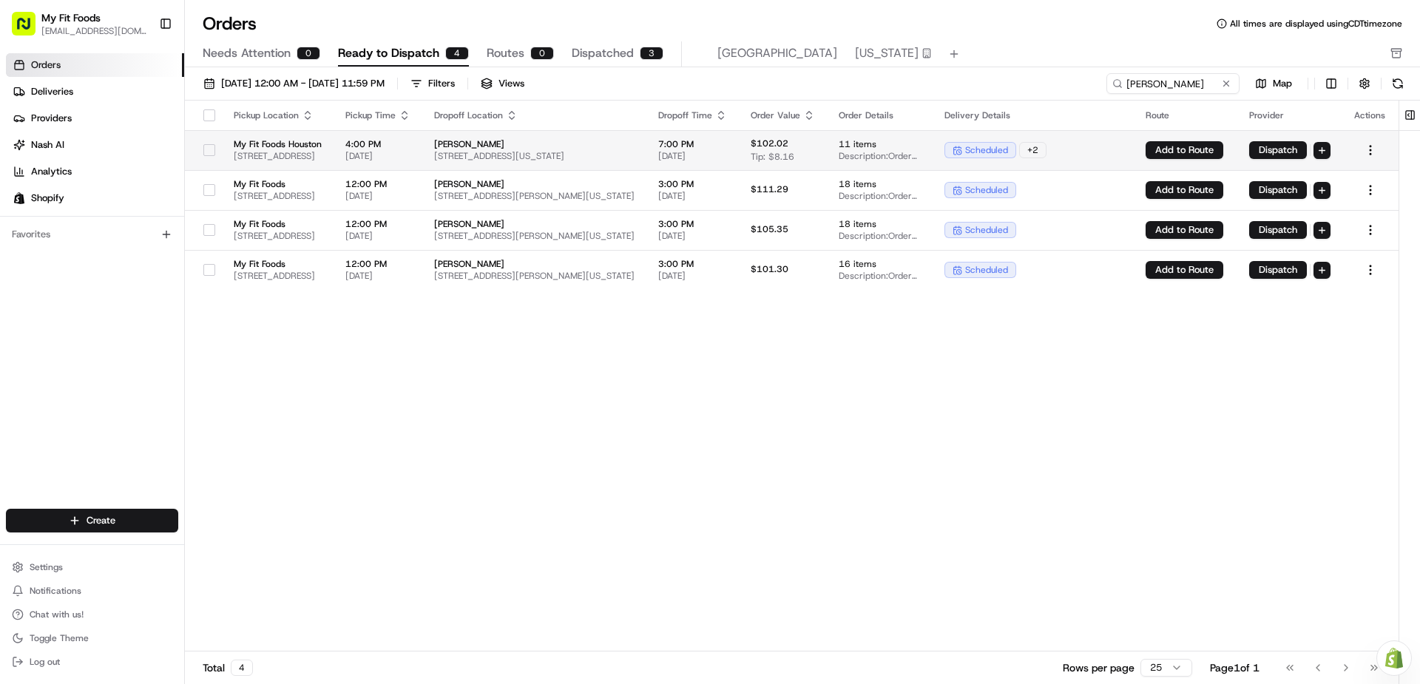
click at [203, 149] on button "button" at bounding box center [209, 150] width 12 height 12
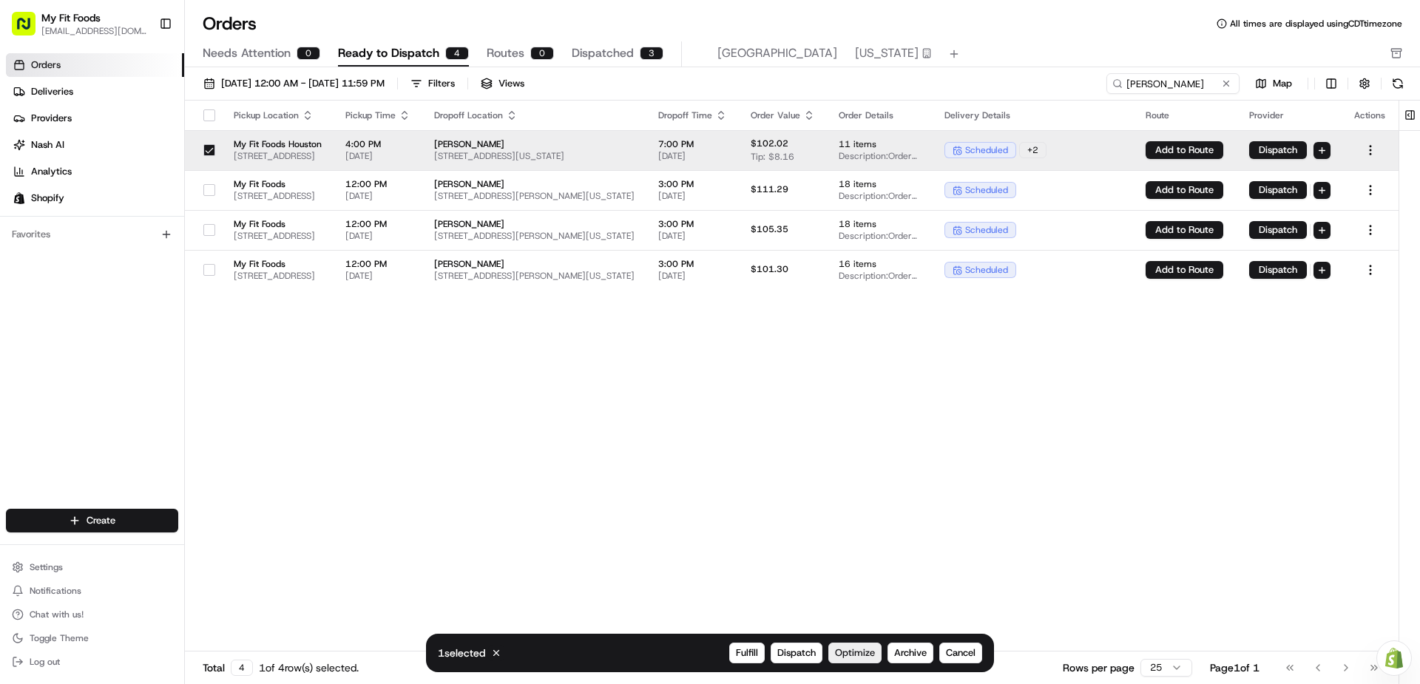
click at [856, 649] on span "Optimize" at bounding box center [855, 652] width 40 height 13
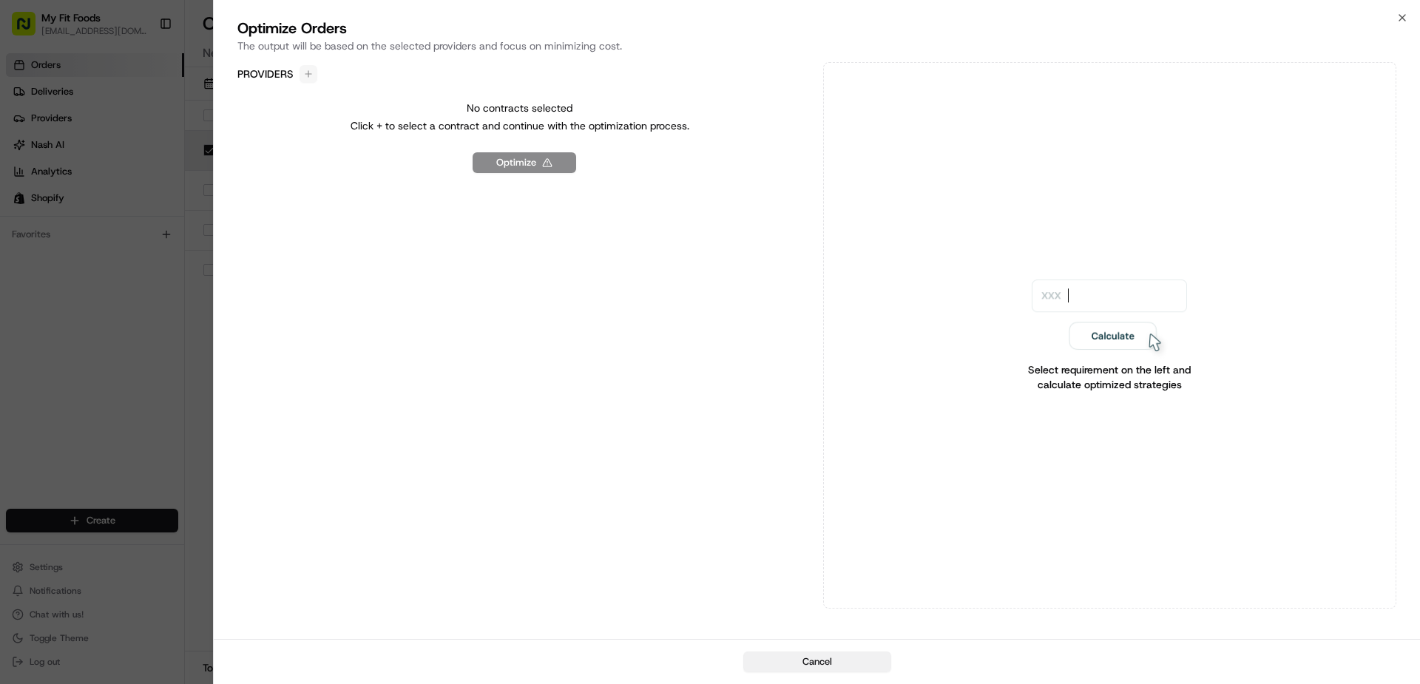
click at [823, 666] on button "Cancel" at bounding box center [817, 662] width 148 height 21
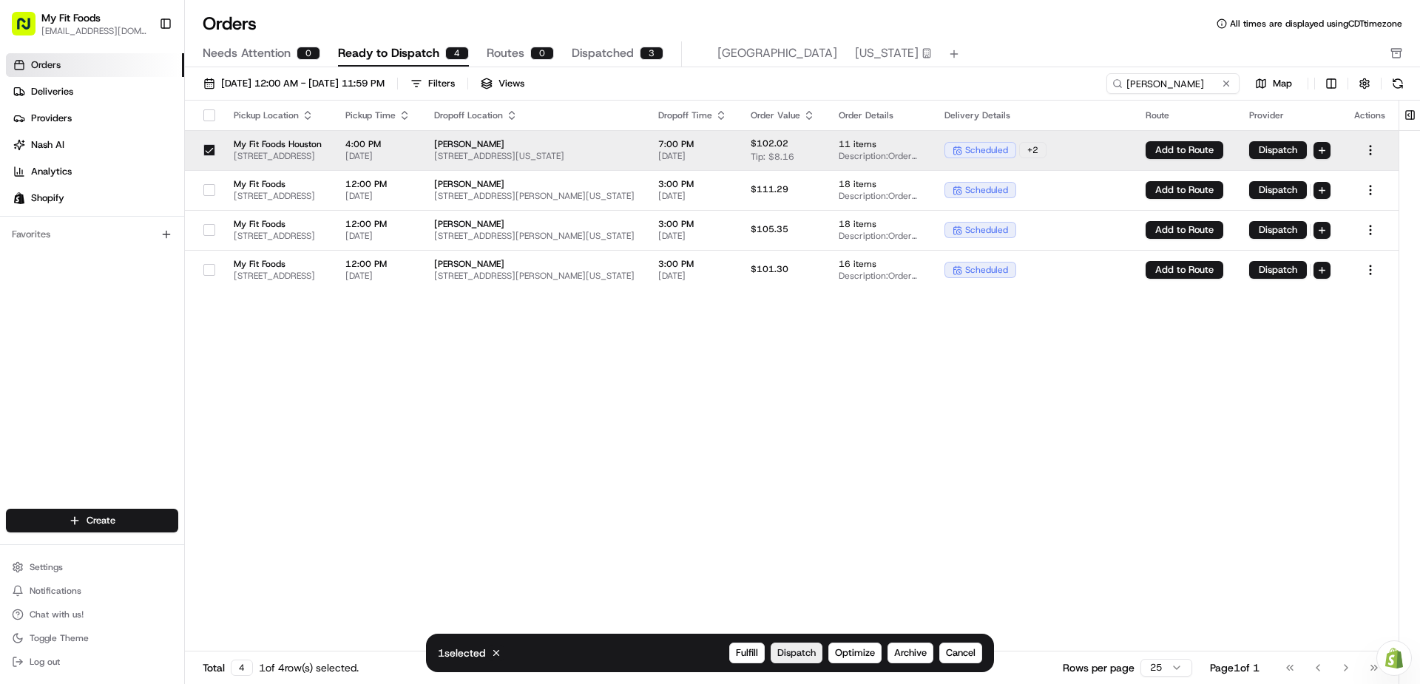
click at [808, 648] on span "Dispatch" at bounding box center [796, 652] width 38 height 13
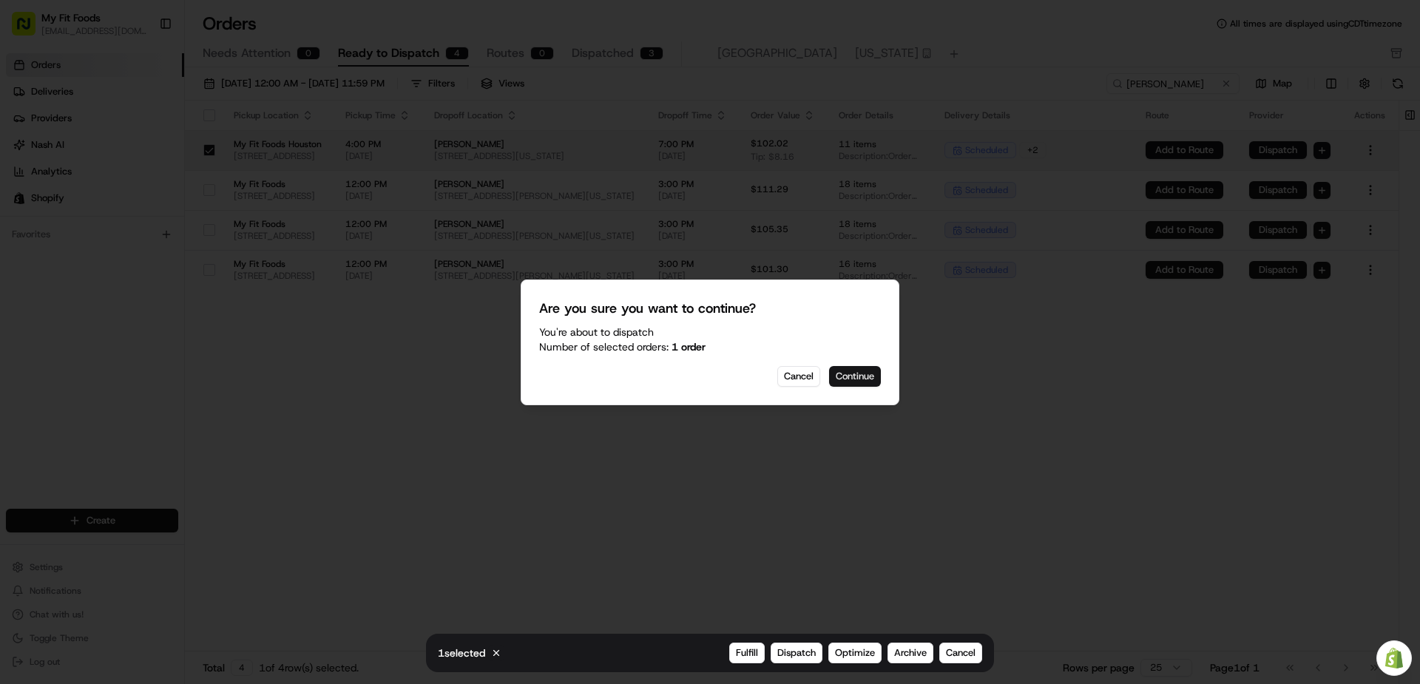
click at [862, 376] on button "Continue" at bounding box center [855, 376] width 52 height 21
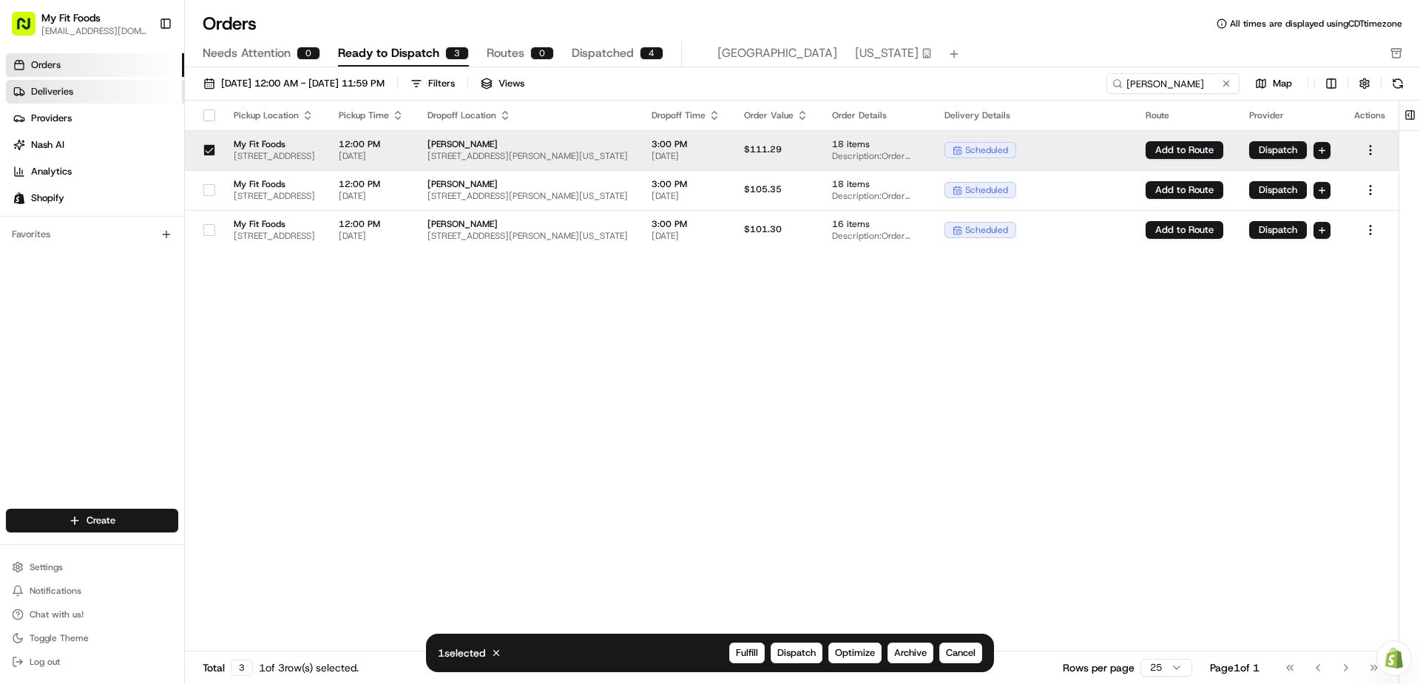
click at [109, 92] on link "Deliveries" at bounding box center [95, 92] width 178 height 24
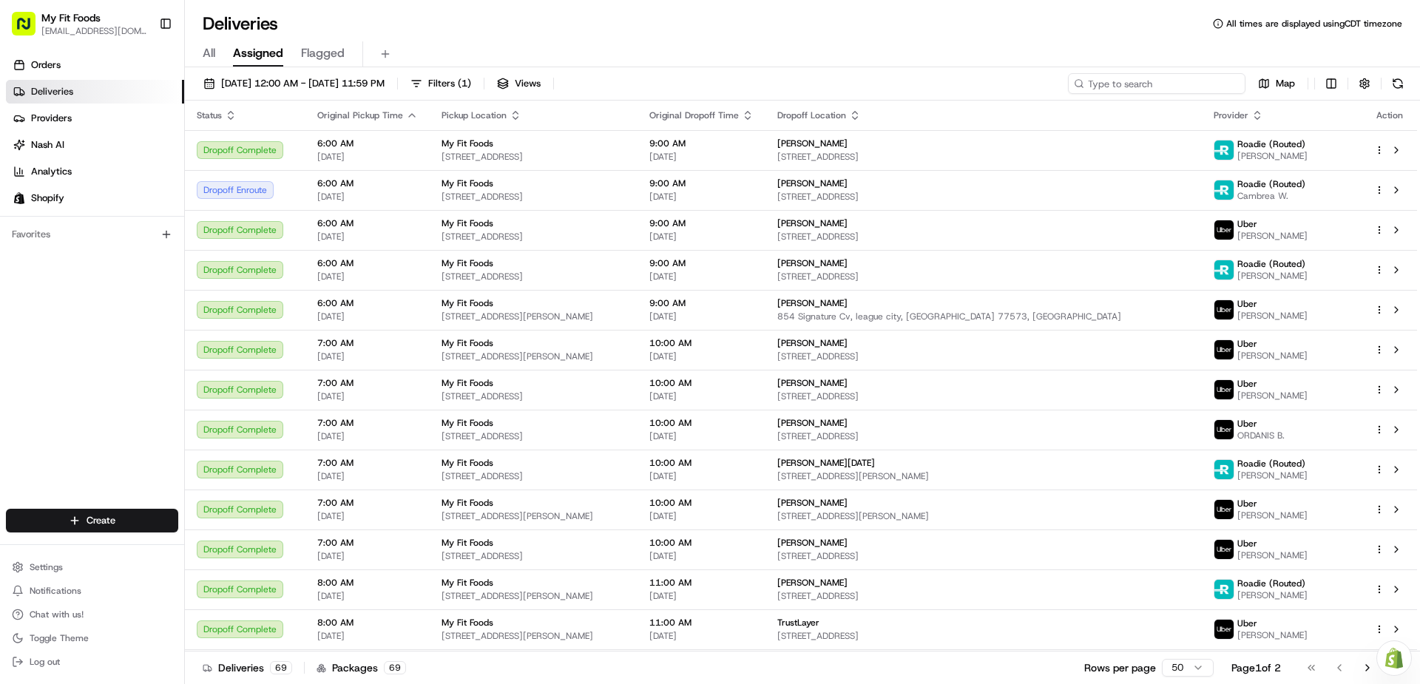
click at [1148, 73] on input at bounding box center [1157, 83] width 178 height 21
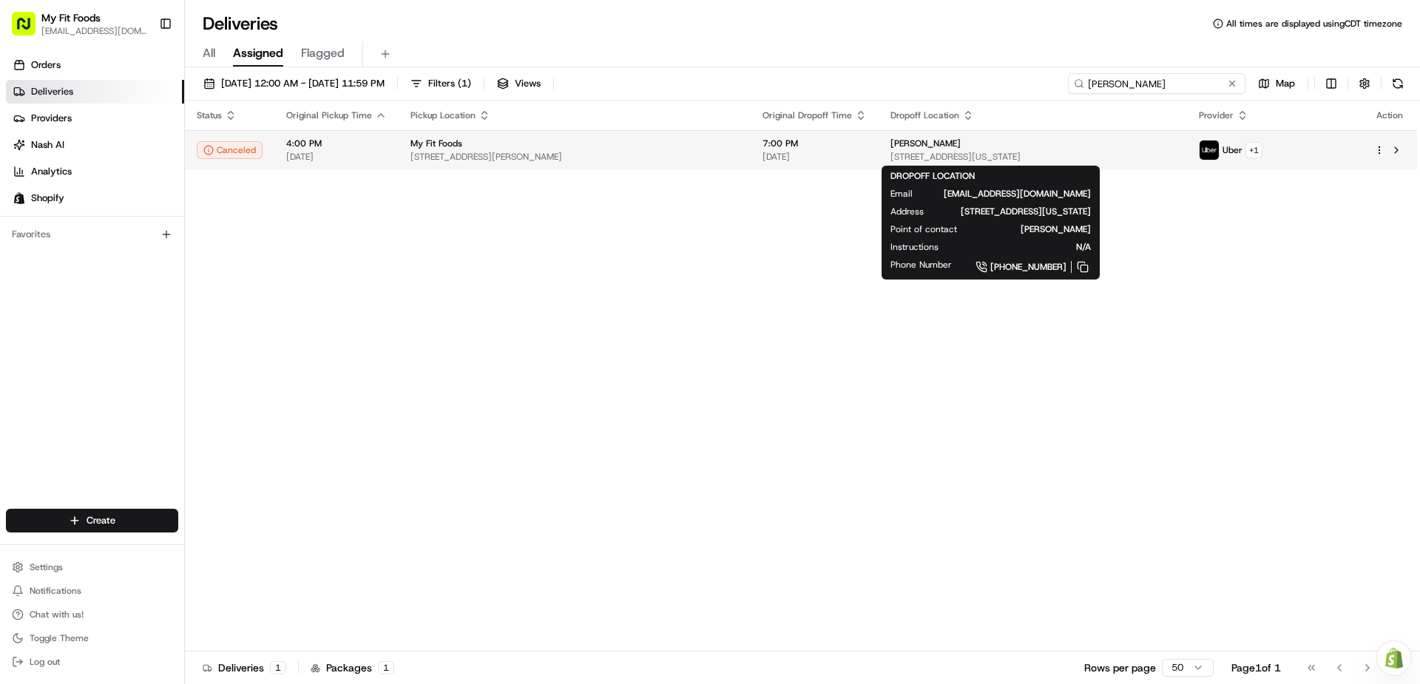
type input "[PERSON_NAME]"
click at [957, 141] on div "[PERSON_NAME]" at bounding box center [1033, 144] width 285 height 12
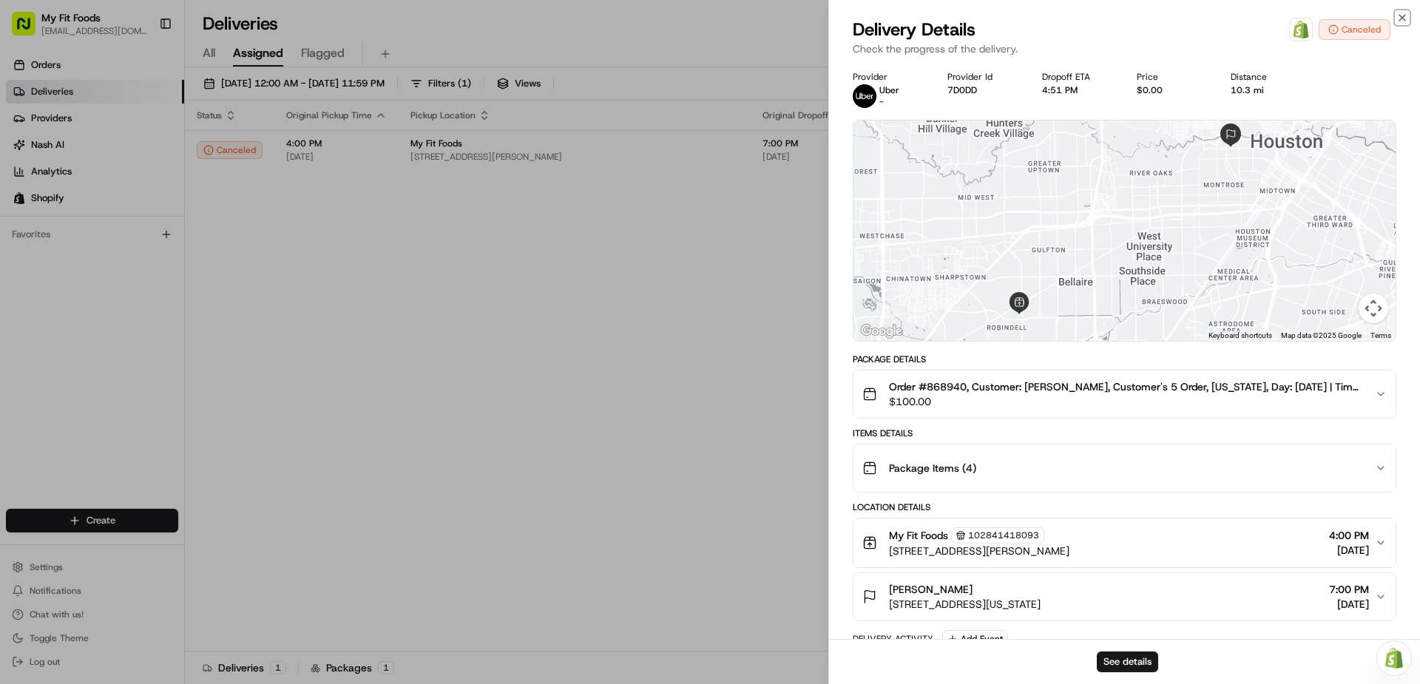
click at [1399, 16] on icon "button" at bounding box center [1402, 18] width 12 height 12
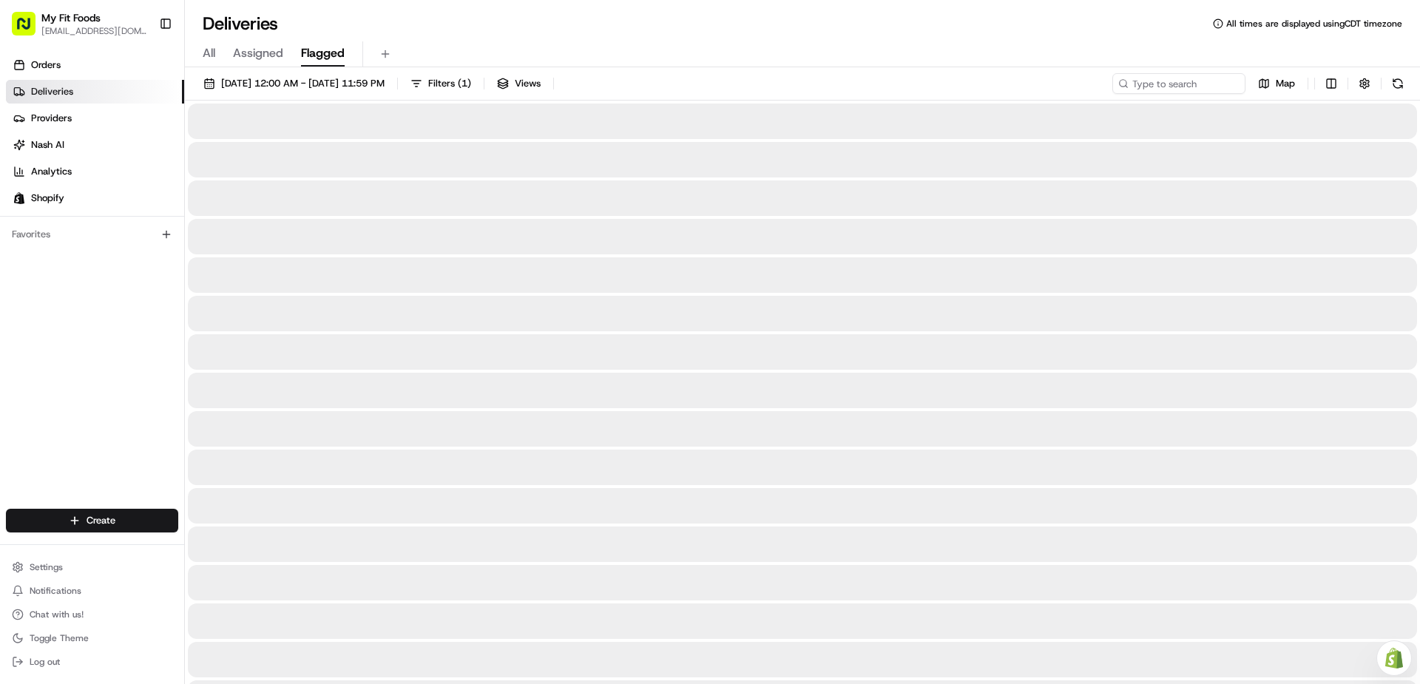
click at [333, 54] on span "Flagged" at bounding box center [323, 53] width 44 height 18
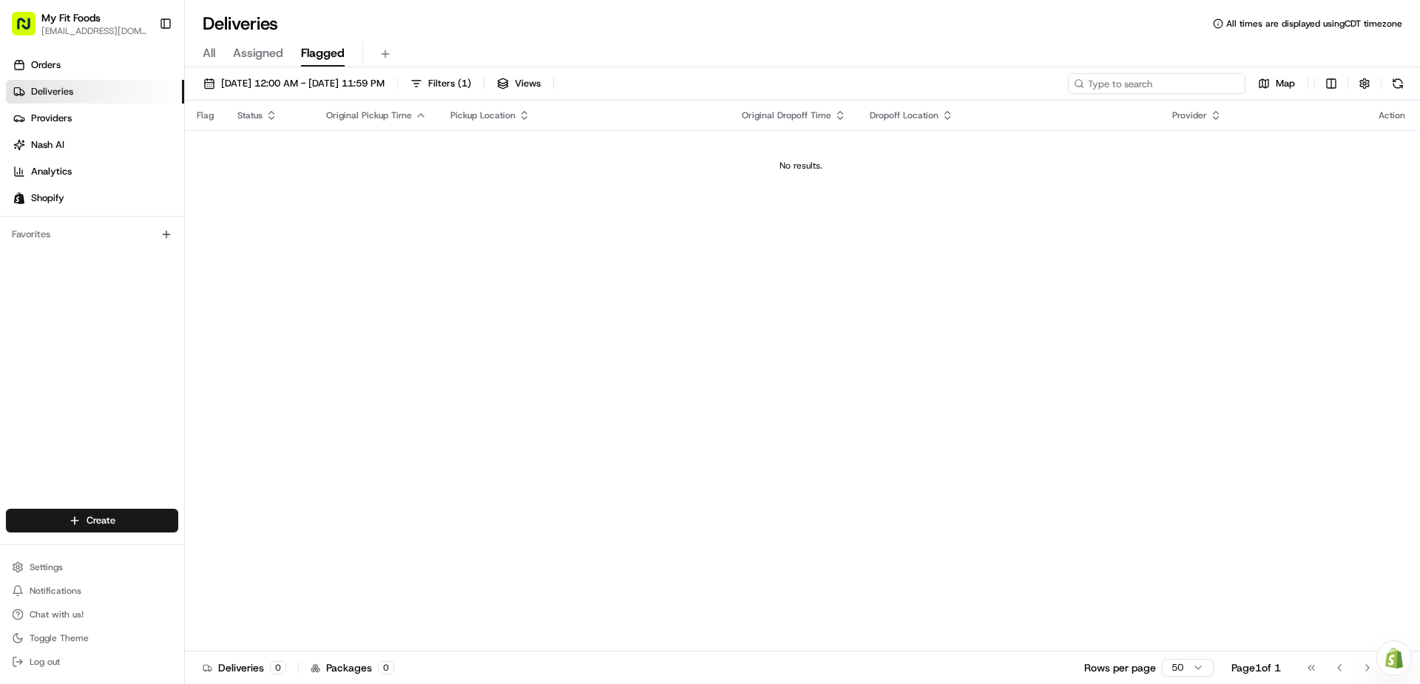
click at [1201, 81] on input at bounding box center [1157, 83] width 178 height 21
type input "dylan q"
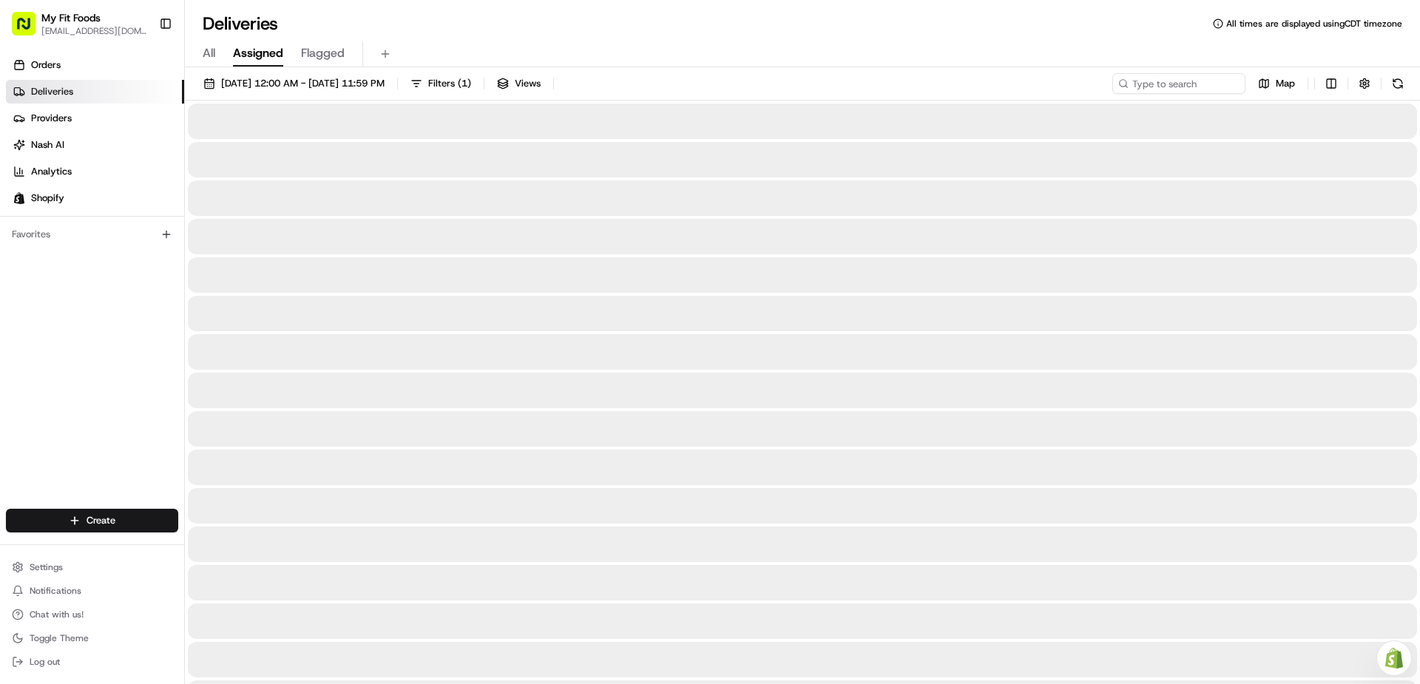
click at [261, 54] on span "Assigned" at bounding box center [258, 53] width 50 height 18
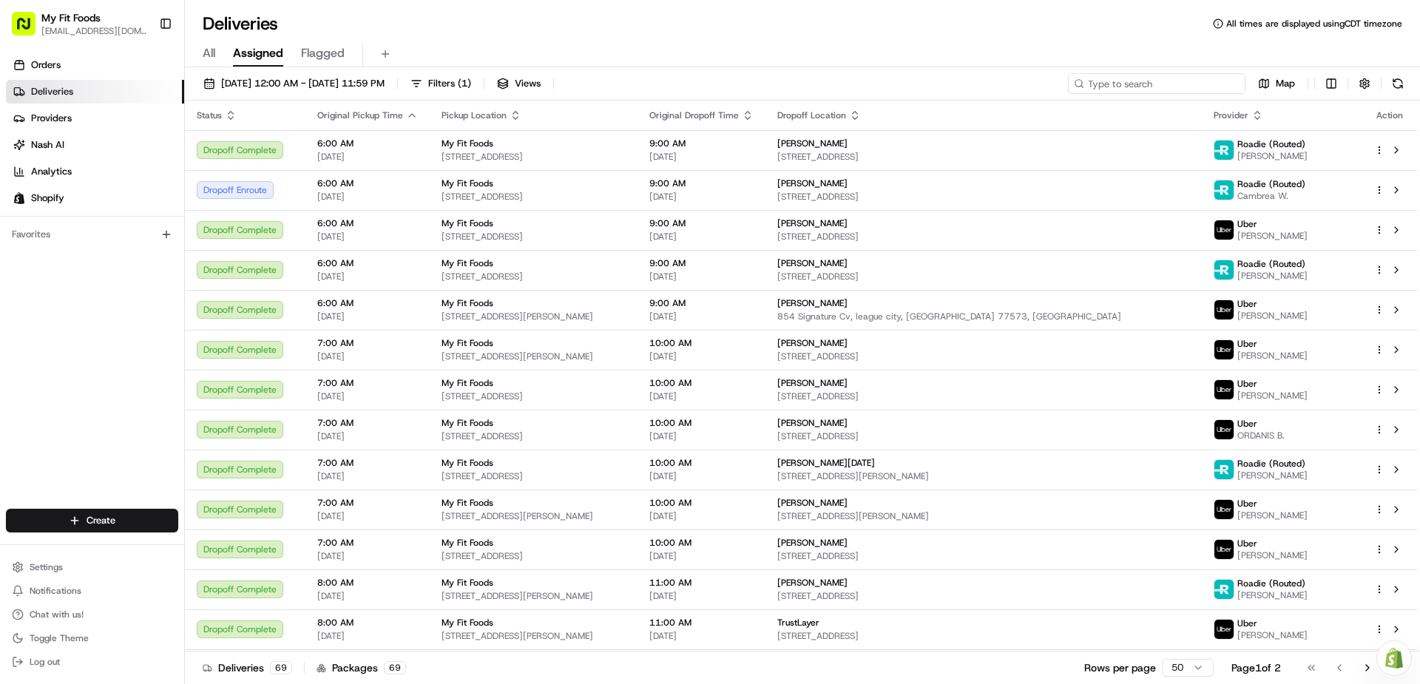
click at [1187, 85] on input at bounding box center [1157, 83] width 178 height 21
type input "s"
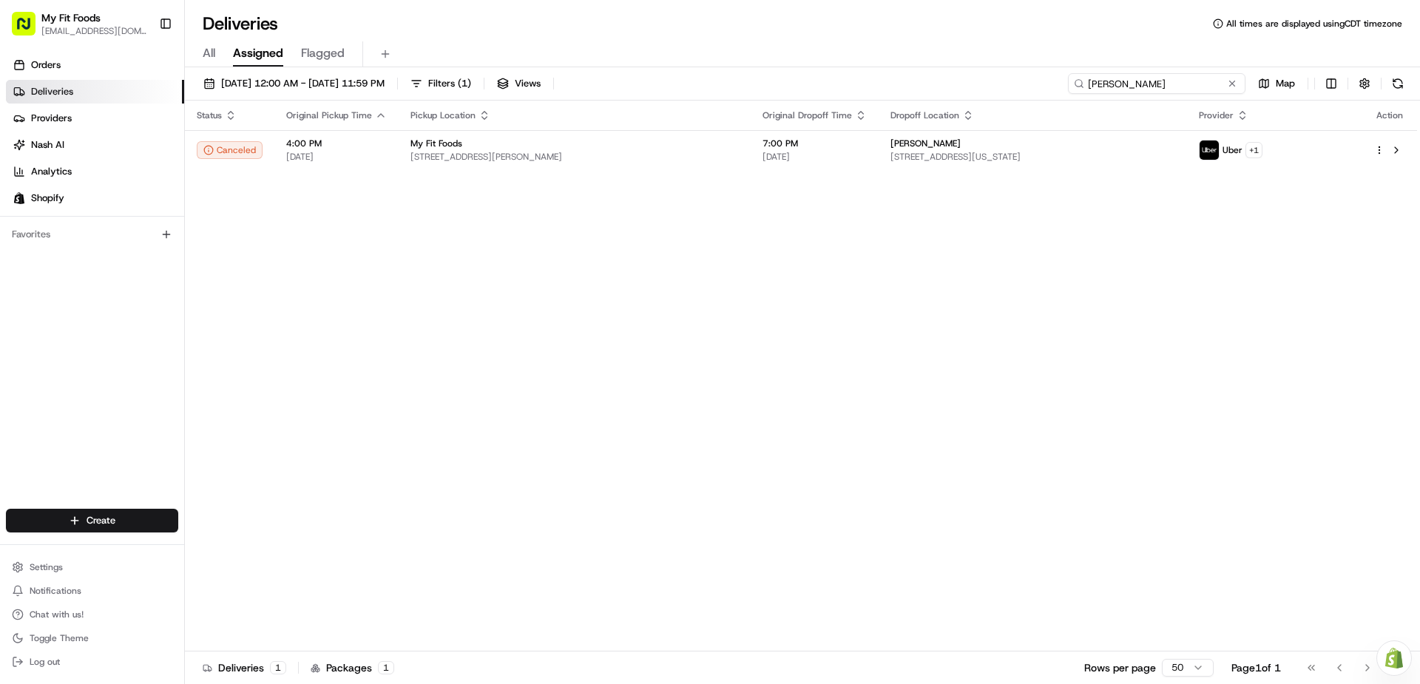
type input "[PERSON_NAME]"
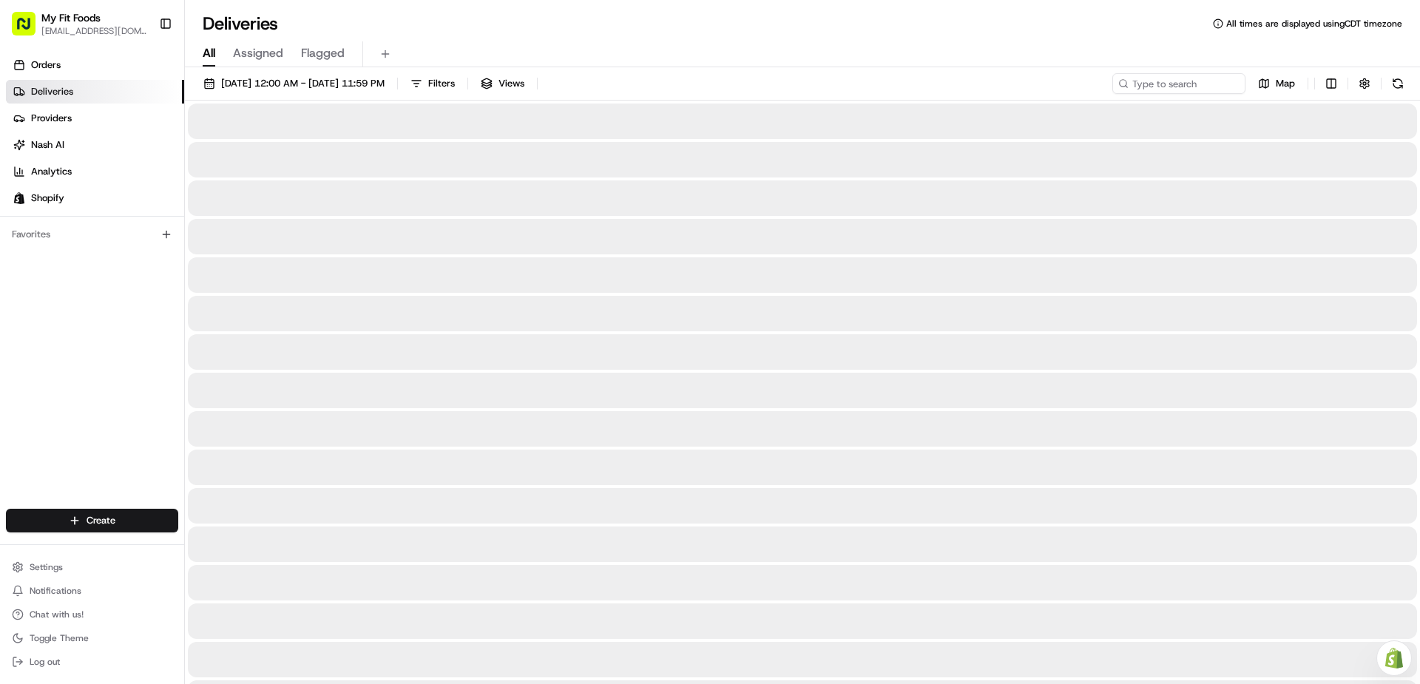
click at [213, 48] on span "All" at bounding box center [209, 53] width 13 height 18
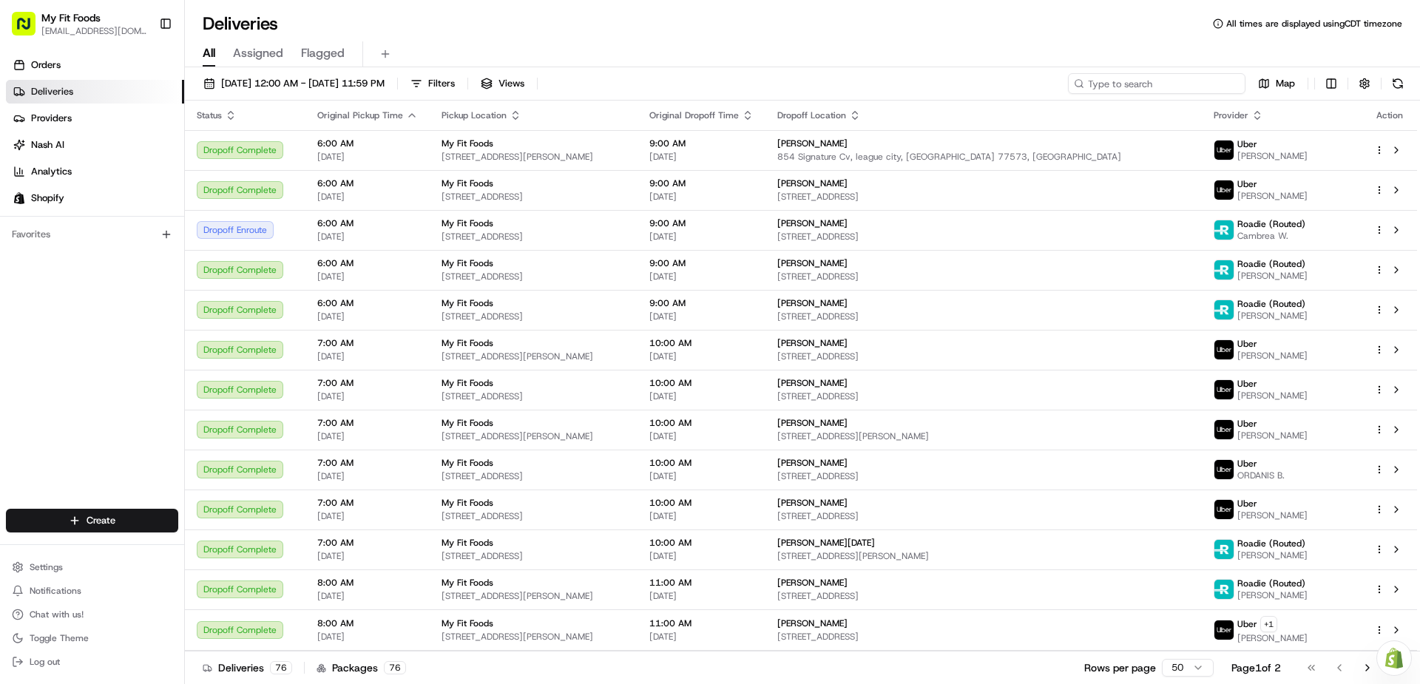
click at [1145, 81] on input at bounding box center [1157, 83] width 178 height 21
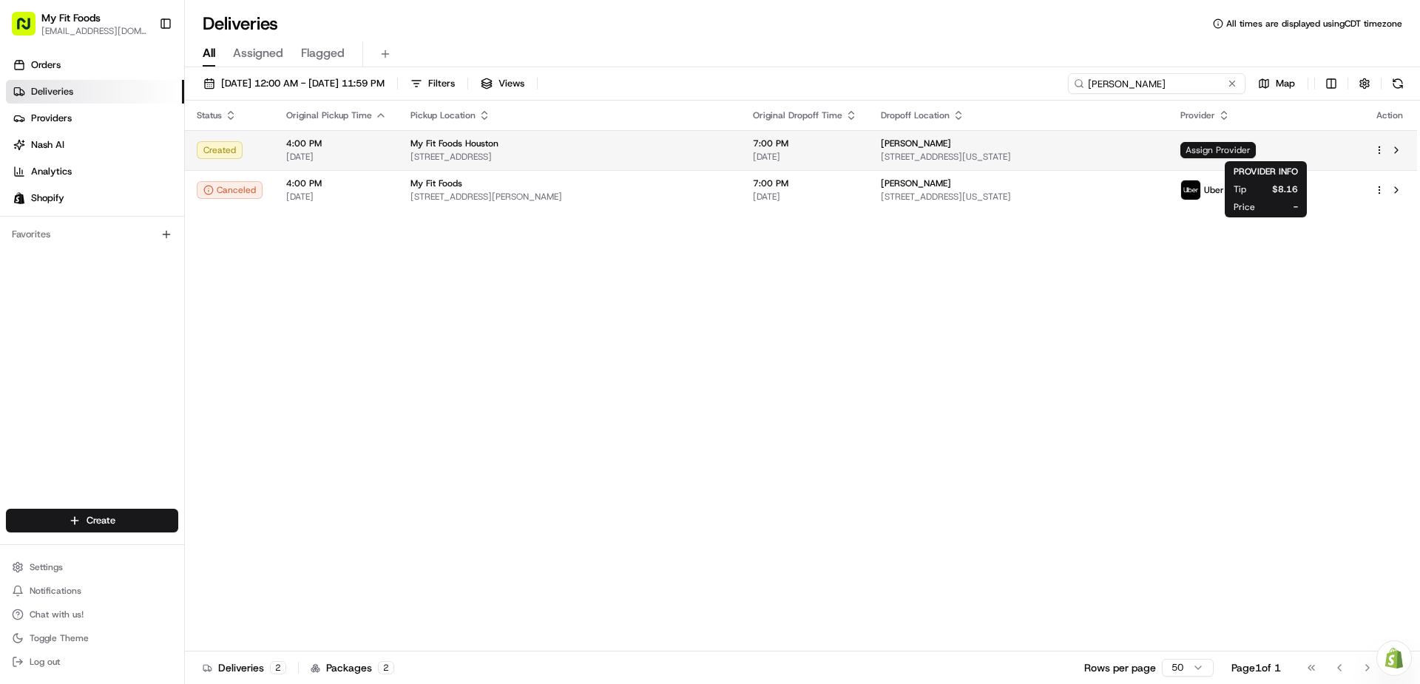
type input "[PERSON_NAME]"
click at [1256, 146] on span "Assign Provider" at bounding box center [1217, 150] width 75 height 16
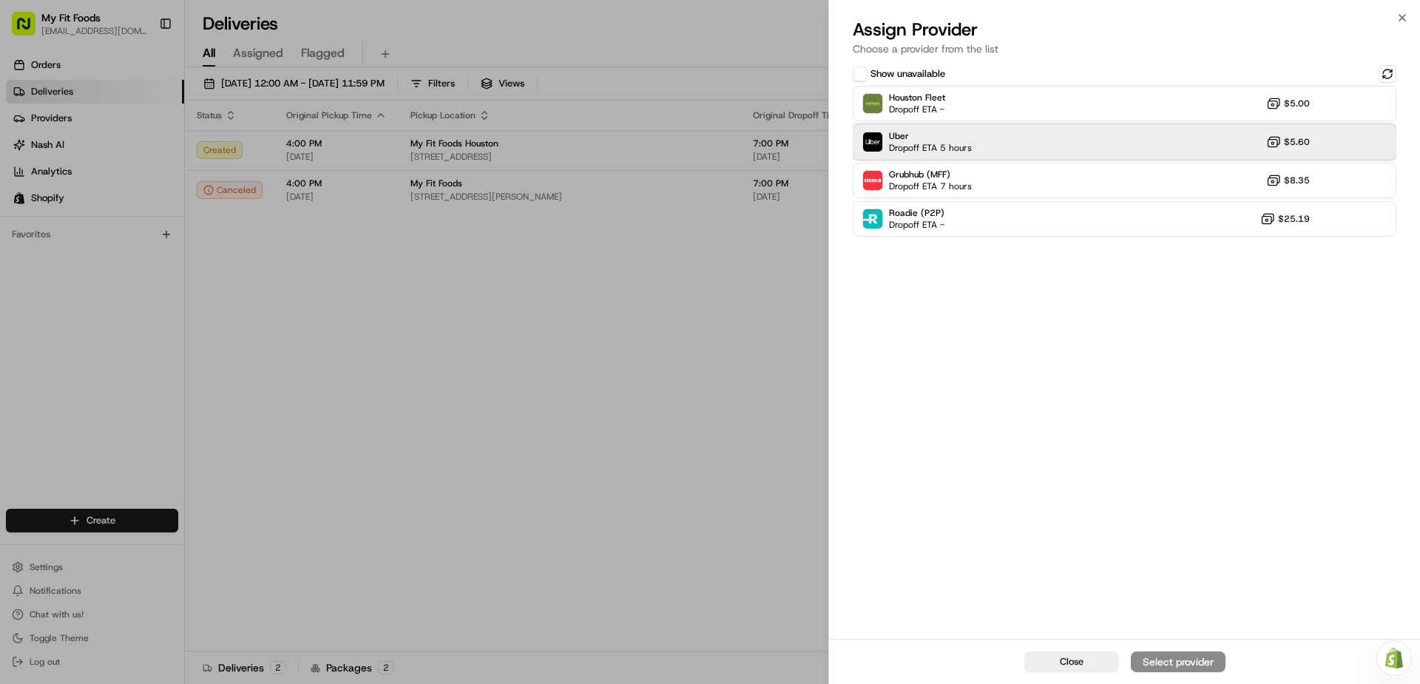
click at [1223, 146] on div "Uber Dropoff ETA 5 hours $5.60" at bounding box center [1125, 142] width 544 height 36
click at [1182, 657] on div "Assign Provider" at bounding box center [1178, 662] width 72 height 15
